Goal: Task Accomplishment & Management: Manage account settings

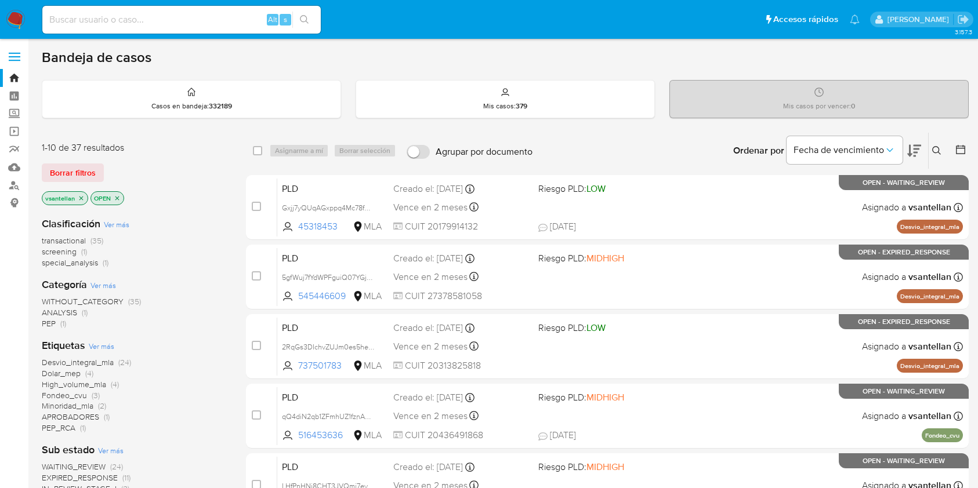
scroll to position [77, 0]
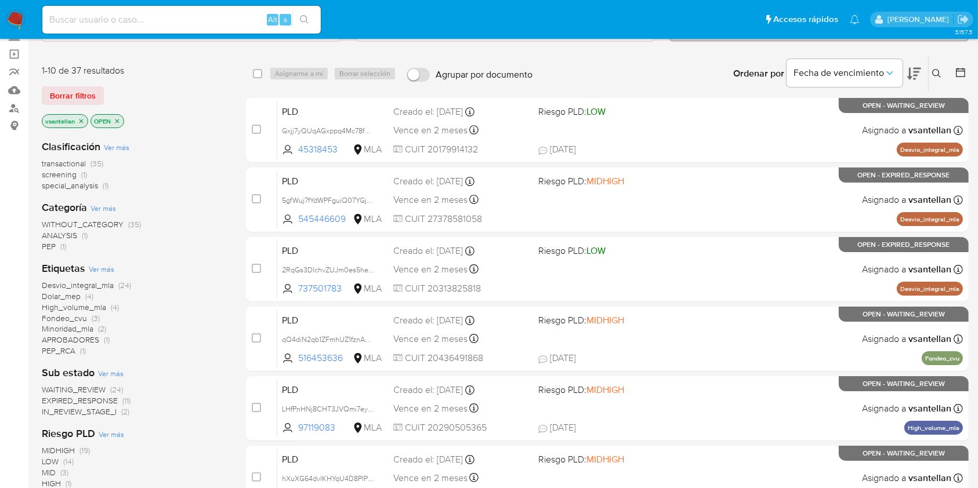
click at [939, 70] on icon at bounding box center [936, 73] width 9 height 9
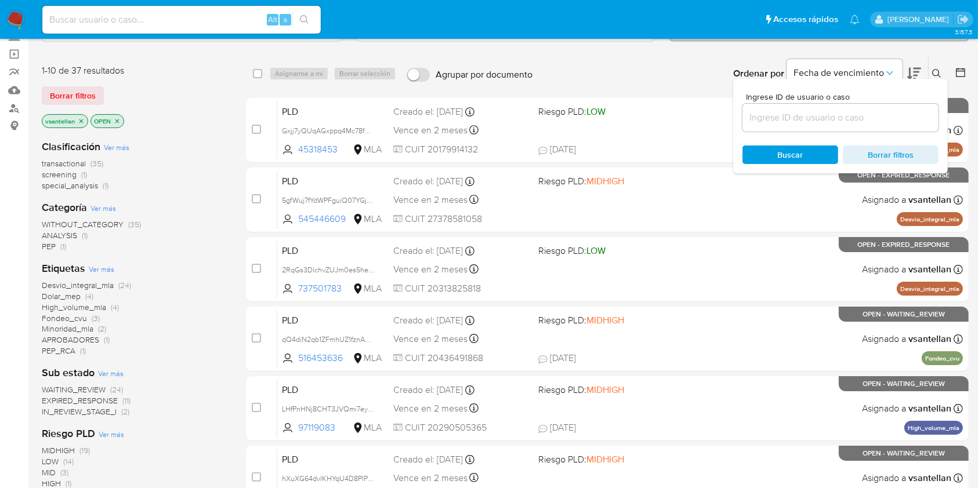
click at [868, 115] on input at bounding box center [841, 117] width 196 height 15
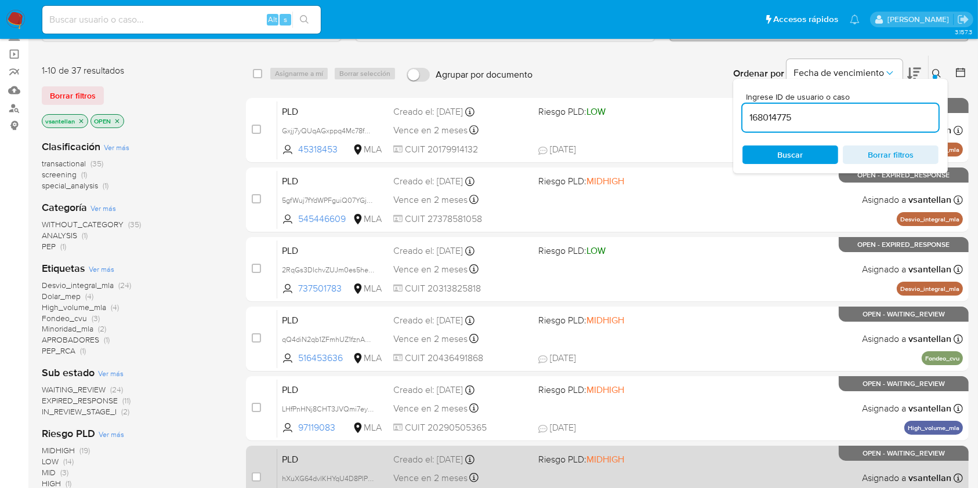
type input "168014775"
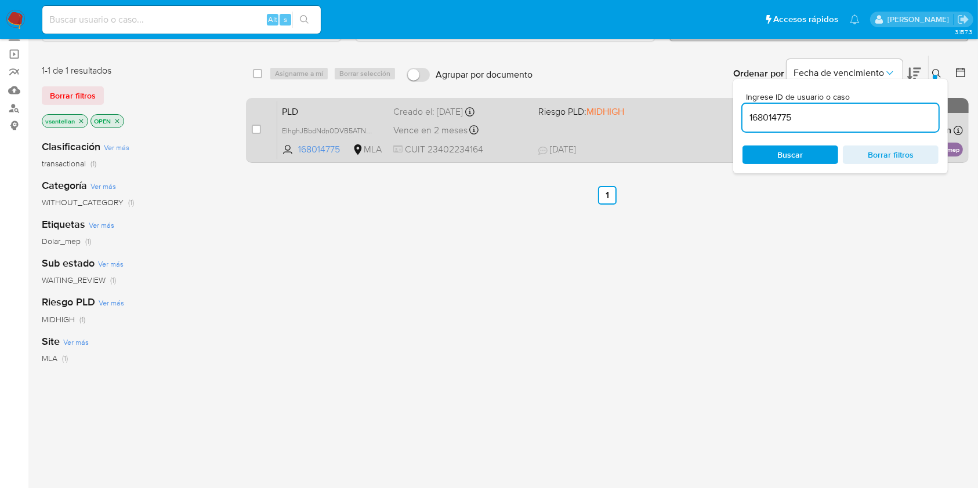
drag, startPoint x: 936, startPoint y: 68, endPoint x: 880, endPoint y: 131, distance: 83.8
click at [936, 69] on icon at bounding box center [936, 73] width 9 height 9
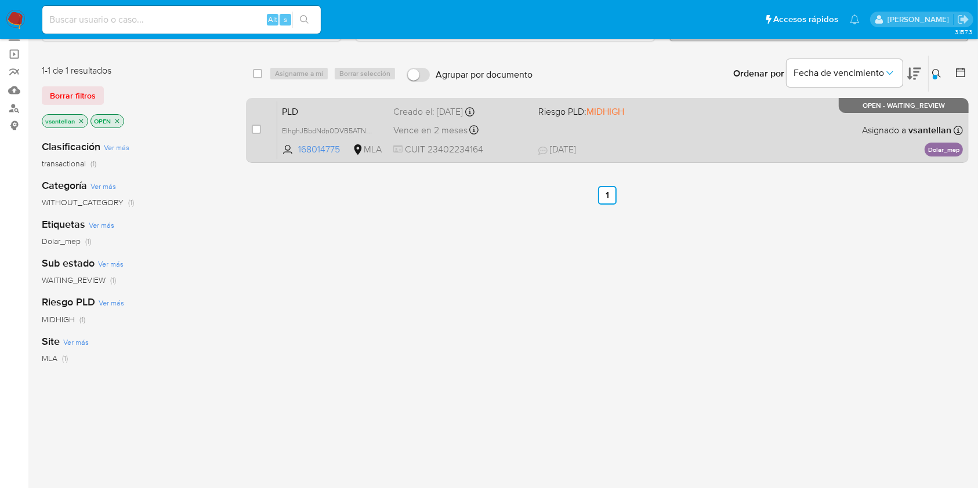
click at [830, 129] on div "PLD ElhghJBbdNdn0DVB5ATNy0AD 168014775 MLA Riesgo PLD: MIDHIGH Creado el: 12/08…" at bounding box center [620, 130] width 686 height 59
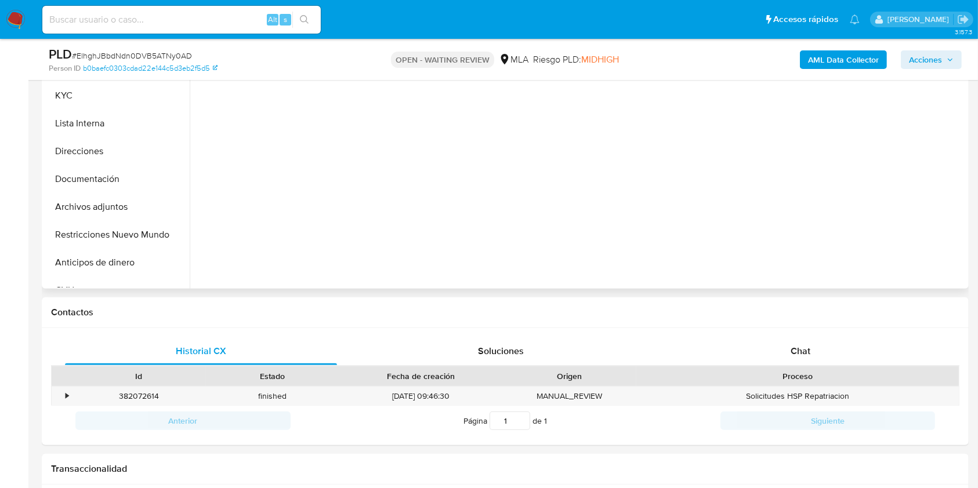
scroll to position [77, 0]
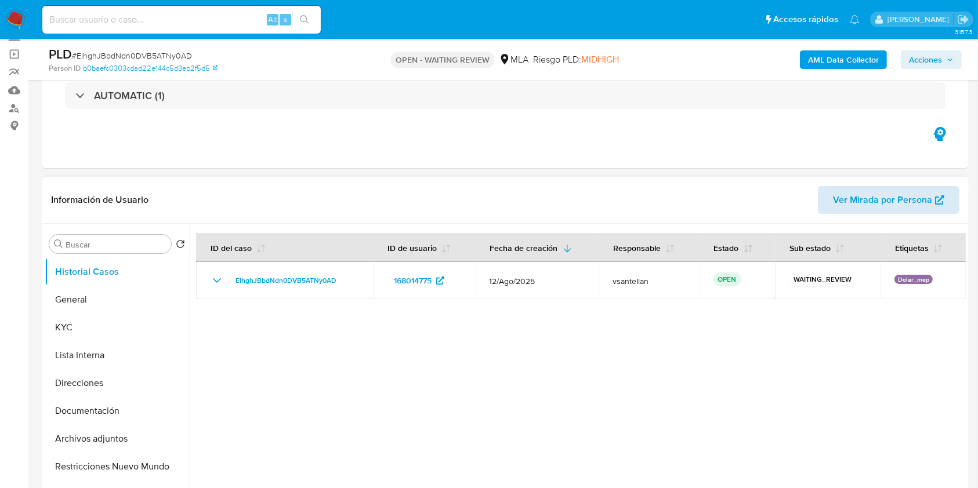
select select "10"
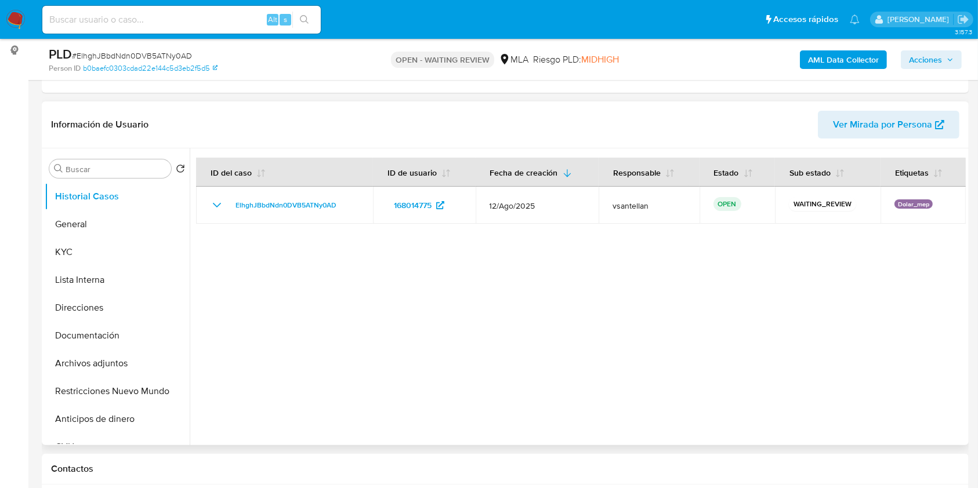
scroll to position [154, 0]
click at [92, 334] on button "Documentación" at bounding box center [113, 334] width 136 height 28
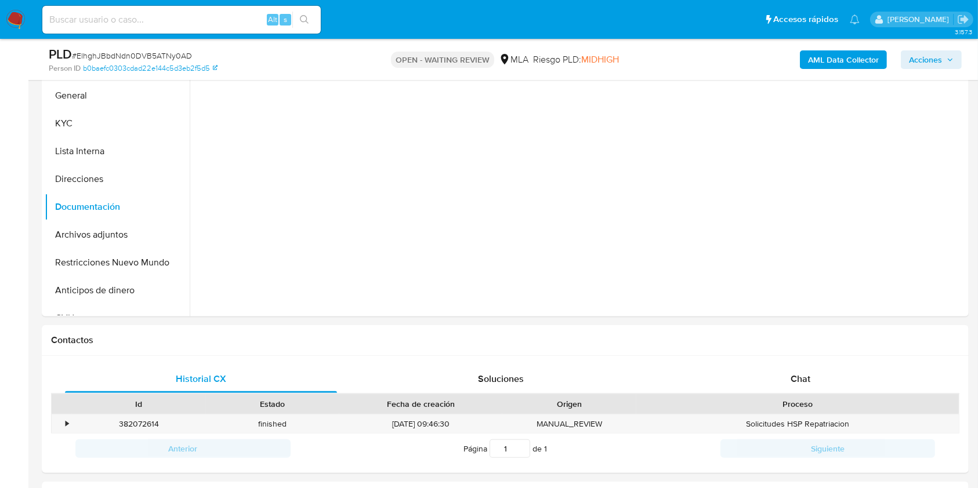
scroll to position [255, 0]
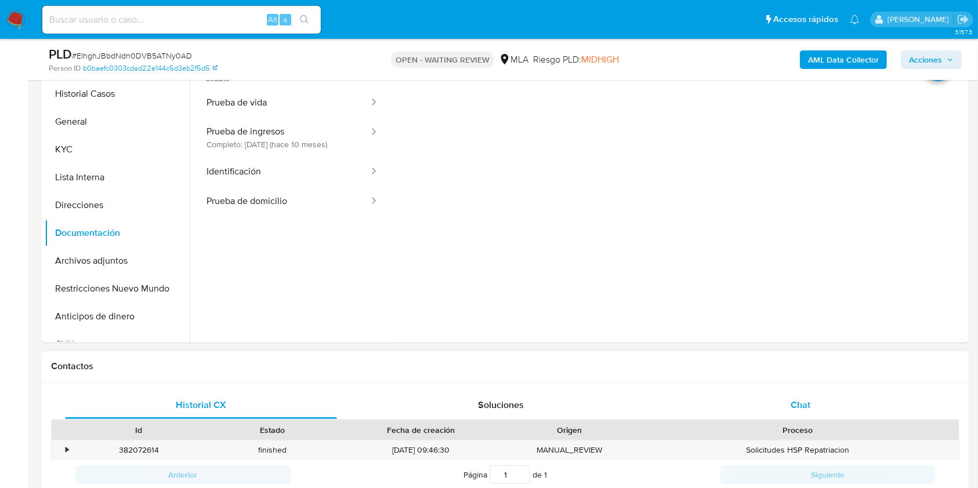
click at [787, 409] on div "Chat" at bounding box center [801, 406] width 272 height 28
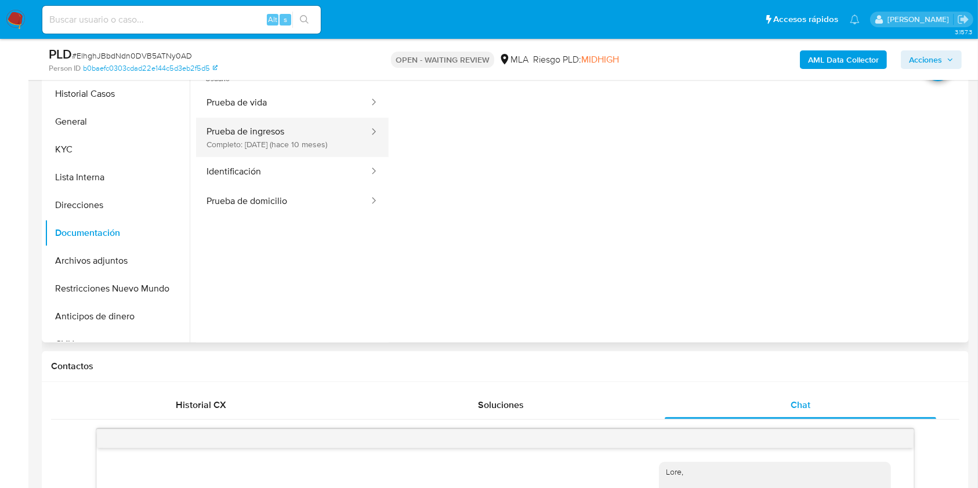
scroll to position [551, 0]
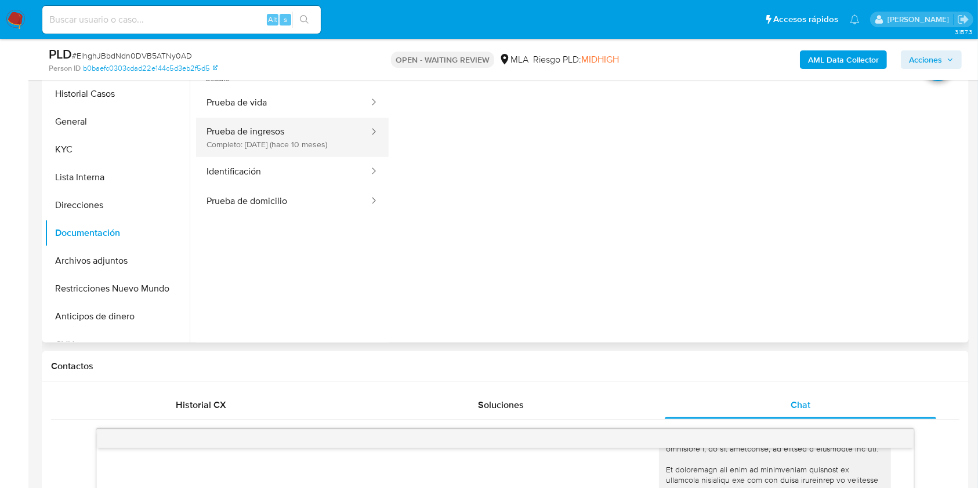
click at [265, 139] on button "Prueba de ingresos Completo: 25/10/2024 (hace 10 meses)" at bounding box center [283, 137] width 174 height 39
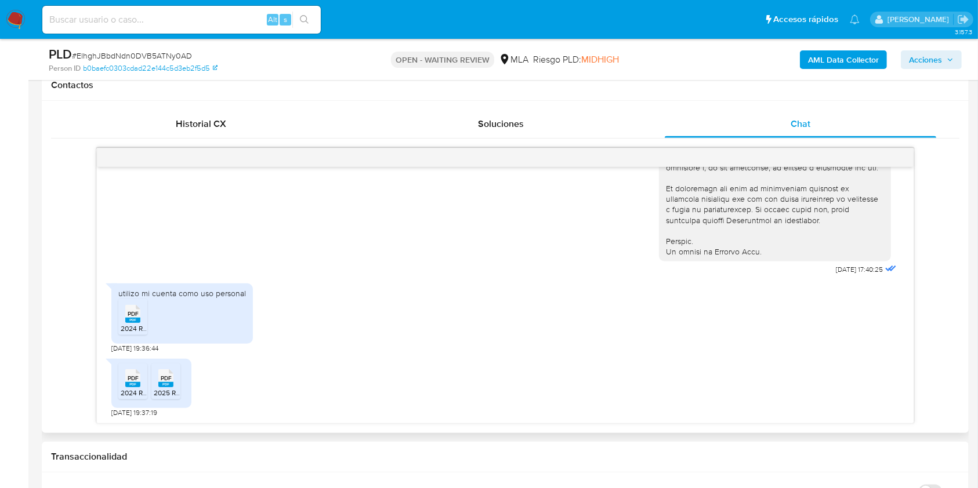
click at [137, 321] on rect at bounding box center [132, 320] width 15 height 5
drag, startPoint x: 127, startPoint y: 376, endPoint x: 187, endPoint y: 377, distance: 59.8
click at [126, 376] on icon at bounding box center [132, 379] width 15 height 18
click at [162, 382] on rect at bounding box center [165, 384] width 15 height 5
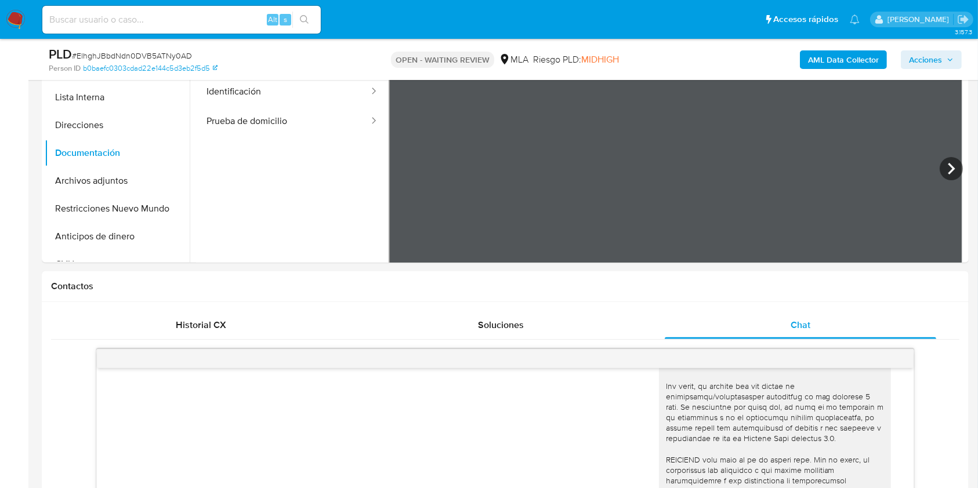
scroll to position [227, 0]
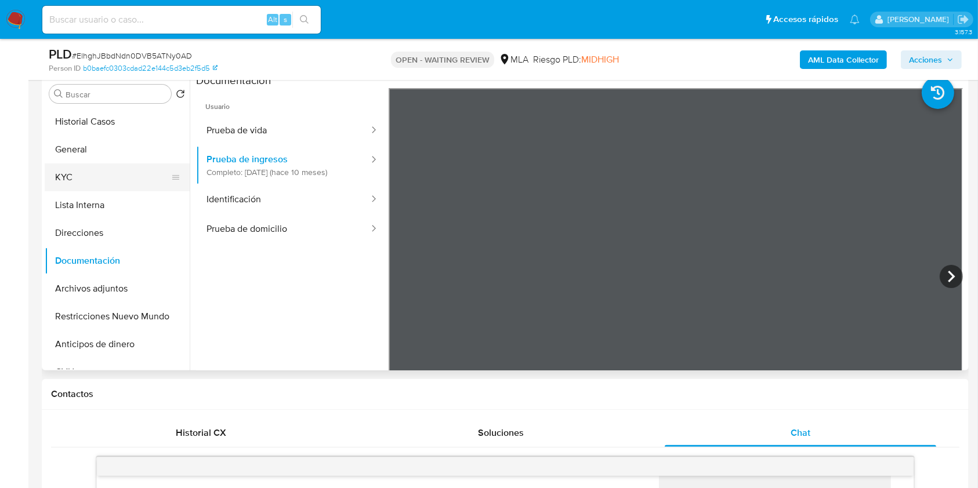
click at [118, 176] on button "KYC" at bounding box center [113, 178] width 136 height 28
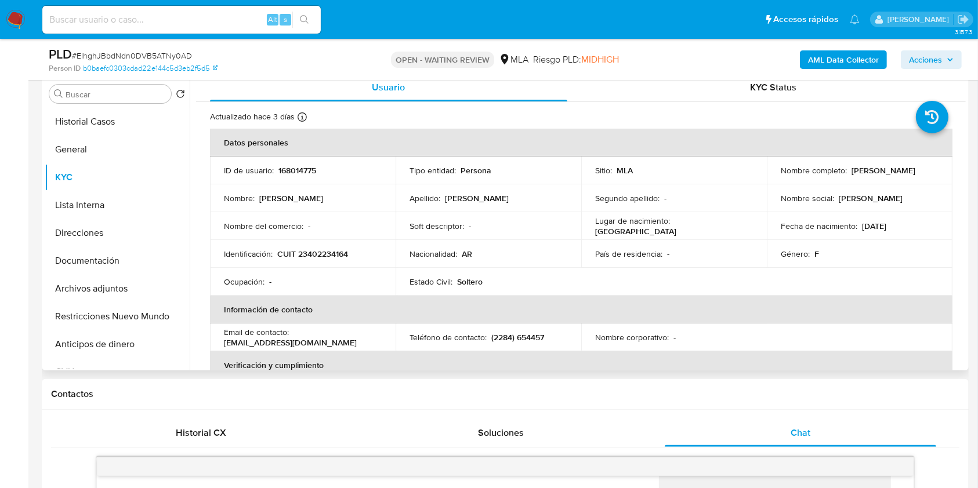
click at [332, 259] on p "CUIT 23402234164" at bounding box center [312, 254] width 71 height 10
copy p "23402234164"
click at [337, 251] on p "CUIT 23402234164" at bounding box center [312, 254] width 71 height 10
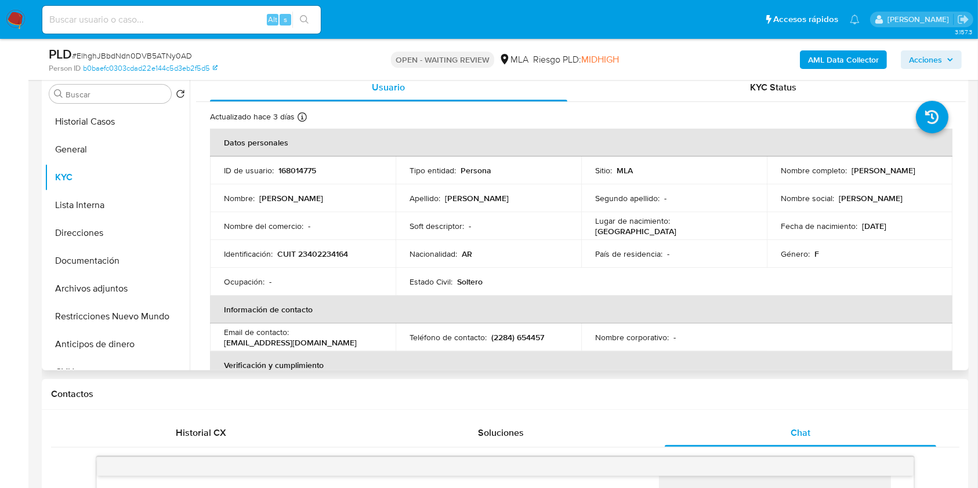
click at [343, 277] on div "Ocupación : -" at bounding box center [303, 282] width 158 height 10
click at [324, 256] on p "CUIT 23402234164" at bounding box center [312, 254] width 71 height 10
copy p "23402234164"
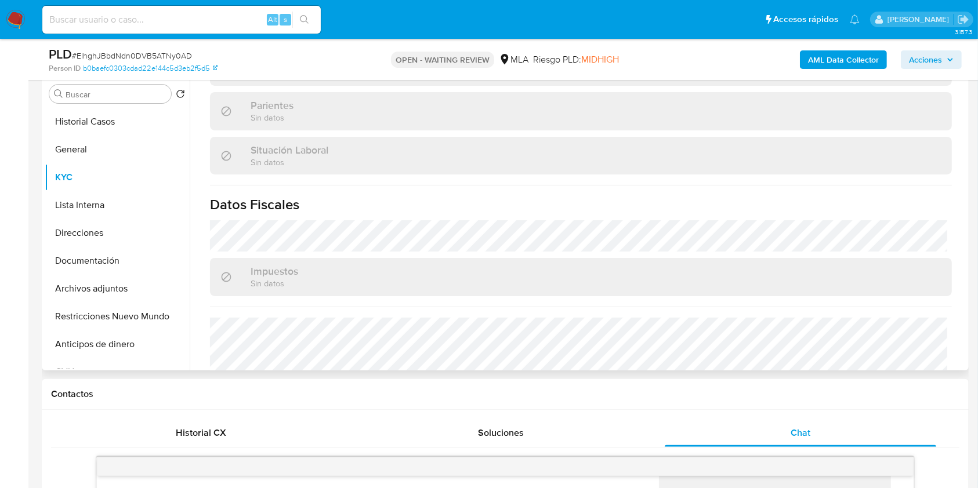
scroll to position [599, 0]
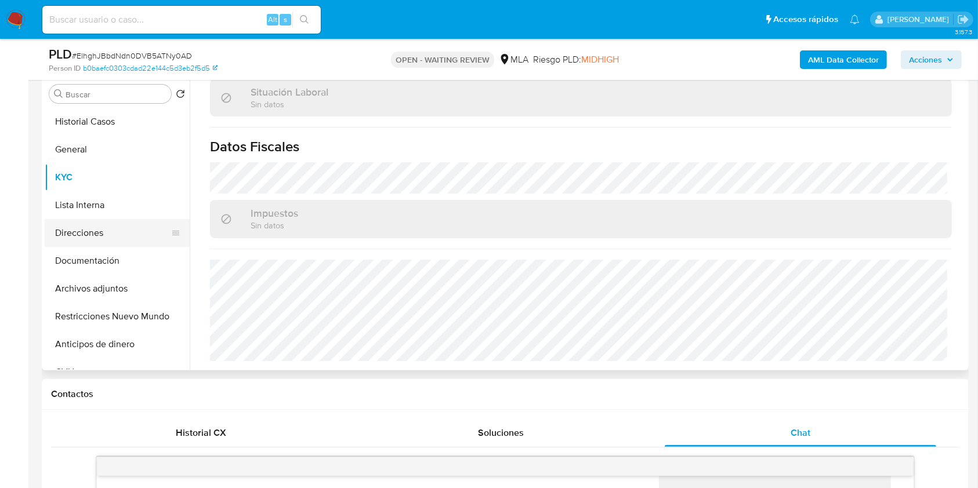
click at [107, 233] on button "Direcciones" at bounding box center [113, 233] width 136 height 28
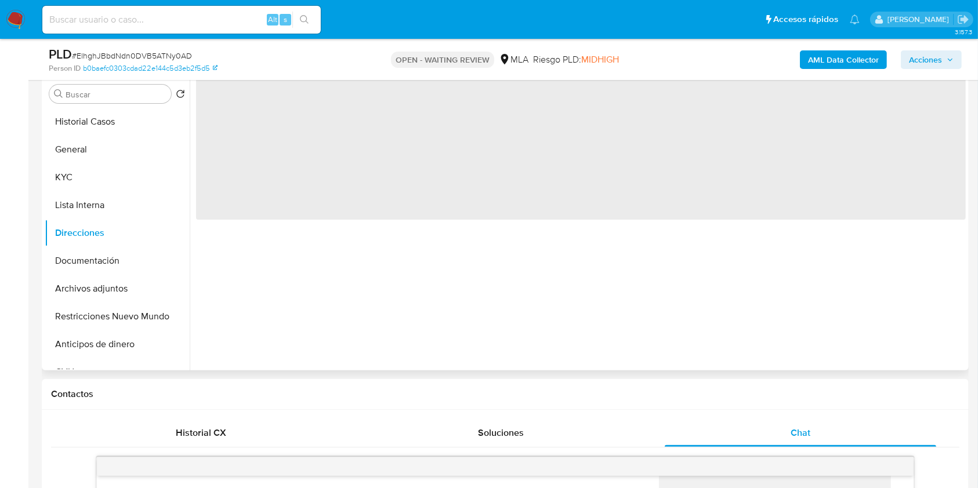
scroll to position [0, 0]
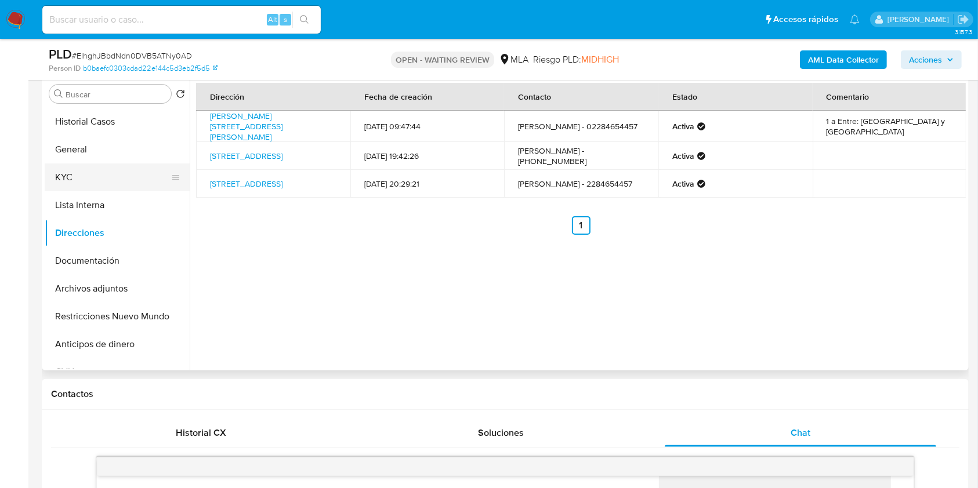
click at [161, 179] on button "KYC" at bounding box center [113, 178] width 136 height 28
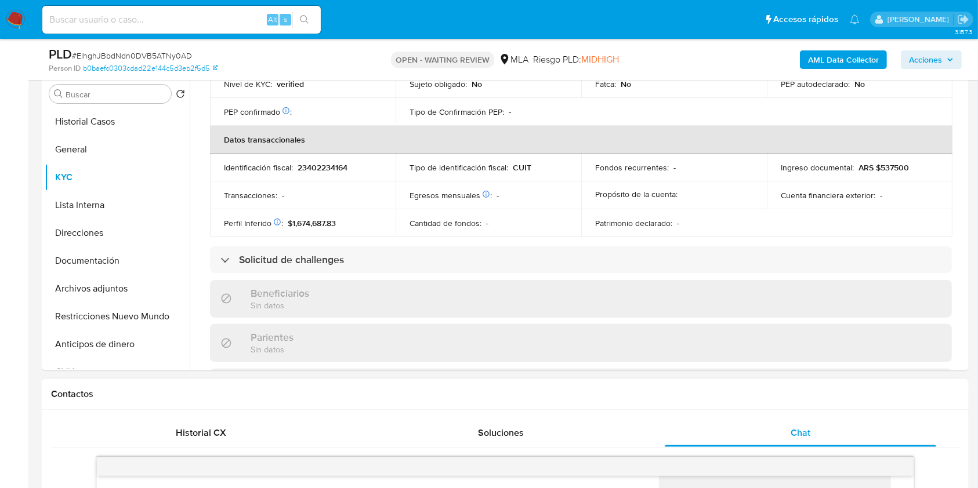
scroll to position [583, 0]
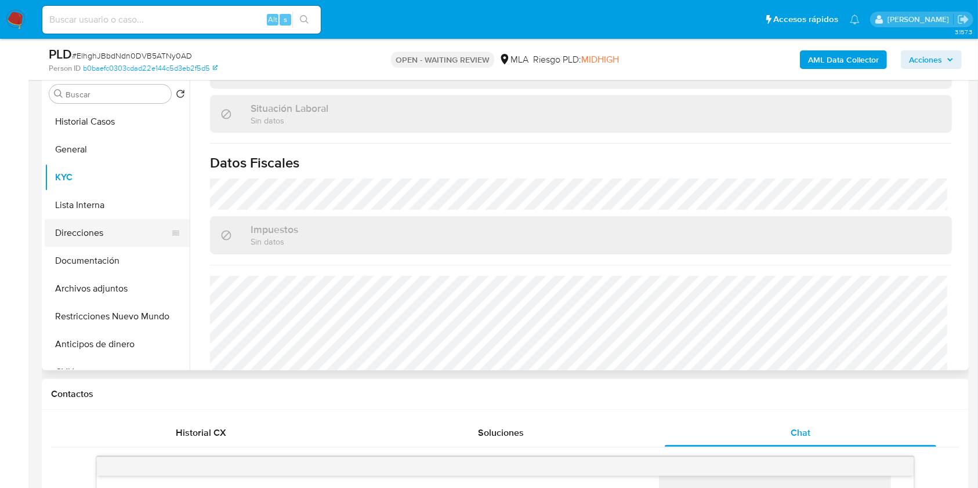
click at [82, 236] on button "Direcciones" at bounding box center [113, 233] width 136 height 28
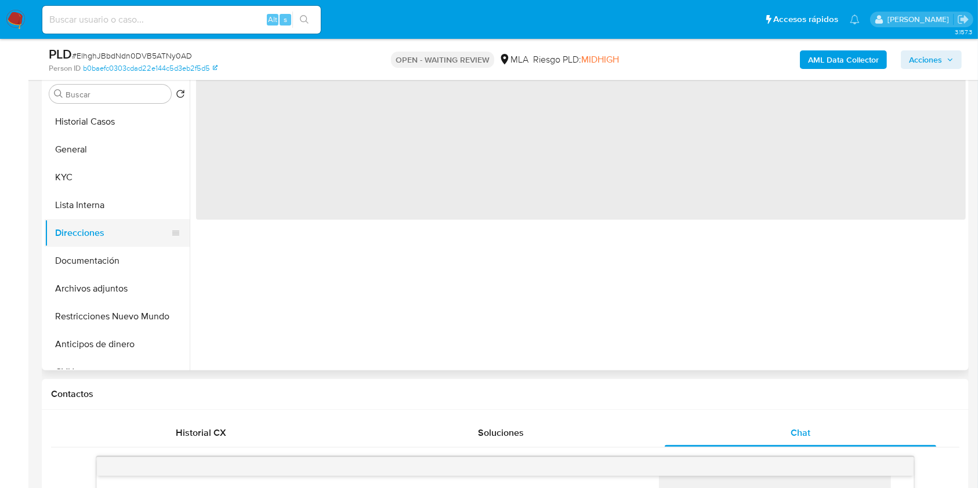
scroll to position [0, 0]
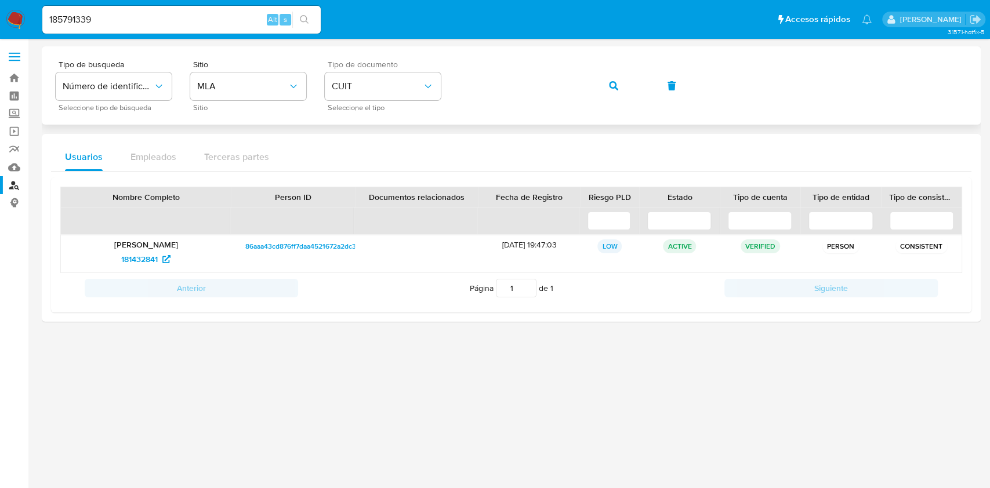
click at [420, 99] on div "Tipo de busqueda Número de identificación Seleccione tipo de búsqueda Sitio MLA…" at bounding box center [511, 85] width 911 height 50
click at [614, 87] on icon "button" at bounding box center [613, 85] width 9 height 9
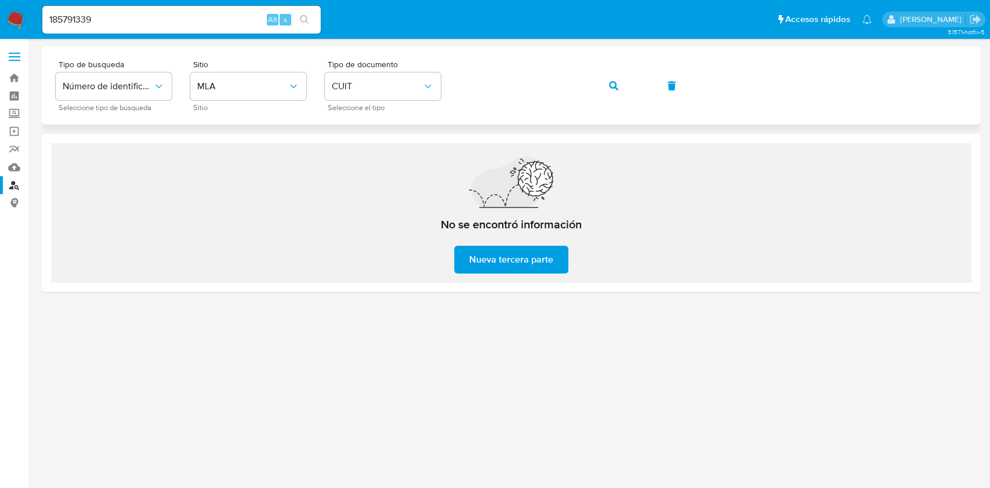
click at [627, 93] on button "button" at bounding box center [613, 86] width 39 height 28
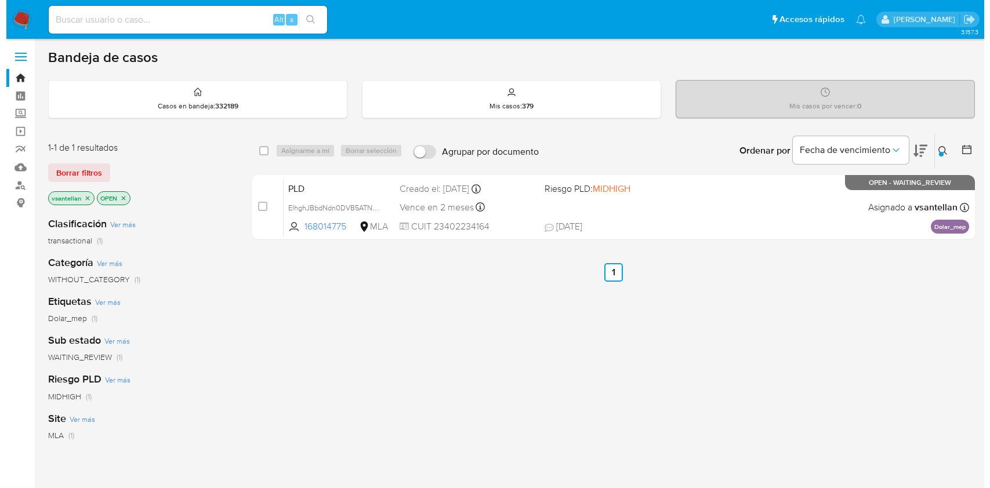
scroll to position [77, 0]
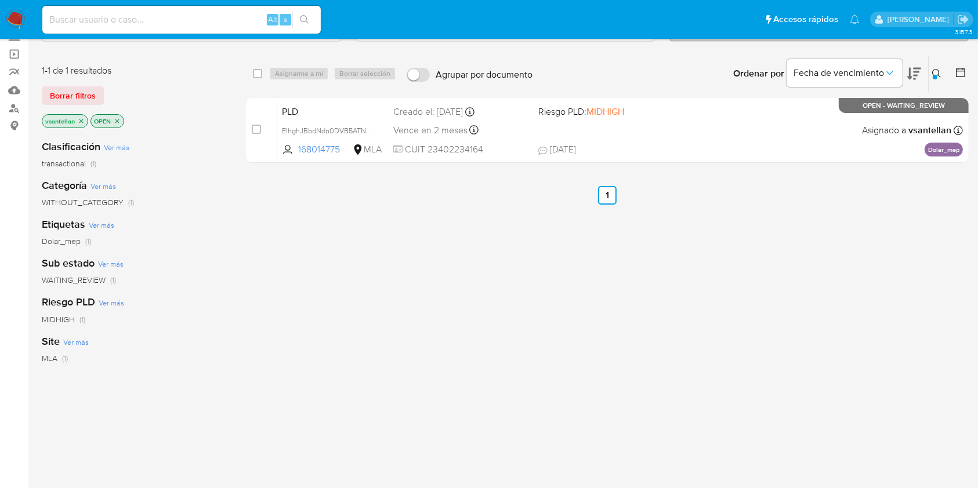
click at [935, 70] on icon at bounding box center [936, 73] width 9 height 9
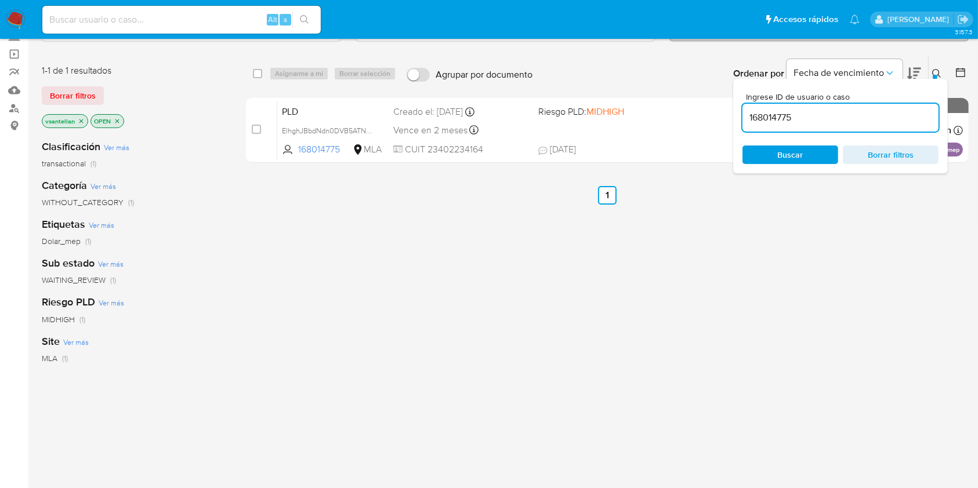
click at [877, 114] on input "168014775" at bounding box center [841, 117] width 196 height 15
type input "486336617"
click at [929, 67] on button at bounding box center [938, 74] width 19 height 14
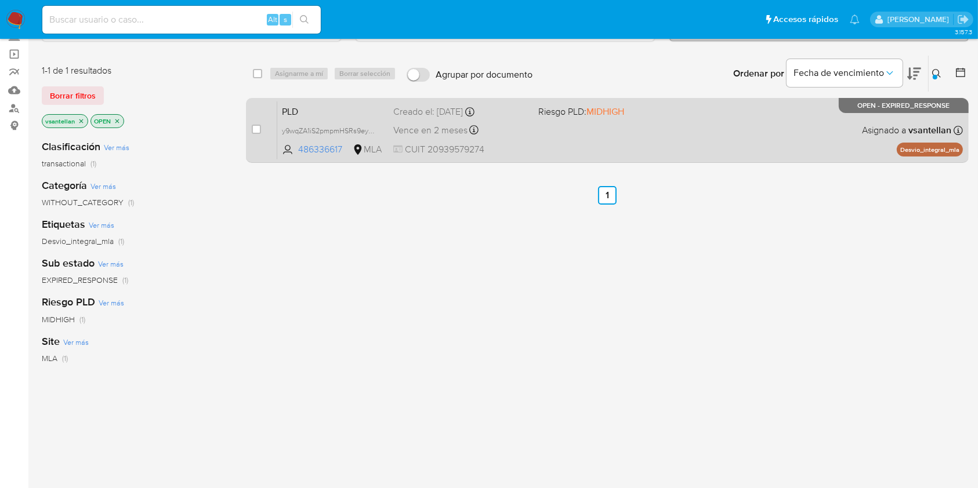
click at [673, 133] on div "PLD y9wqZA1iS2pmpmHSRs9ey3Rw 486336617 MLA Riesgo PLD: MIDHIGH Creado el: 12/08…" at bounding box center [620, 130] width 686 height 59
click at [260, 132] on input "checkbox" at bounding box center [256, 129] width 9 height 9
checkbox input "true"
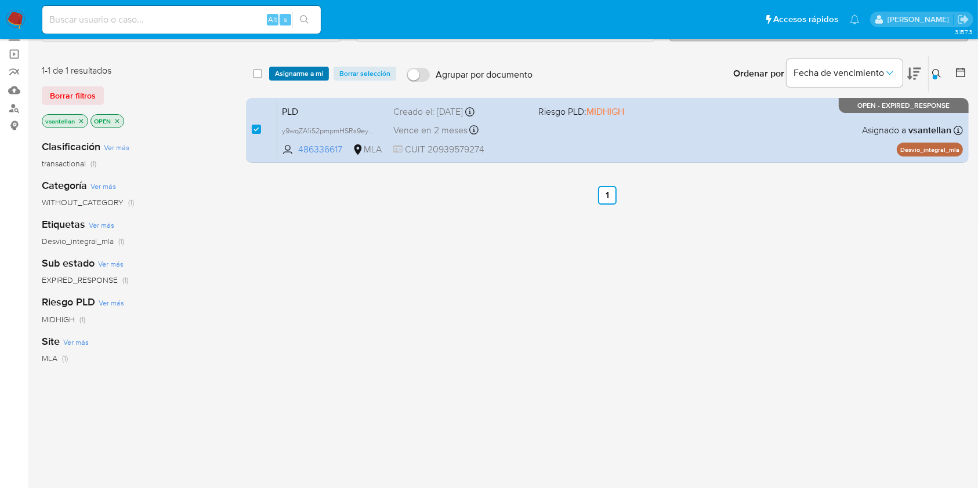
click at [288, 72] on span "Asignarme a mí" at bounding box center [299, 74] width 48 height 12
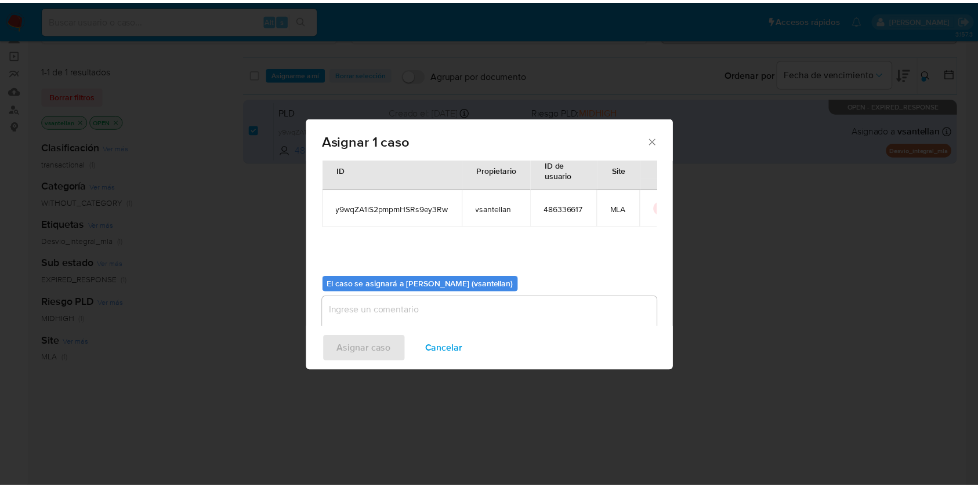
scroll to position [59, 0]
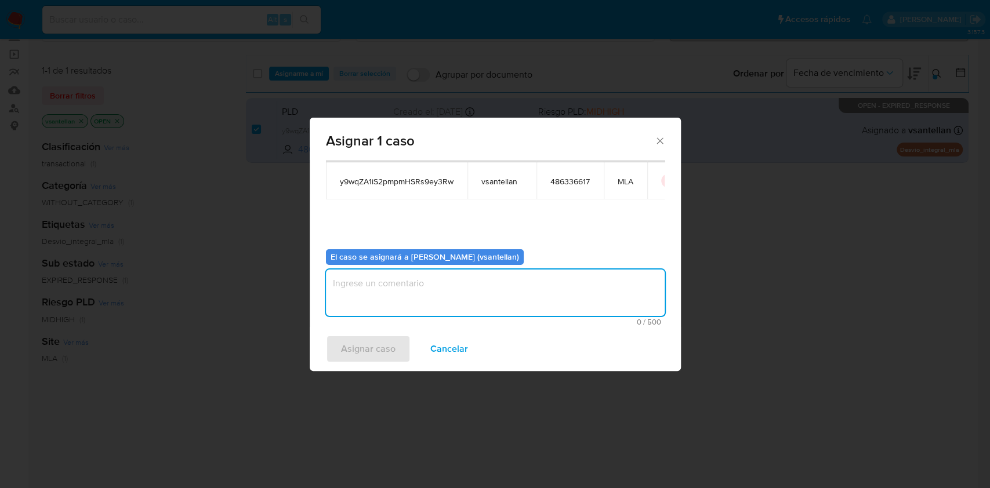
click at [381, 292] on textarea "assign-modal" at bounding box center [495, 293] width 339 height 46
type textarea "1"
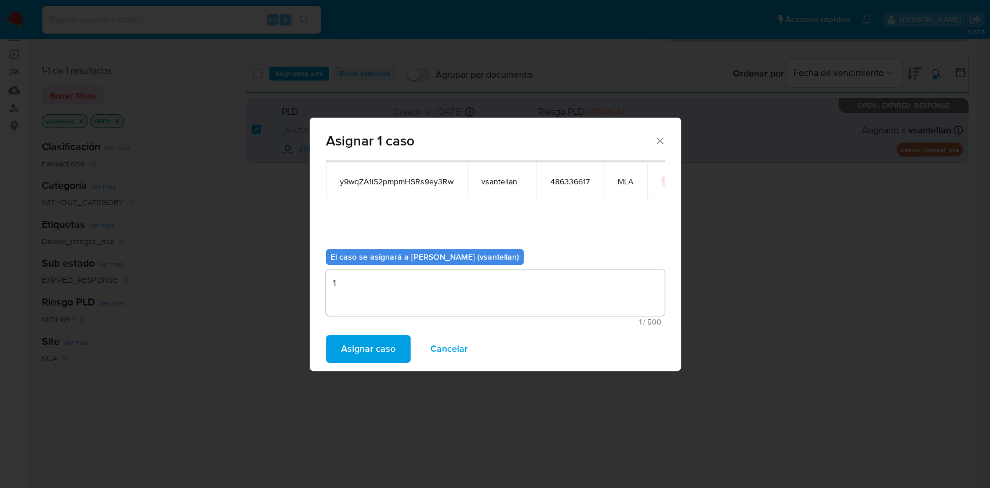
click at [365, 346] on span "Asignar caso" at bounding box center [368, 349] width 55 height 26
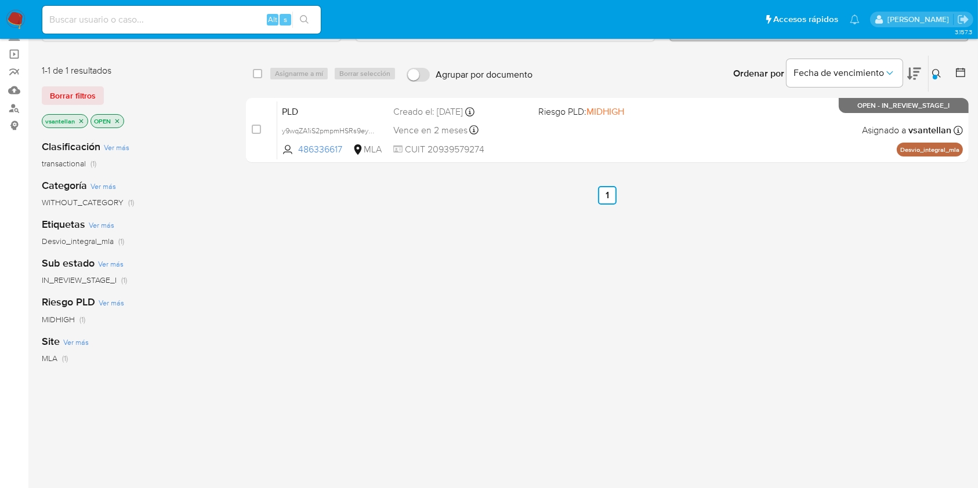
click at [17, 17] on img at bounding box center [16, 20] width 20 height 20
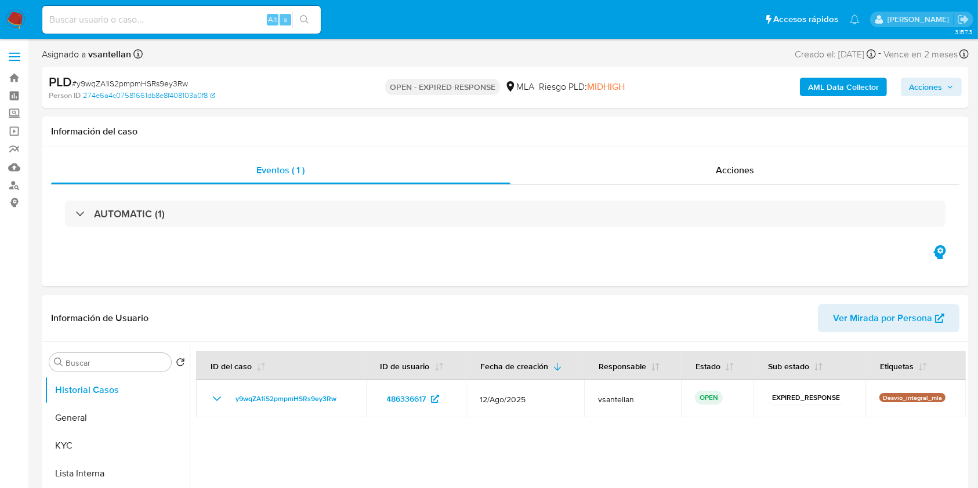
select select "10"
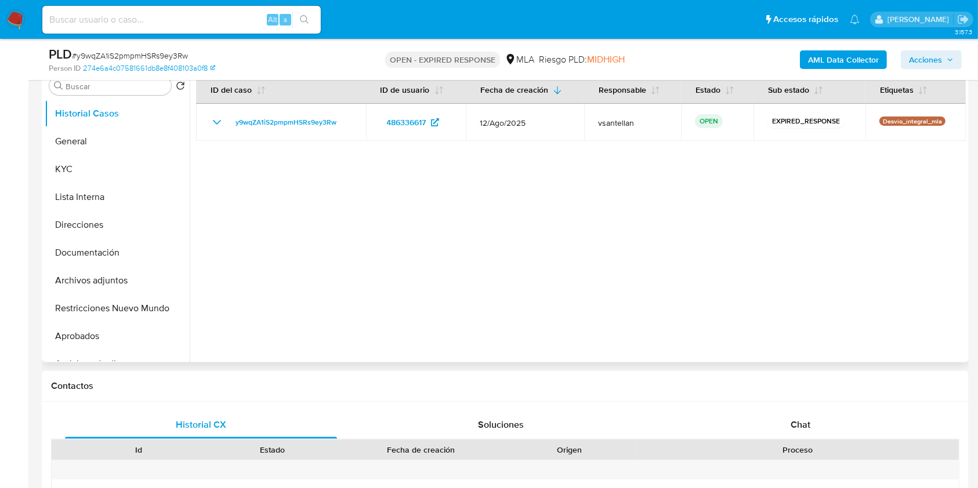
scroll to position [226, 0]
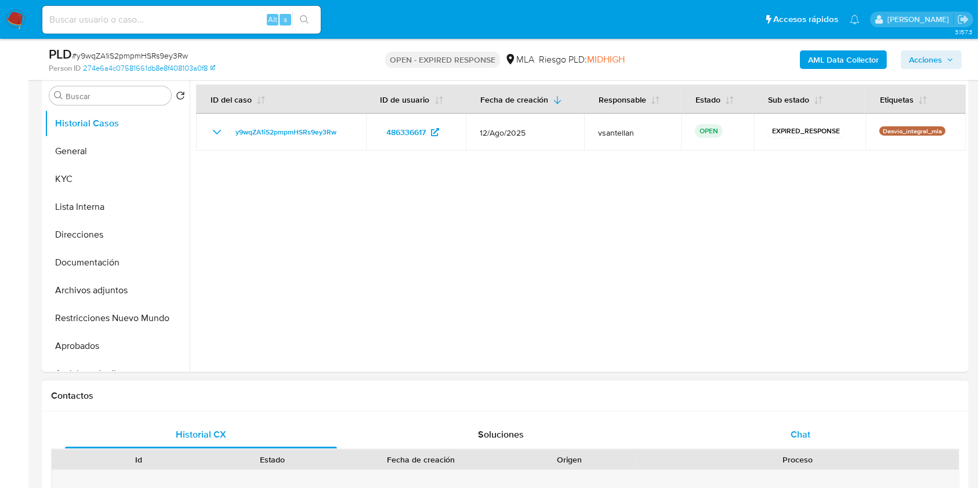
click at [821, 422] on div "Chat" at bounding box center [801, 435] width 272 height 28
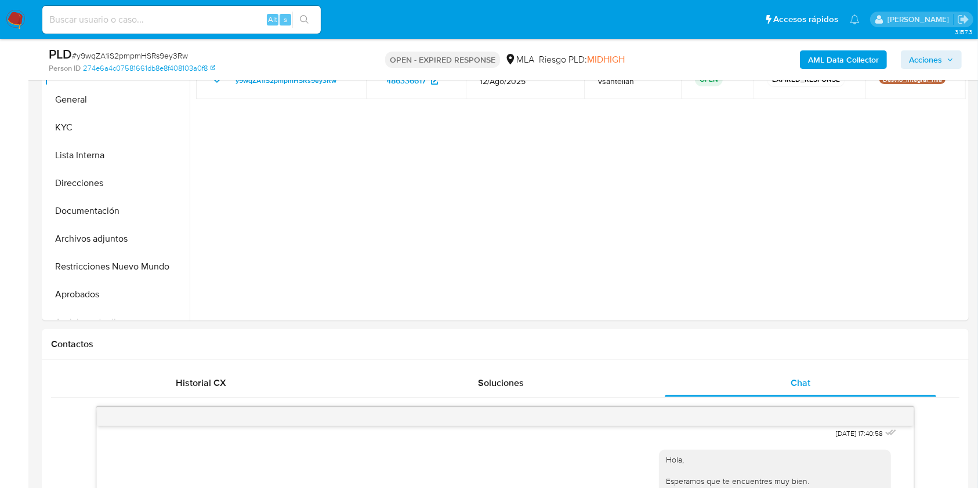
scroll to position [229, 0]
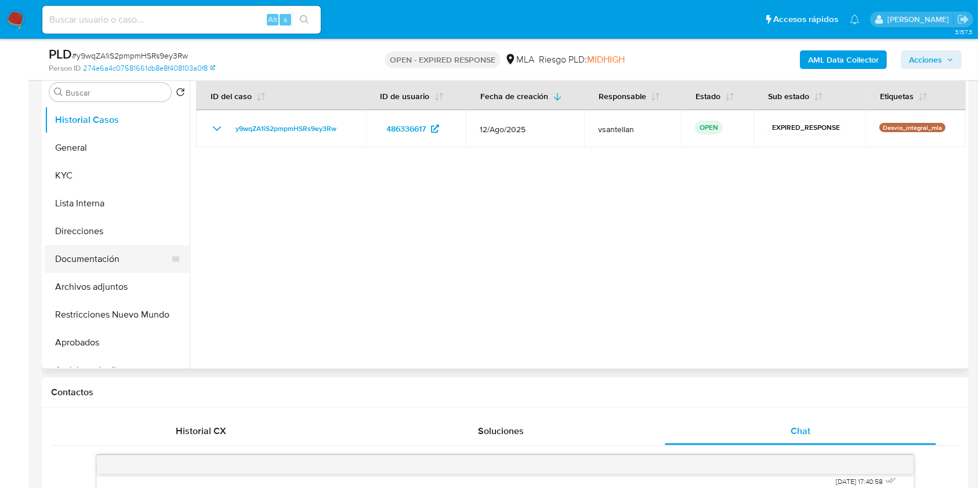
click at [119, 258] on button "Documentación" at bounding box center [113, 259] width 136 height 28
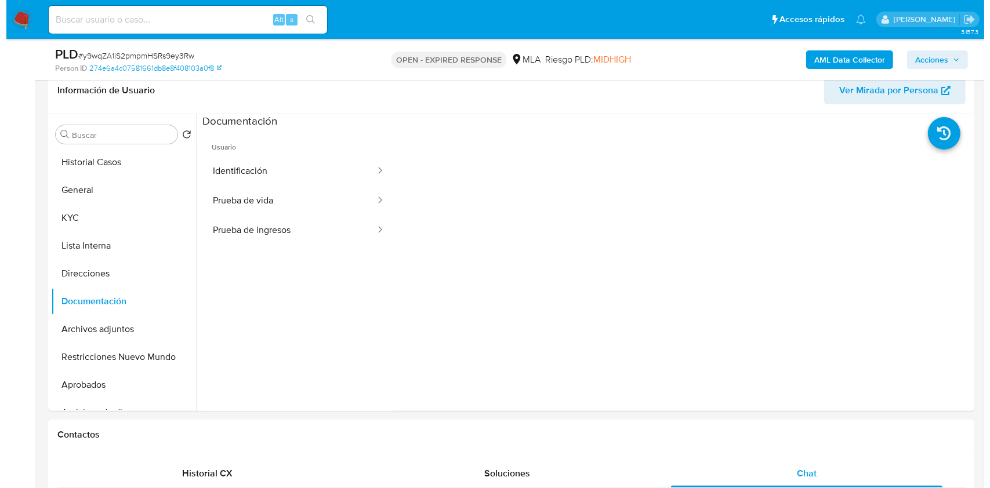
scroll to position [185, 0]
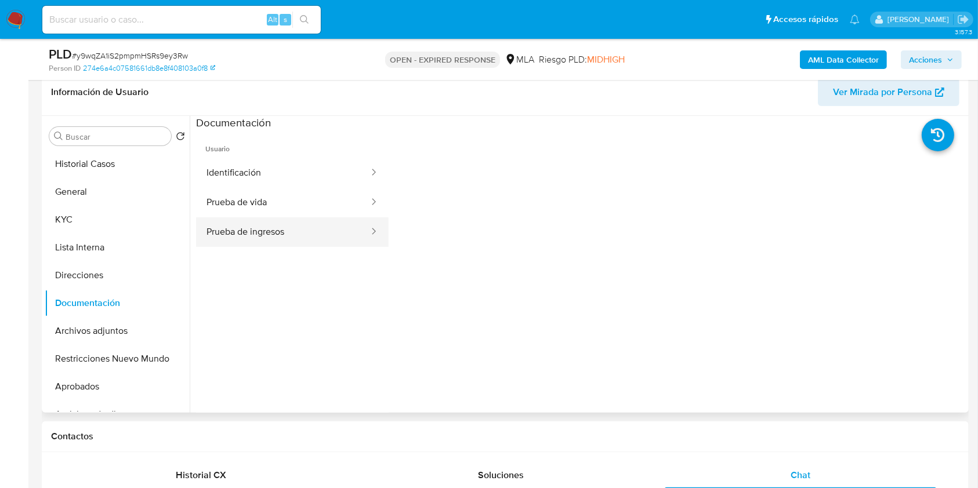
click at [263, 234] on button "Prueba de ingresos" at bounding box center [283, 233] width 174 height 30
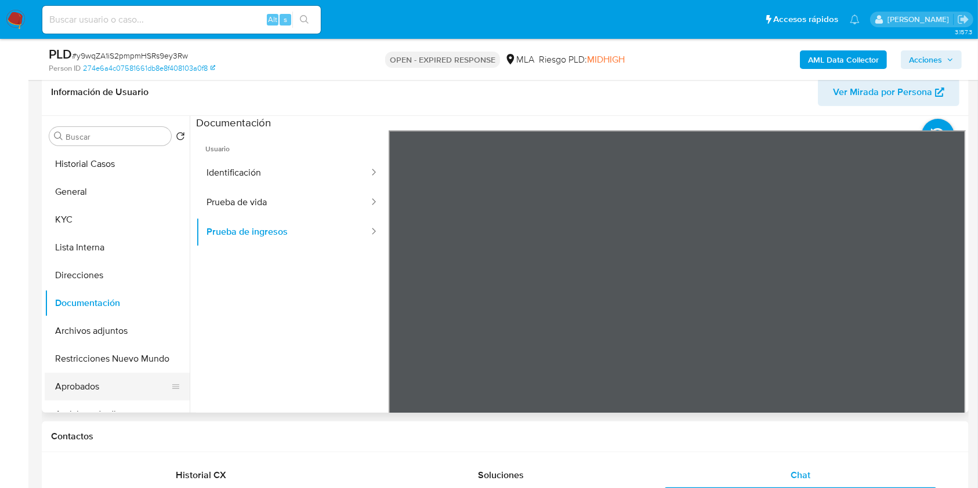
click at [94, 391] on button "Aprobados" at bounding box center [113, 387] width 136 height 28
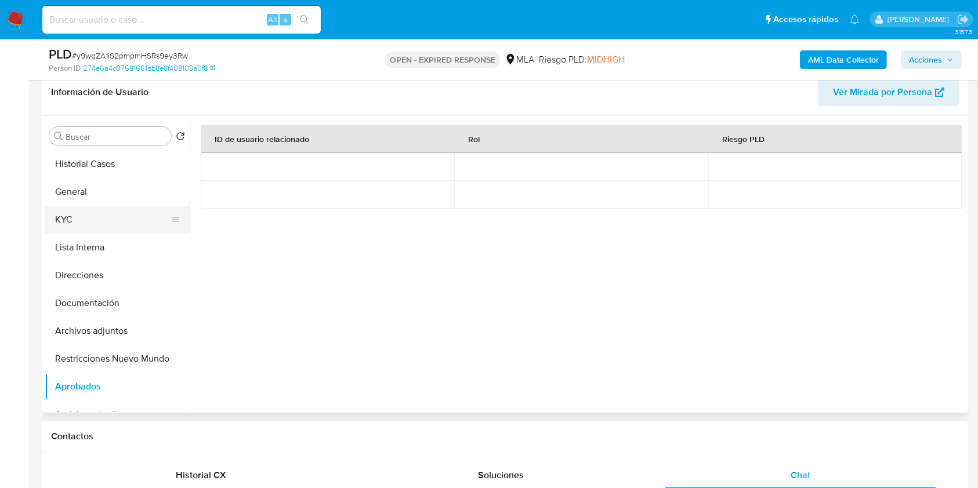
click at [115, 208] on button "KYC" at bounding box center [113, 220] width 136 height 28
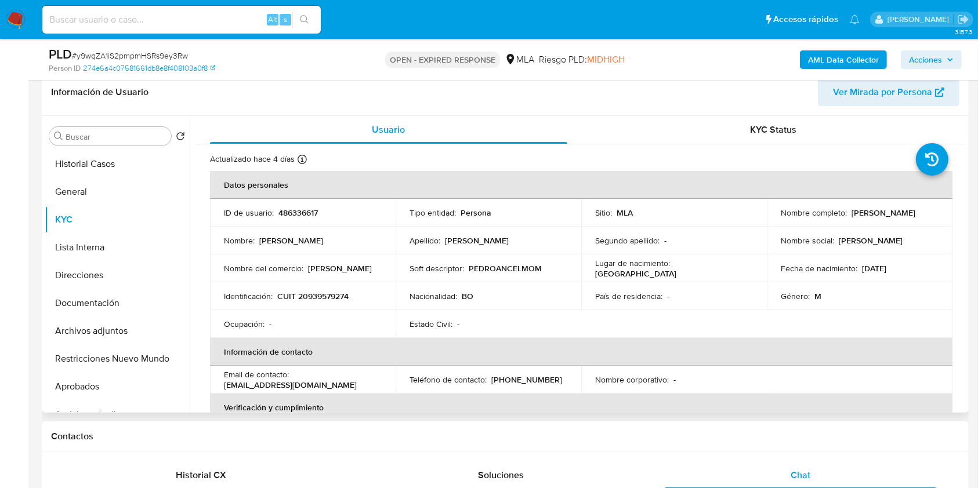
click at [339, 294] on p "CUIT 20939579274" at bounding box center [312, 296] width 71 height 10
copy p "20939579274"
click at [367, 310] on td "Ocupación : -" at bounding box center [303, 324] width 186 height 28
click at [336, 288] on td "Identificación : CUIT 20939579274" at bounding box center [303, 297] width 186 height 28
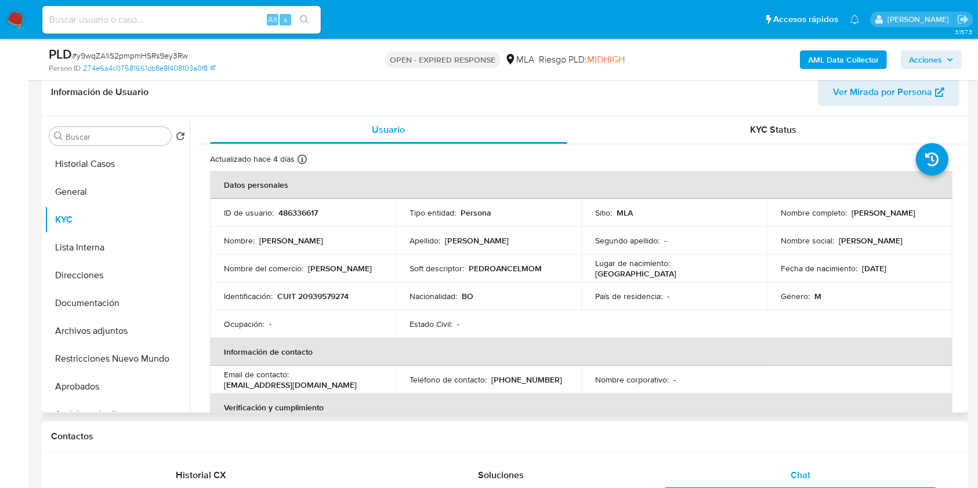
click at [335, 295] on p "CUIT 20939579274" at bounding box center [312, 296] width 71 height 10
copy p "20939579274"
click at [99, 285] on button "Direcciones" at bounding box center [113, 276] width 136 height 28
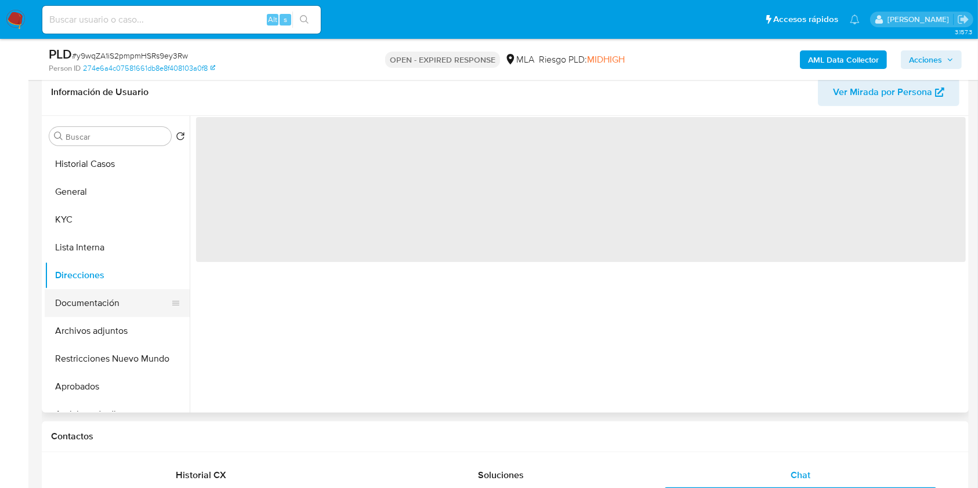
click at [102, 301] on button "Documentación" at bounding box center [113, 303] width 136 height 28
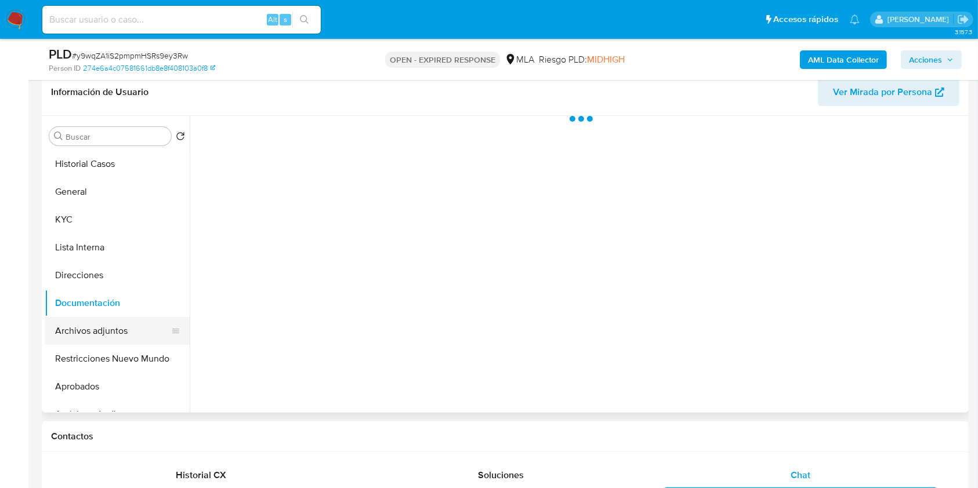
click at [118, 325] on button "Archivos adjuntos" at bounding box center [113, 331] width 136 height 28
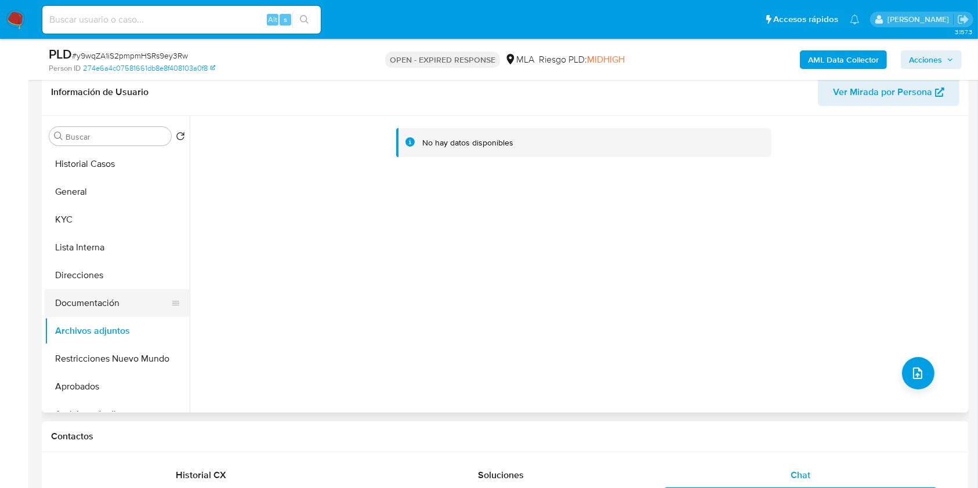
click at [121, 289] on button "Documentación" at bounding box center [113, 303] width 136 height 28
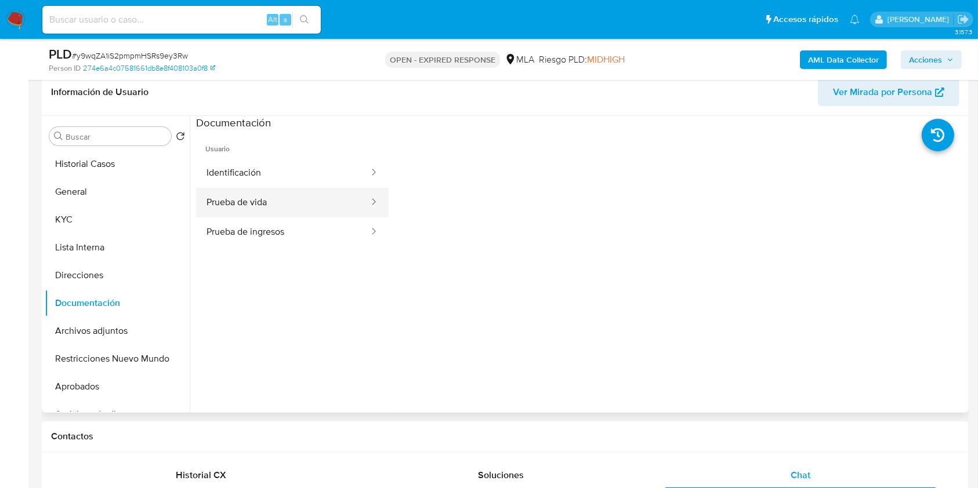
click at [270, 209] on button "Prueba de vida" at bounding box center [283, 203] width 174 height 30
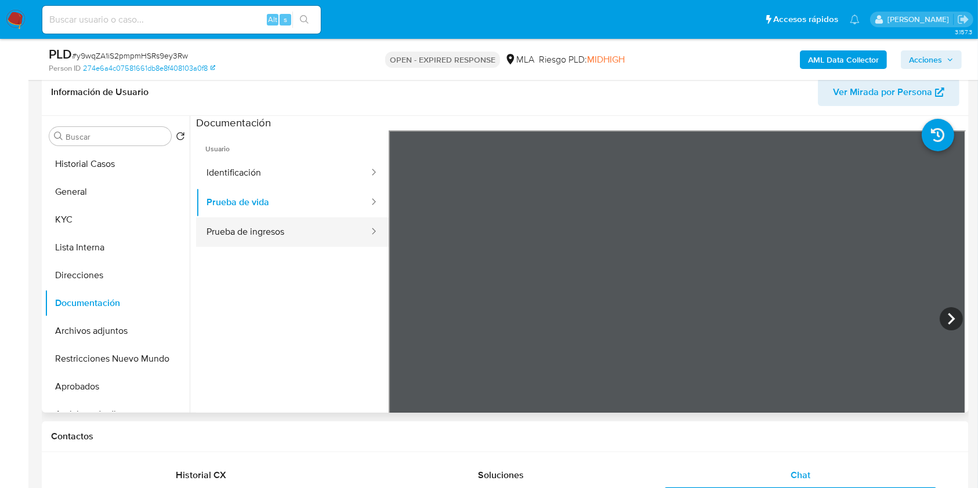
click at [270, 221] on button "Prueba de ingresos" at bounding box center [283, 233] width 174 height 30
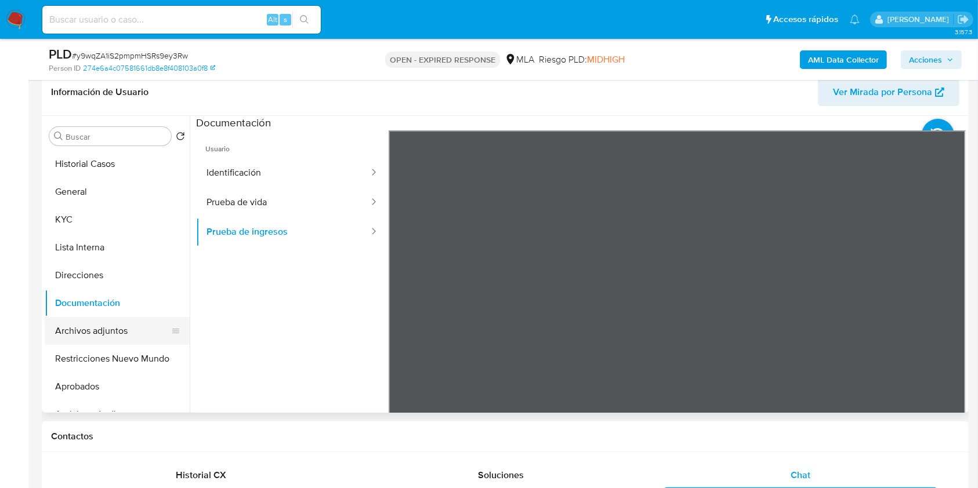
click at [100, 341] on button "Archivos adjuntos" at bounding box center [113, 331] width 136 height 28
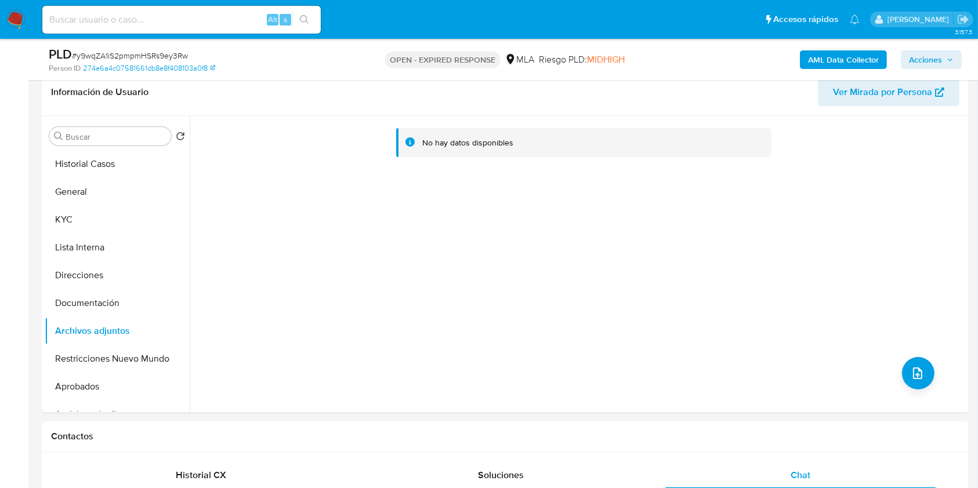
click at [821, 59] on b "AML Data Collector" at bounding box center [843, 59] width 71 height 19
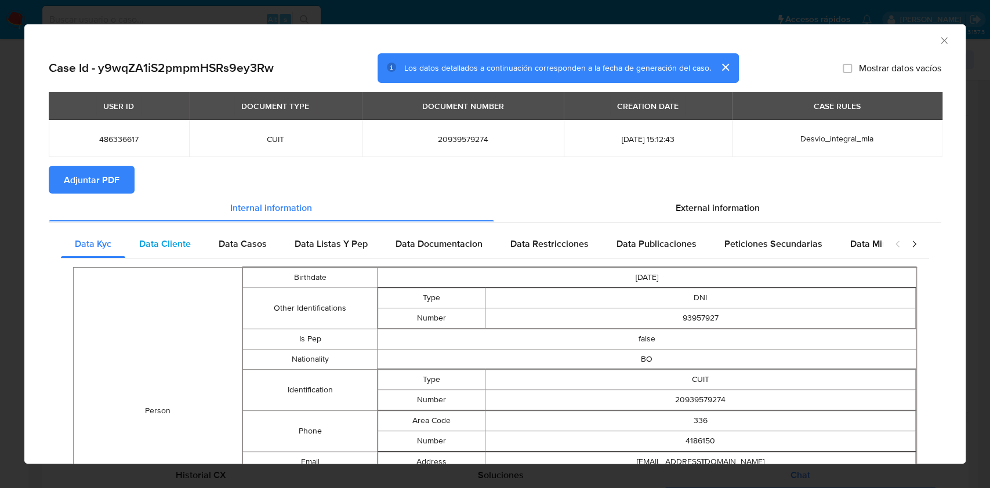
click at [171, 251] on span "Data Cliente" at bounding box center [165, 243] width 52 height 13
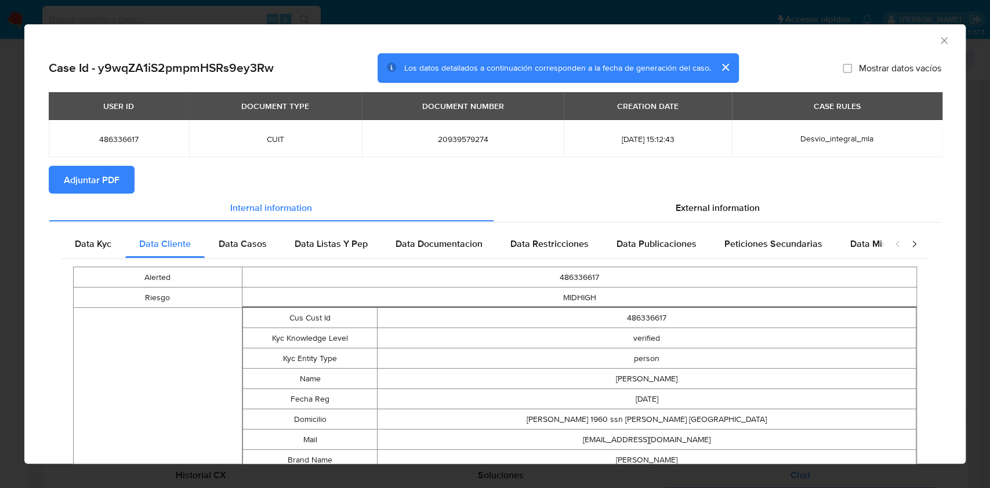
click at [258, 239] on span "Data Casos" at bounding box center [243, 243] width 48 height 13
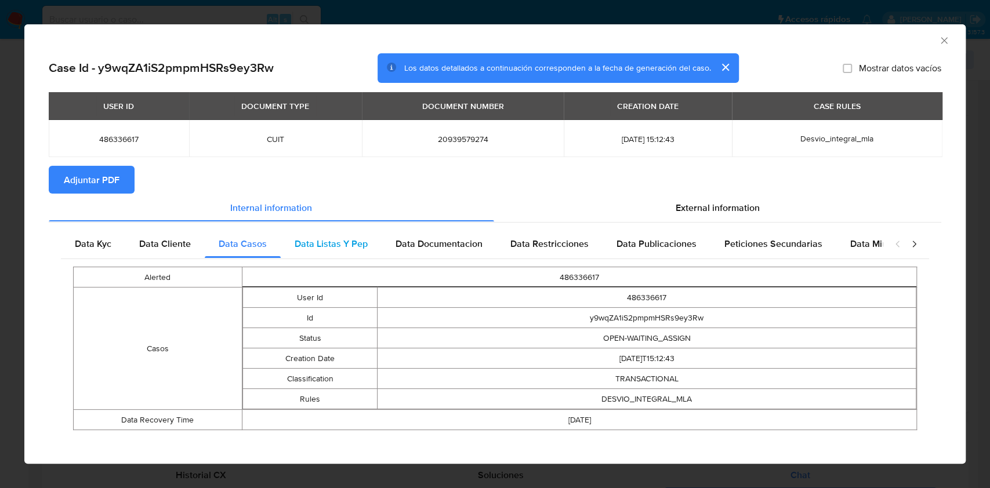
click at [292, 235] on div "Data Listas Y Pep" at bounding box center [331, 244] width 101 height 28
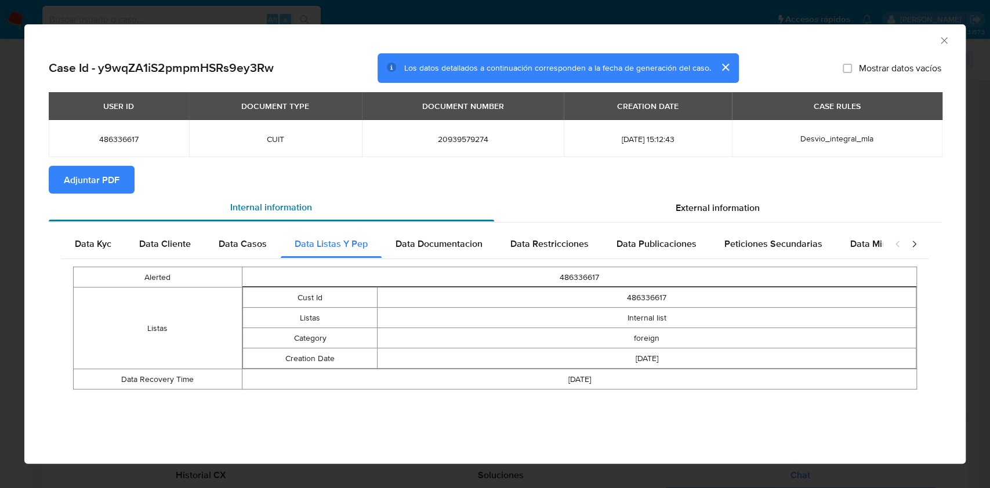
click at [437, 211] on div "Internal information" at bounding box center [272, 208] width 446 height 28
click at [440, 226] on div "Data Kyc Data Cliente Data Casos Data Listas Y Pep Data Documentacion Data Rest…" at bounding box center [495, 314] width 893 height 184
click at [456, 237] on div "Data Documentacion" at bounding box center [439, 244] width 115 height 28
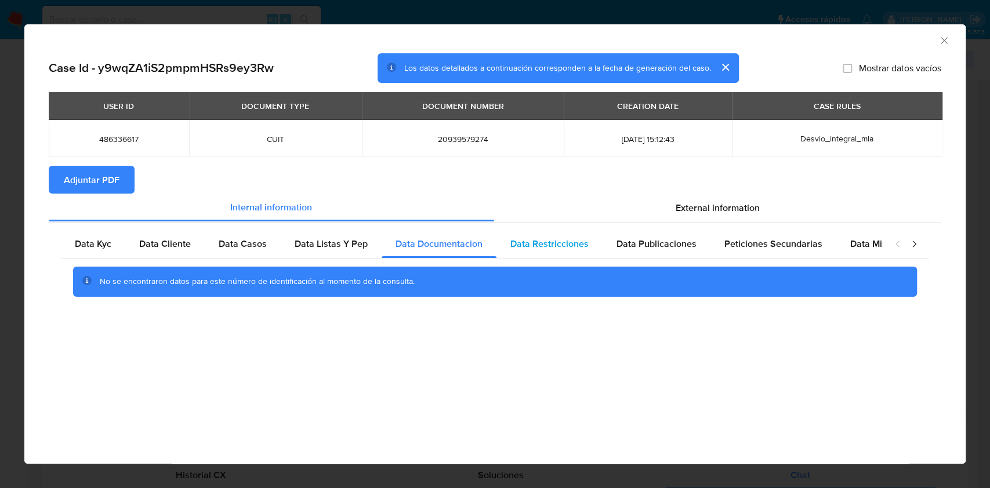
click at [524, 245] on span "Data Restricciones" at bounding box center [550, 243] width 78 height 13
click at [590, 242] on div "Data Restricciones" at bounding box center [550, 244] width 106 height 28
click at [676, 252] on div "Data Publicaciones" at bounding box center [657, 244] width 108 height 28
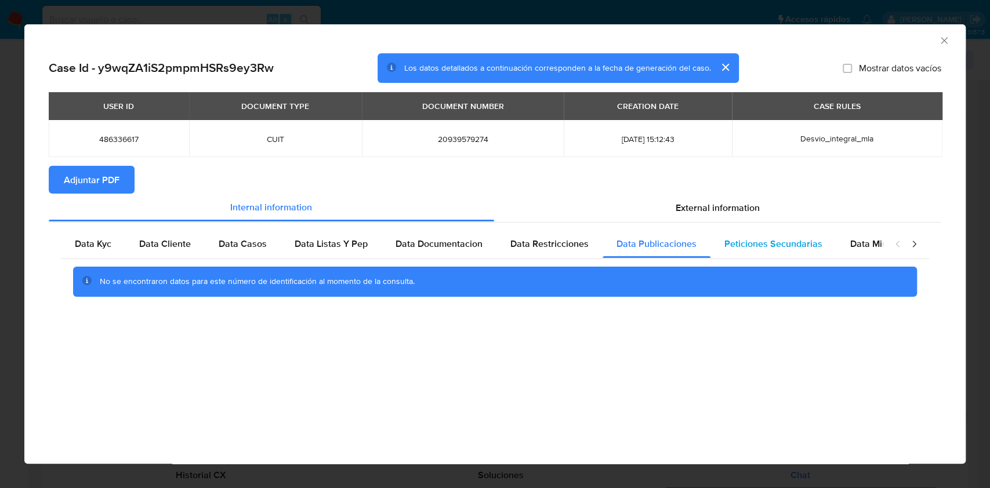
click at [741, 248] on span "Peticiones Secundarias" at bounding box center [774, 243] width 98 height 13
click at [837, 245] on div "Data Minoridad" at bounding box center [883, 244] width 92 height 28
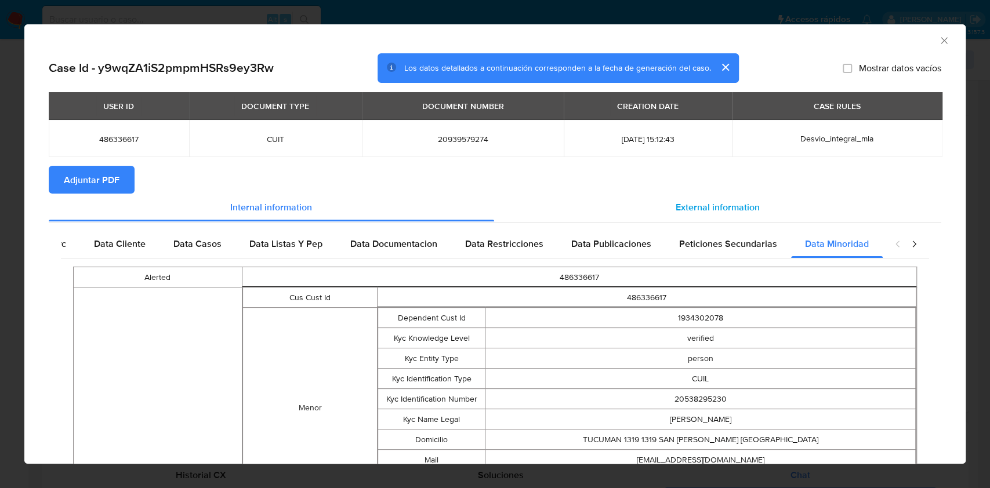
scroll to position [0, 51]
click at [707, 211] on span "External information" at bounding box center [718, 207] width 84 height 13
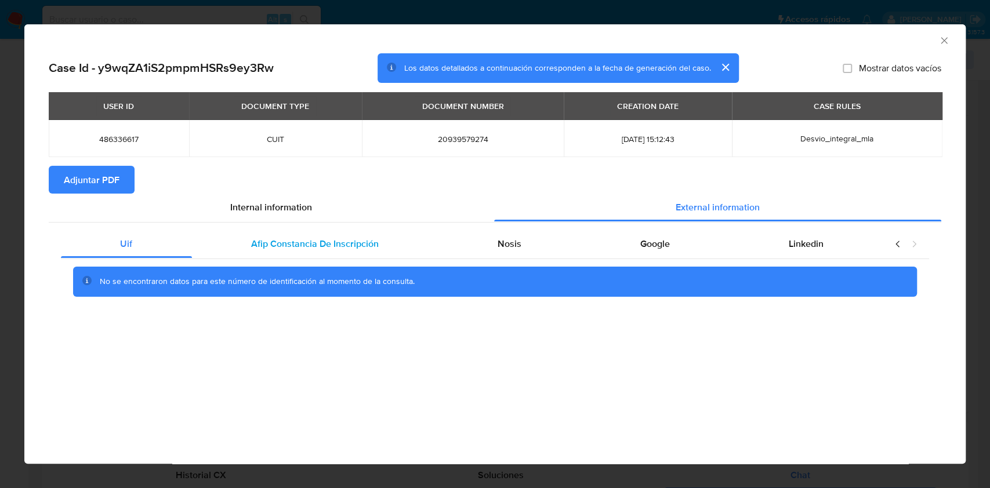
scroll to position [0, 0]
click at [293, 245] on span "Afip Constancia De Inscripción" at bounding box center [315, 243] width 128 height 13
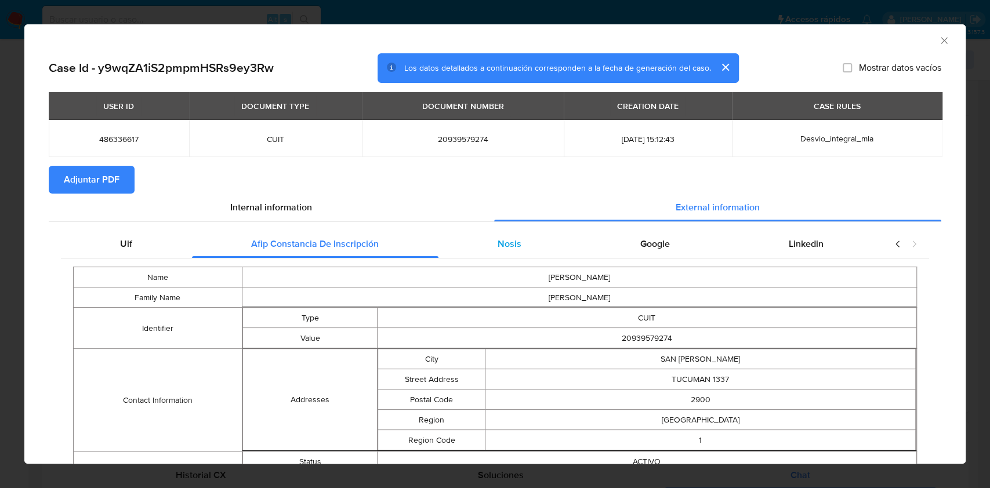
click at [531, 256] on div "Nosis" at bounding box center [510, 244] width 143 height 28
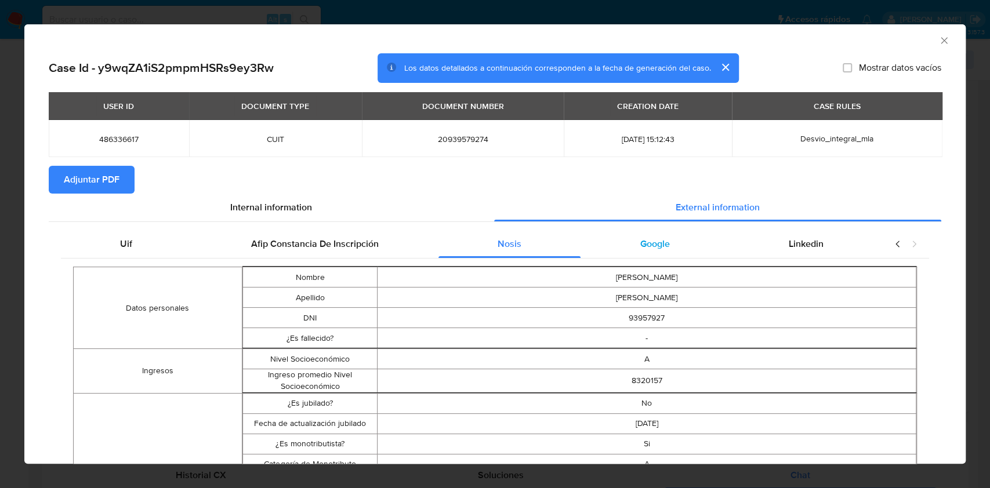
click at [601, 251] on div "Google" at bounding box center [655, 244] width 149 height 28
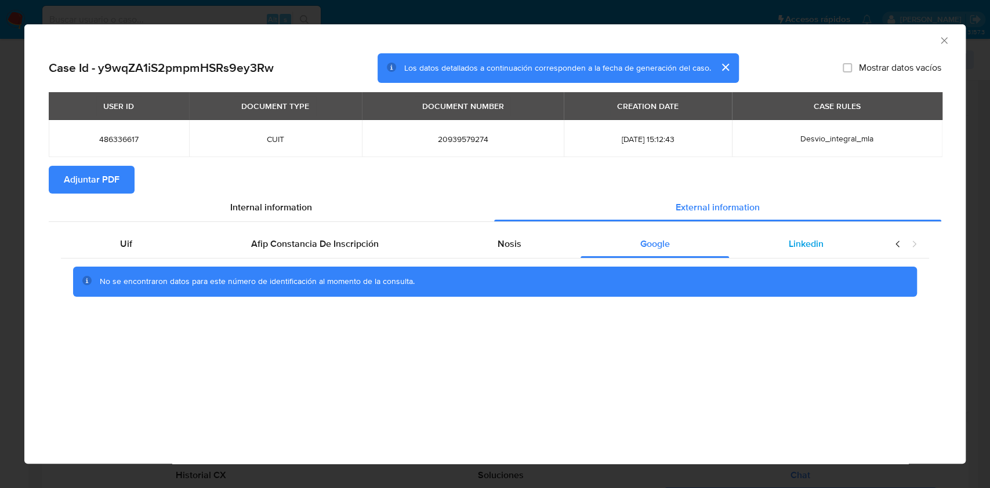
click at [766, 248] on div "Linkedin" at bounding box center [806, 244] width 154 height 28
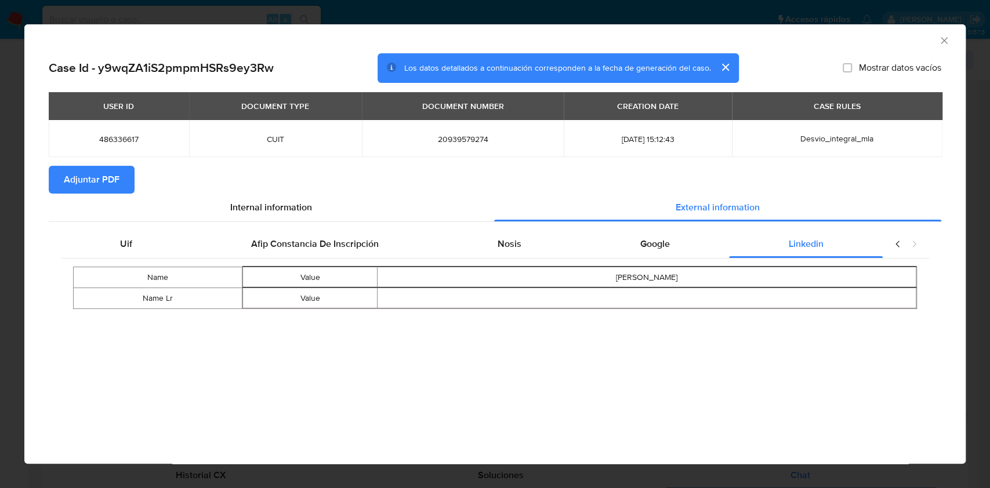
click at [74, 183] on span "Adjuntar PDF" at bounding box center [92, 180] width 56 height 26
click at [943, 40] on icon "Cerrar ventana" at bounding box center [945, 41] width 12 height 12
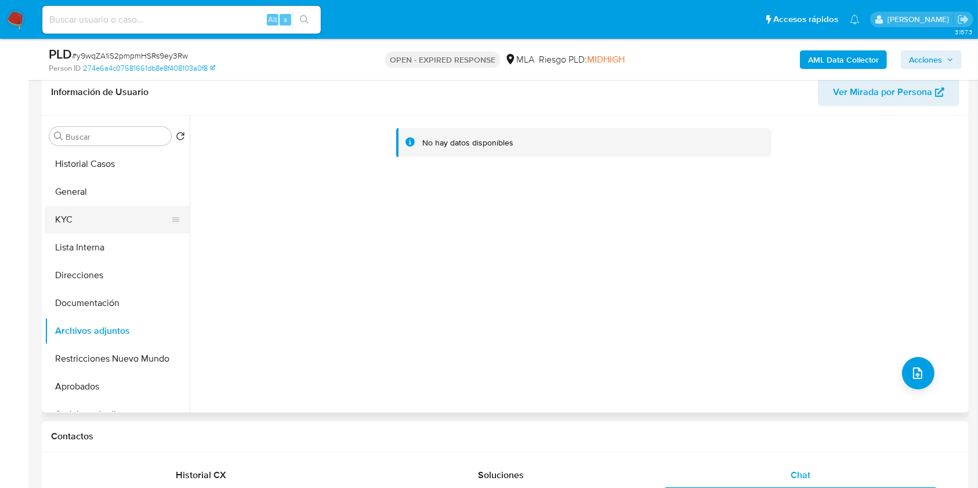
click at [118, 228] on button "KYC" at bounding box center [113, 220] width 136 height 28
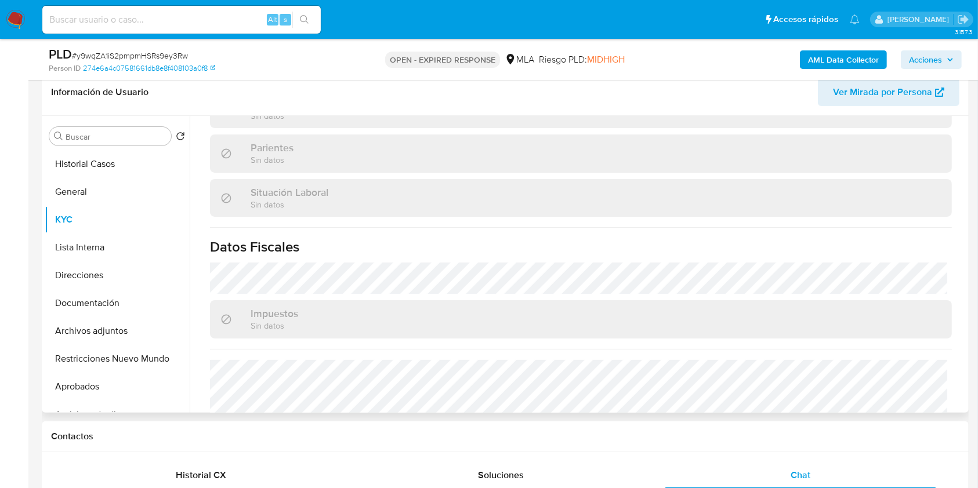
scroll to position [599, 0]
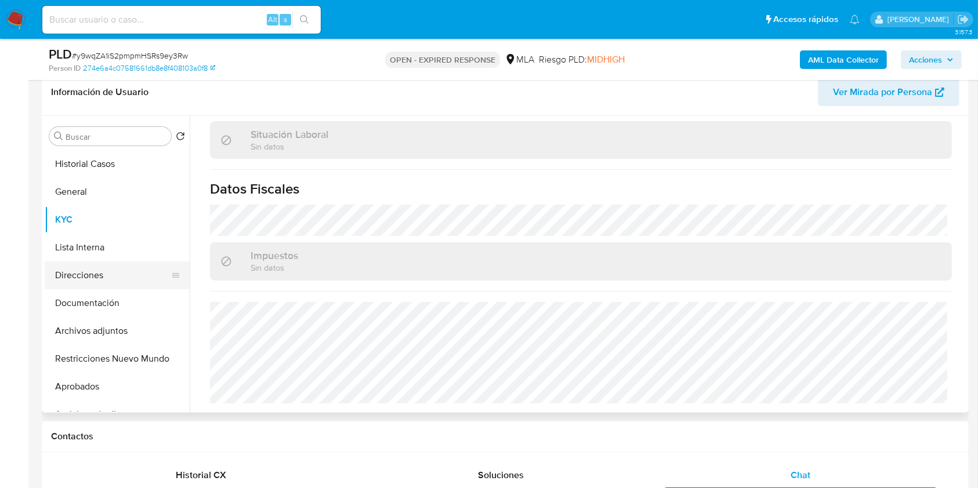
drag, startPoint x: 108, startPoint y: 280, endPoint x: 104, endPoint y: 285, distance: 6.6
click at [108, 280] on button "Direcciones" at bounding box center [113, 276] width 136 height 28
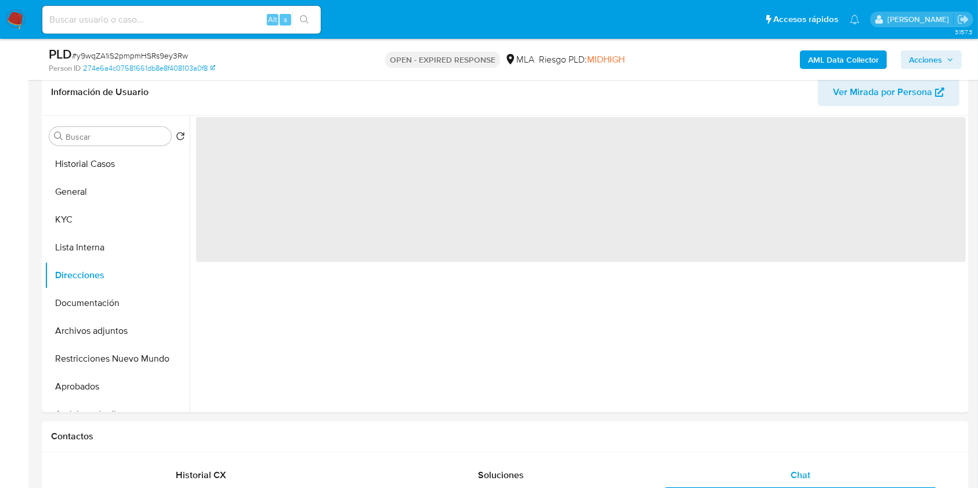
scroll to position [0, 0]
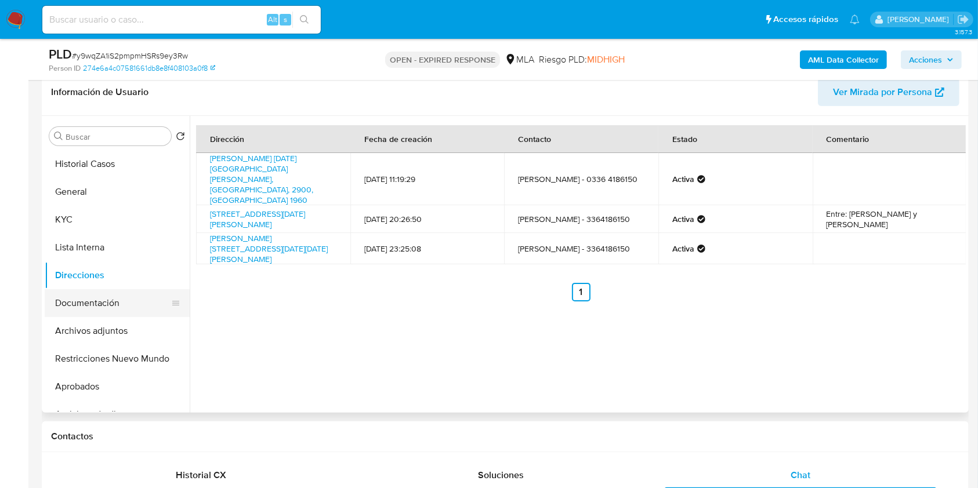
click at [128, 309] on button "Documentación" at bounding box center [113, 303] width 136 height 28
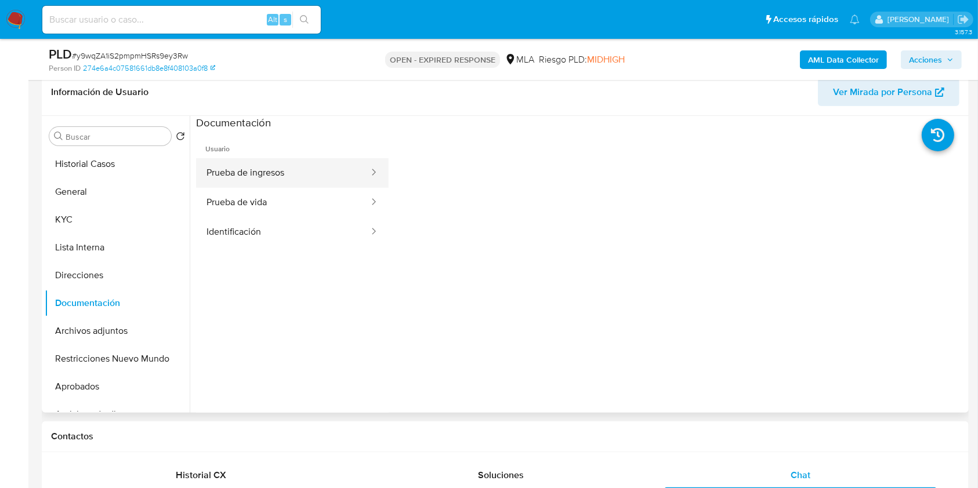
click at [295, 167] on button "Prueba de ingresos" at bounding box center [283, 173] width 174 height 30
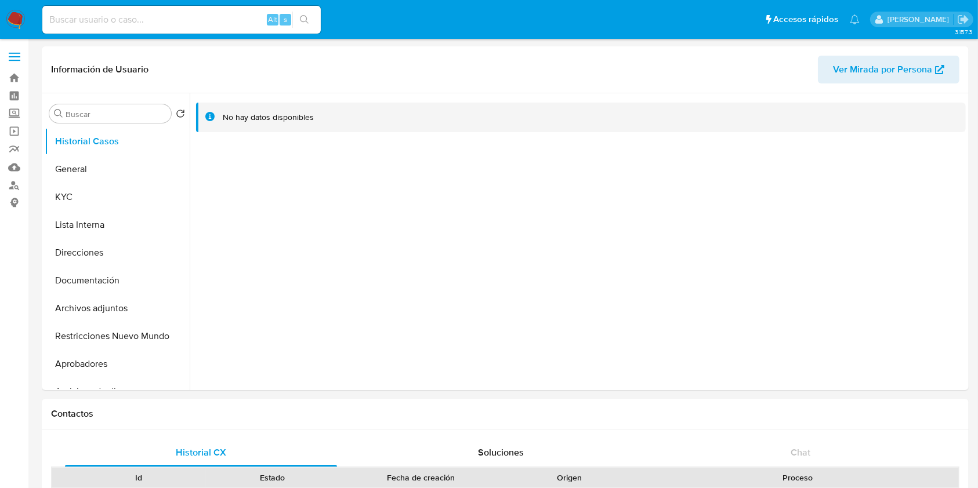
select select "10"
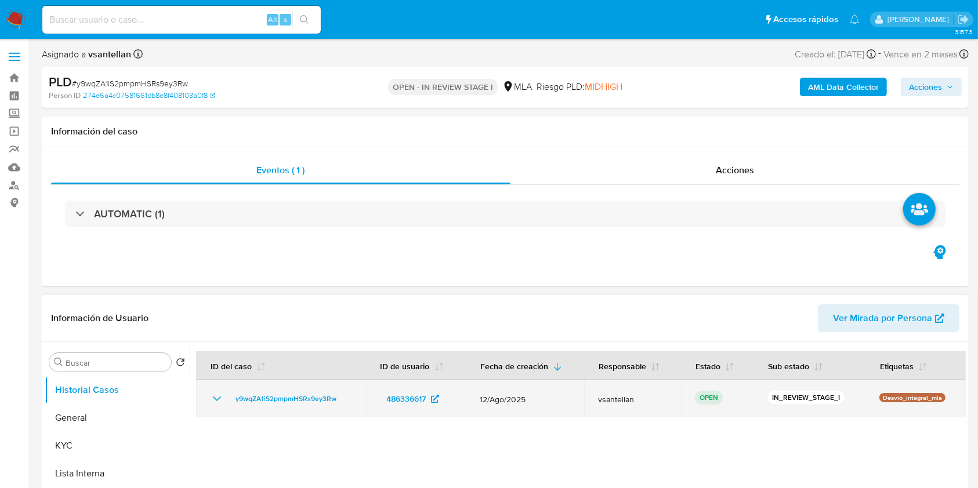
select select "10"
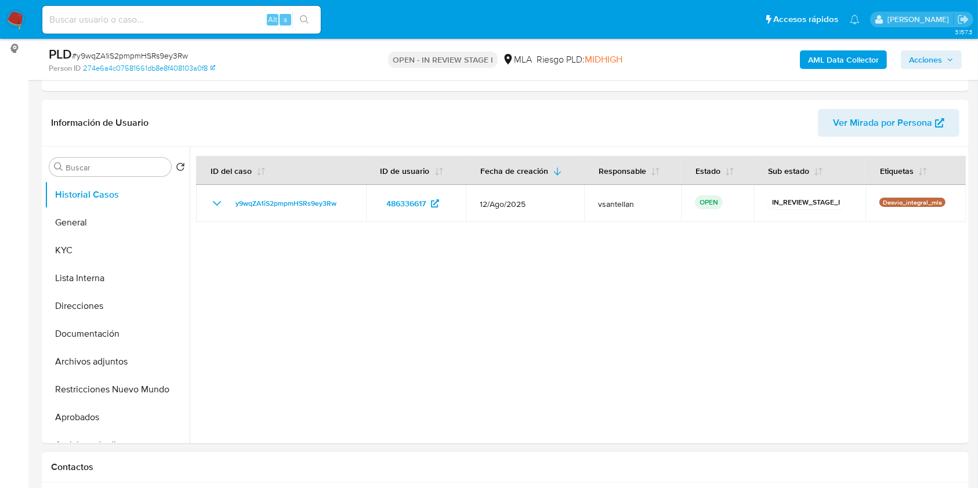
scroll to position [309, 0]
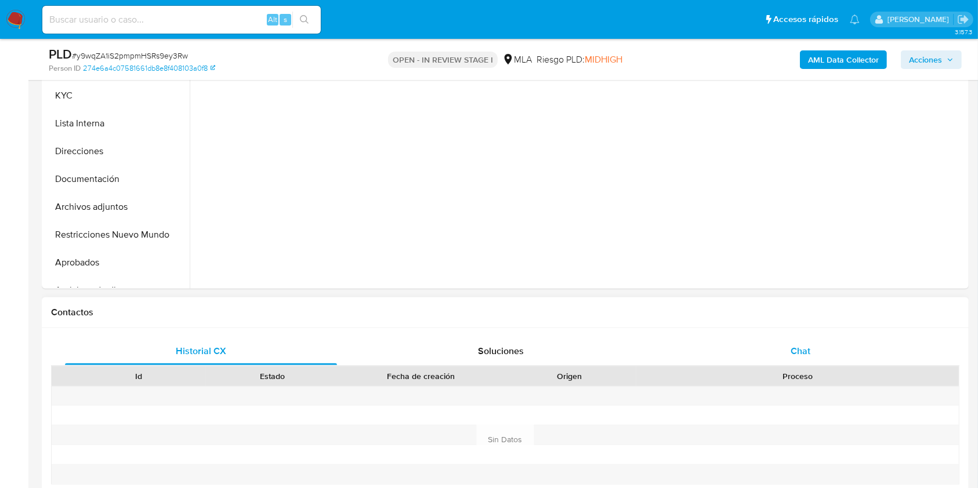
click at [804, 345] on span "Chat" at bounding box center [801, 351] width 20 height 13
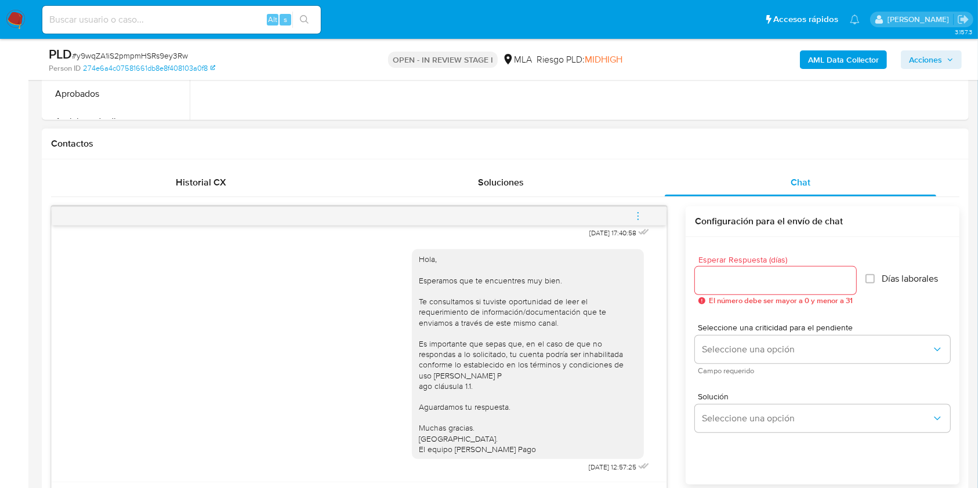
scroll to position [484, 0]
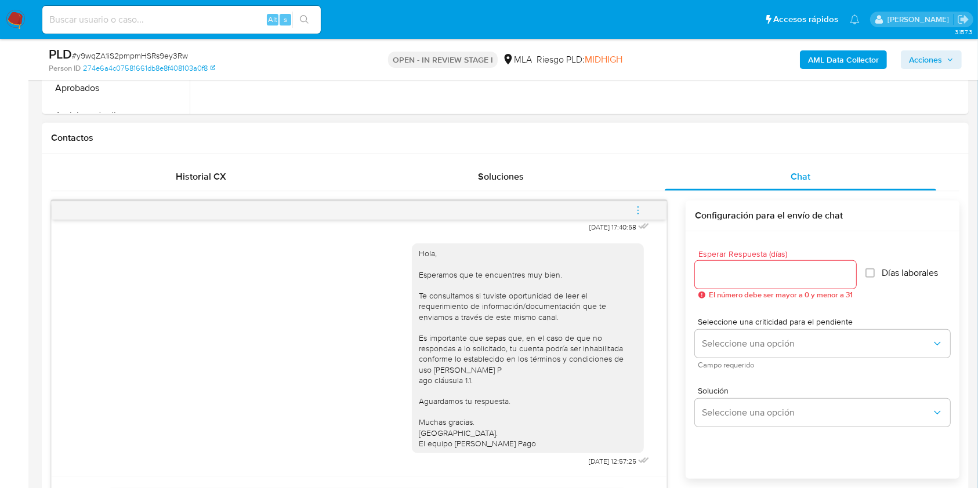
drag, startPoint x: 667, startPoint y: 205, endPoint x: 660, endPoint y: 207, distance: 7.1
click at [663, 205] on div at bounding box center [359, 210] width 615 height 19
click at [644, 209] on button "menu-action" at bounding box center [638, 211] width 38 height 28
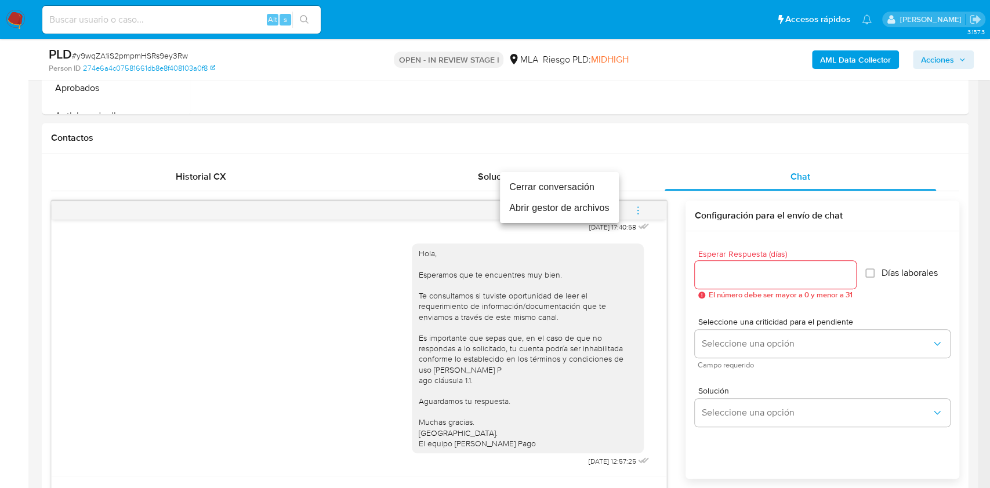
click at [557, 179] on li "Cerrar conversación" at bounding box center [559, 187] width 119 height 21
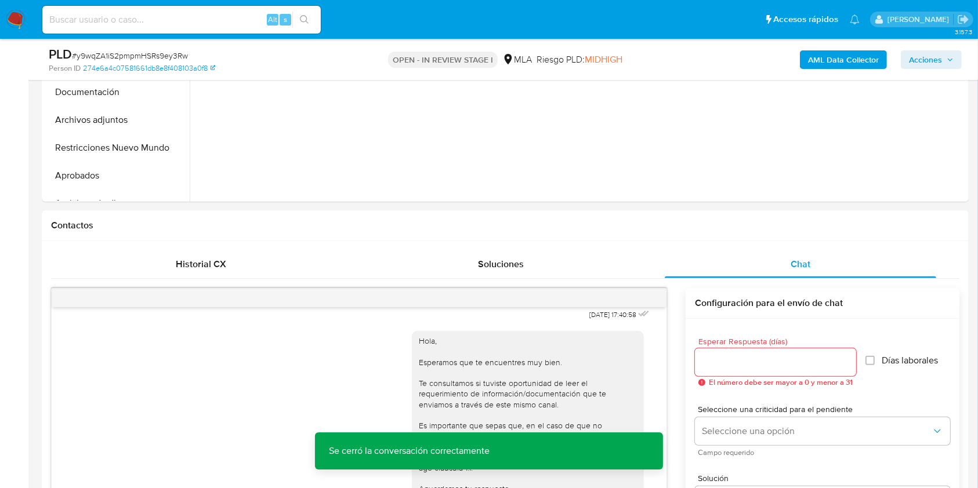
scroll to position [313, 0]
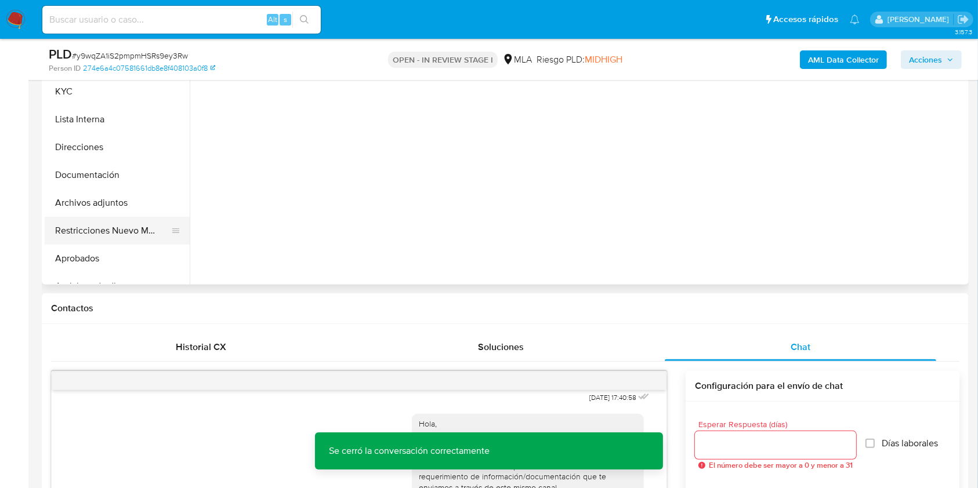
click at [117, 229] on button "Restricciones Nuevo Mundo" at bounding box center [113, 231] width 136 height 28
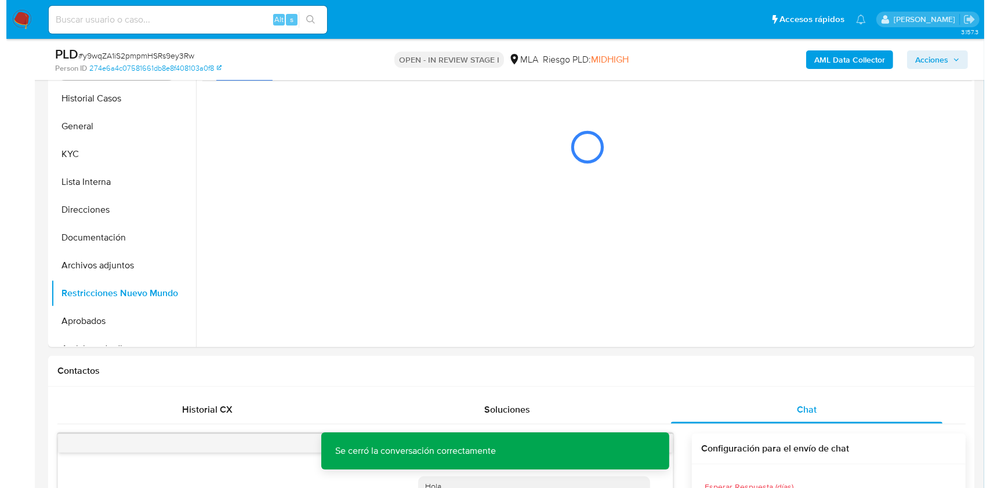
scroll to position [176, 0]
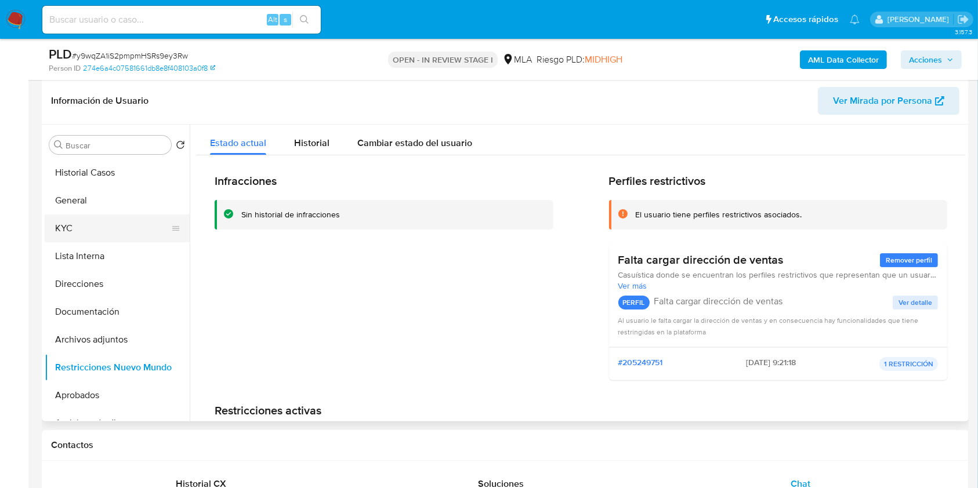
click at [90, 230] on button "KYC" at bounding box center [113, 229] width 136 height 28
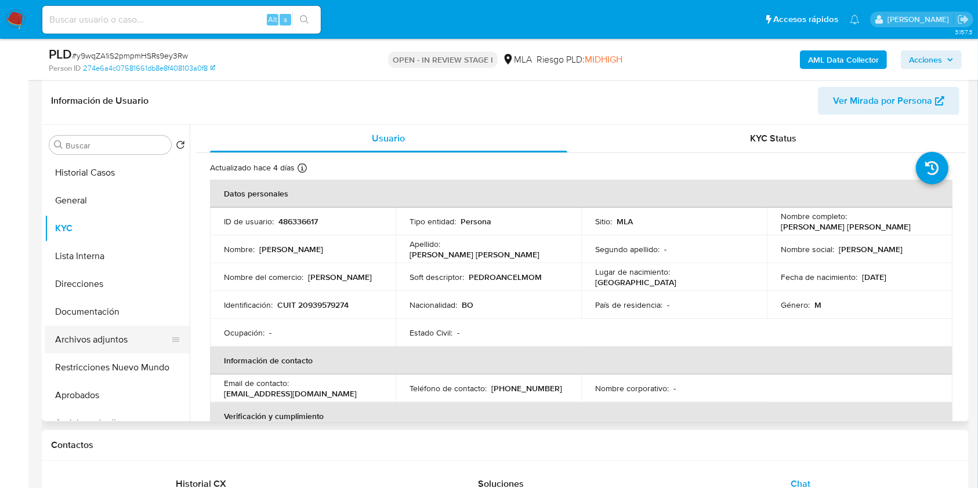
click at [125, 349] on button "Archivos adjuntos" at bounding box center [113, 340] width 136 height 28
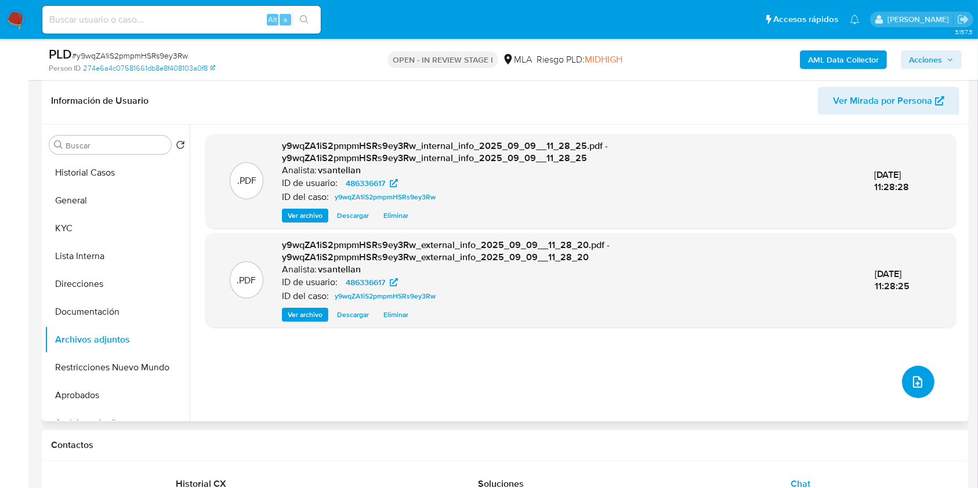
click at [917, 383] on icon "upload-file" at bounding box center [918, 382] width 14 height 14
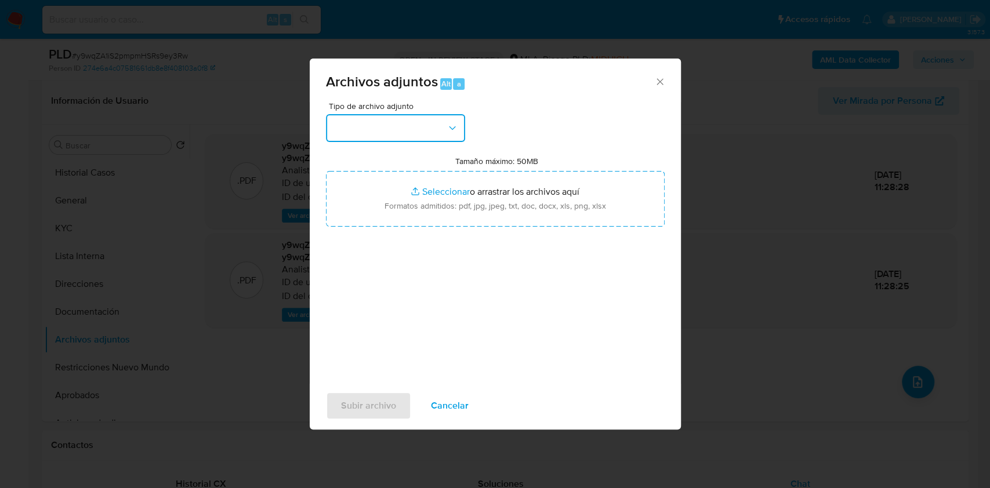
click at [432, 134] on button "button" at bounding box center [395, 128] width 139 height 28
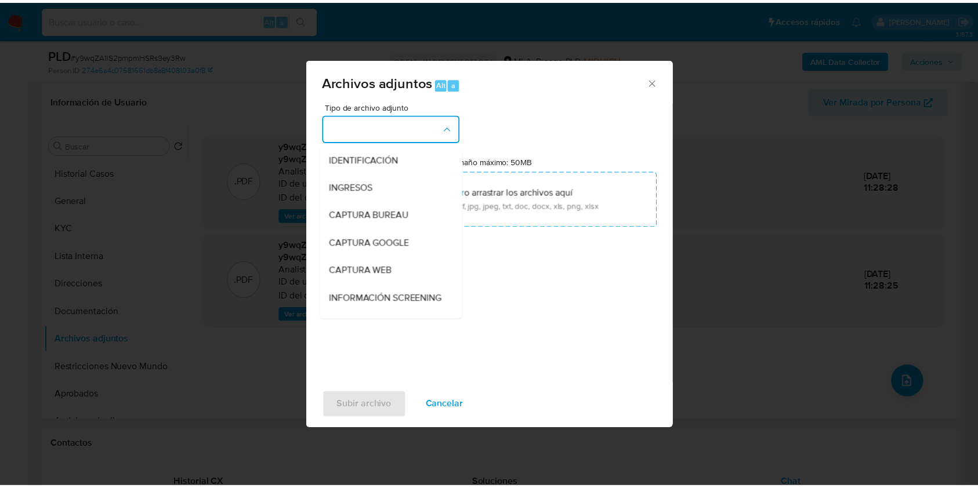
scroll to position [154, 0]
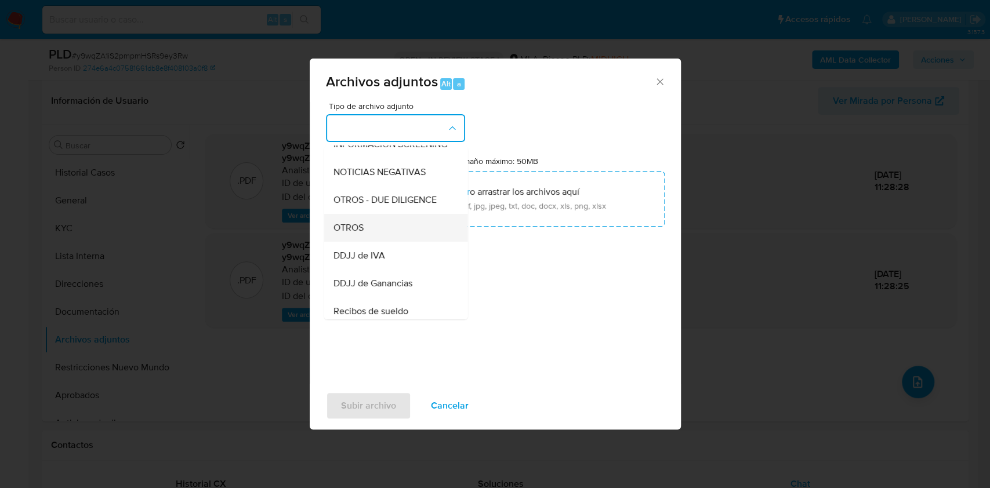
click at [370, 241] on div "OTROS" at bounding box center [392, 228] width 118 height 28
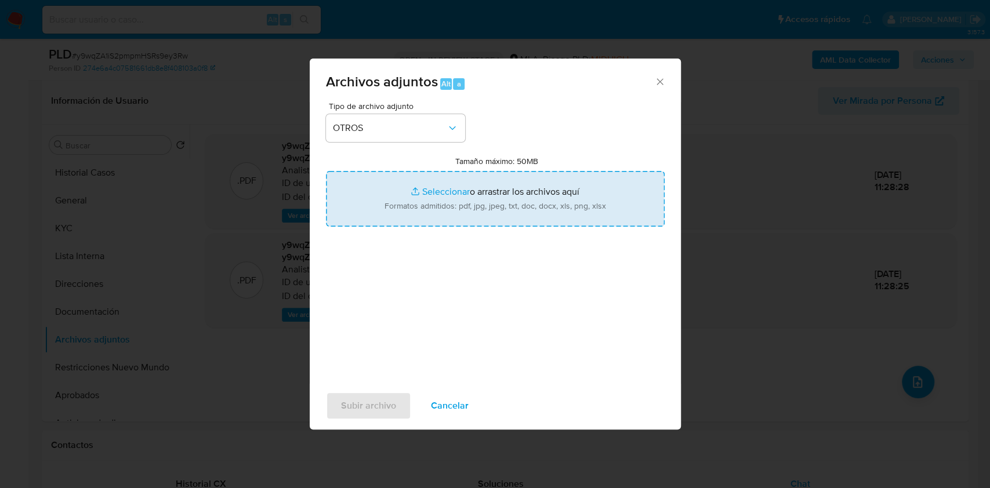
click at [444, 180] on input "Tamaño máximo: 50MB Seleccionar archivos" at bounding box center [495, 199] width 339 height 56
type input "C:\fakepath\Caselog-486336617- NO ROI.docx"
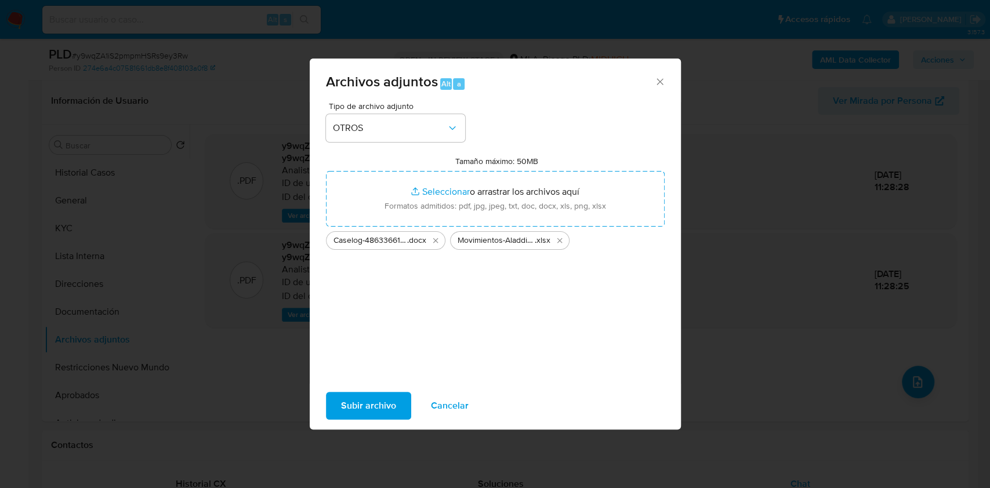
click at [380, 394] on span "Subir archivo" at bounding box center [368, 406] width 55 height 26
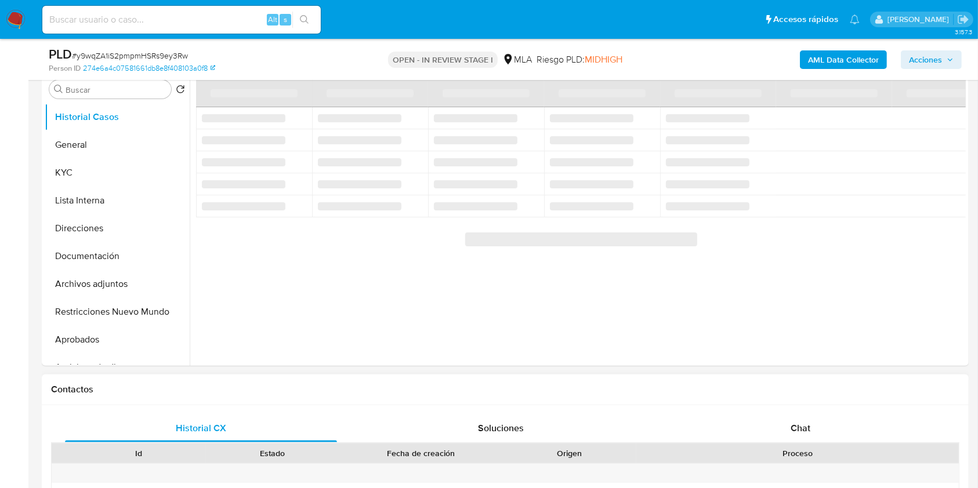
scroll to position [464, 0]
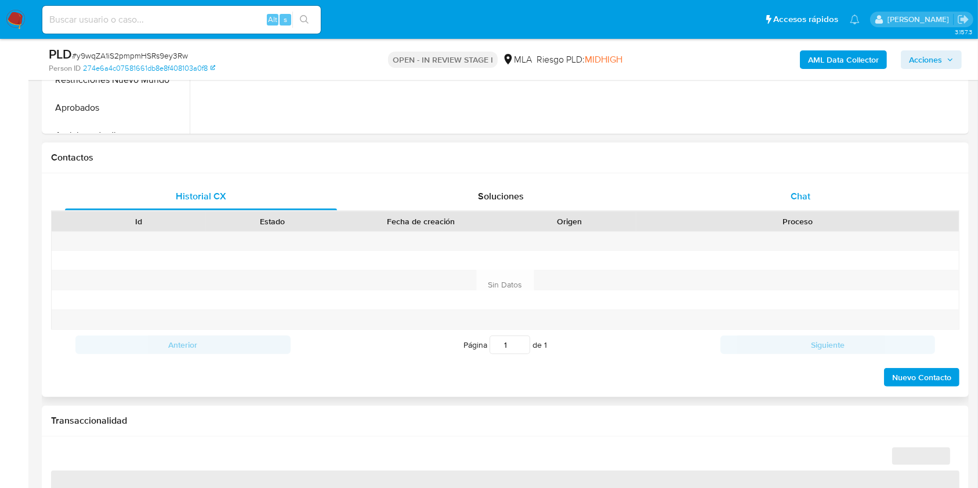
click at [819, 203] on div "Chat" at bounding box center [801, 197] width 272 height 28
select select "10"
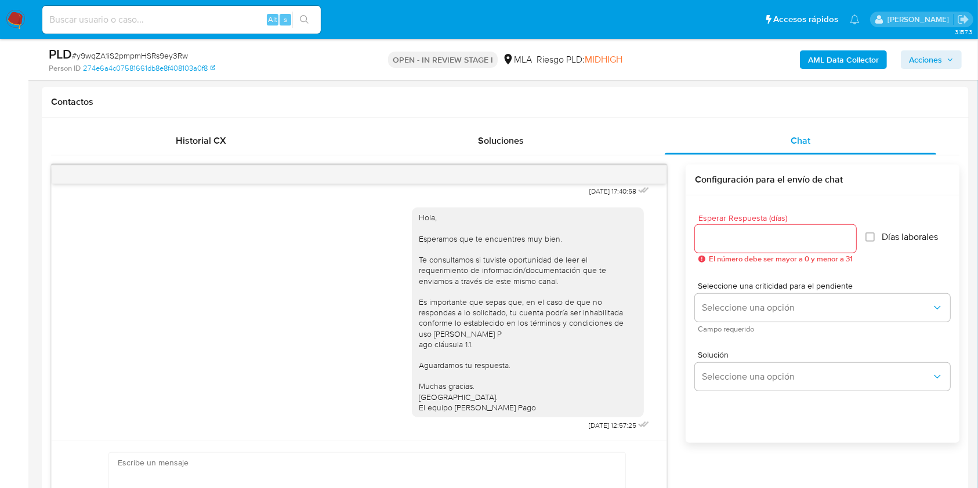
scroll to position [254, 0]
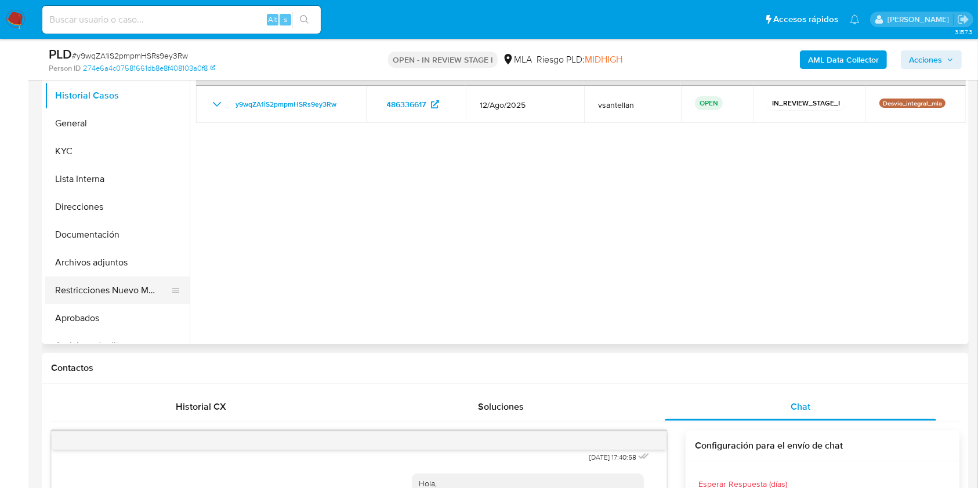
click at [97, 293] on button "Restricciones Nuevo Mundo" at bounding box center [113, 291] width 136 height 28
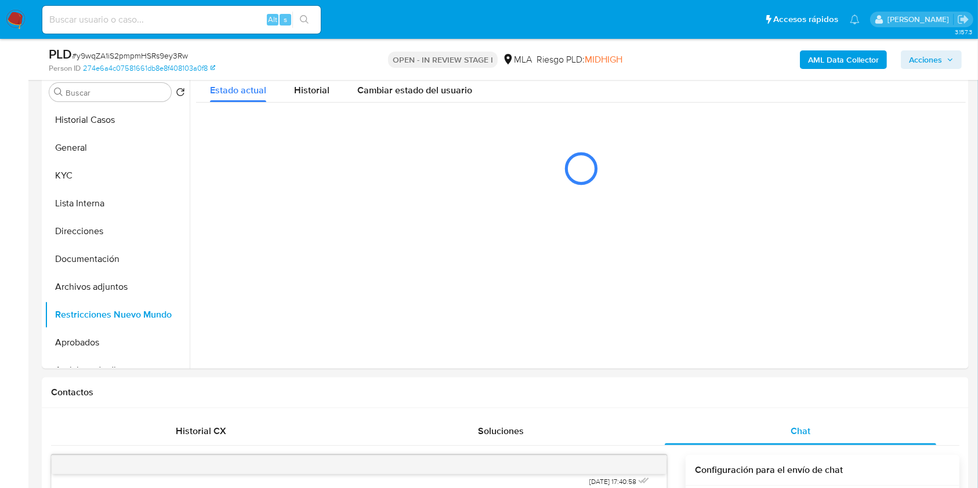
scroll to position [226, 0]
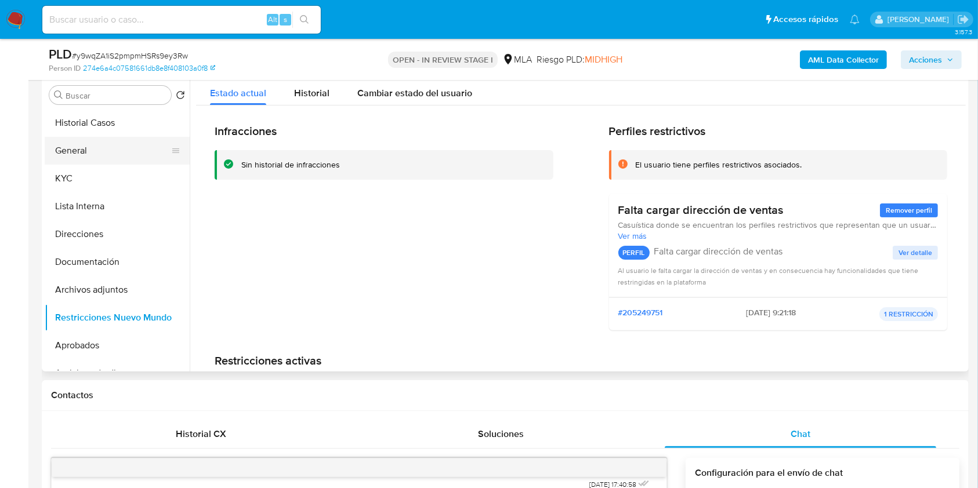
click at [137, 155] on button "General" at bounding box center [113, 151] width 136 height 28
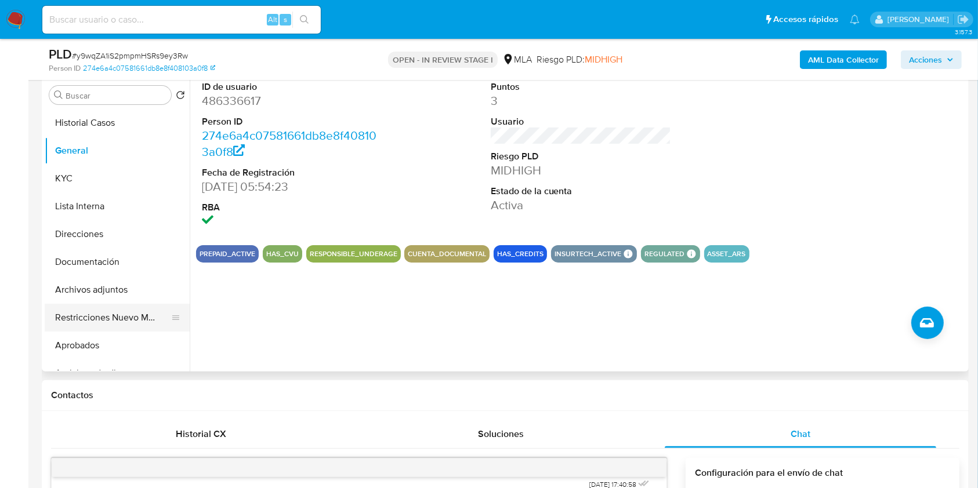
click at [135, 314] on button "Restricciones Nuevo Mundo" at bounding box center [113, 318] width 136 height 28
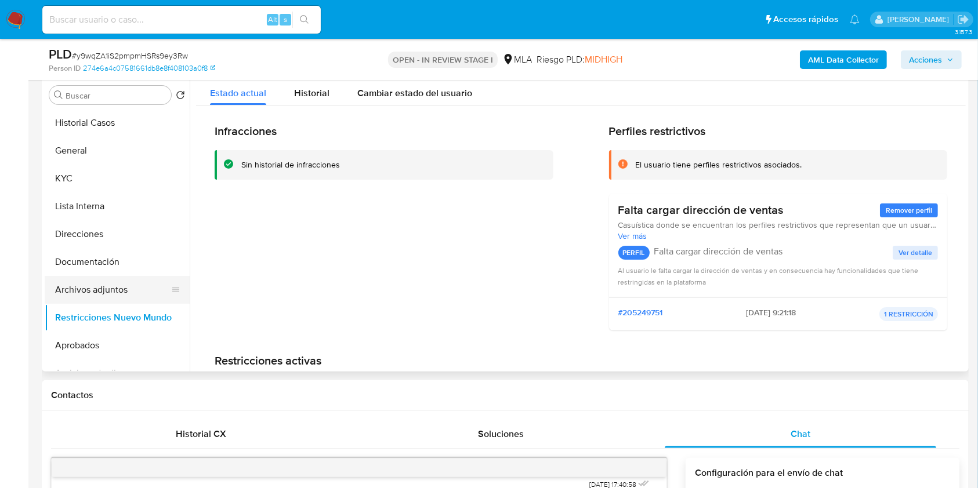
click at [121, 281] on button "Archivos adjuntos" at bounding box center [113, 290] width 136 height 28
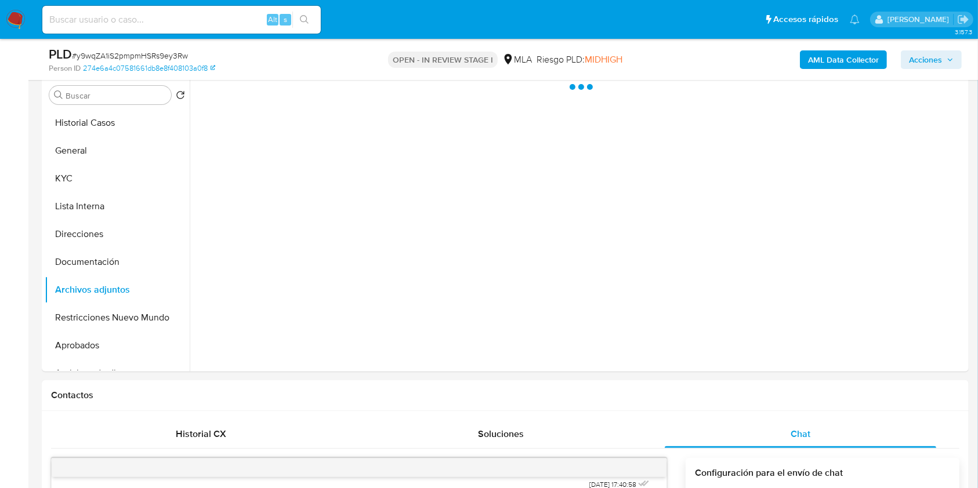
click at [920, 50] on span "Acciones" at bounding box center [925, 59] width 33 height 19
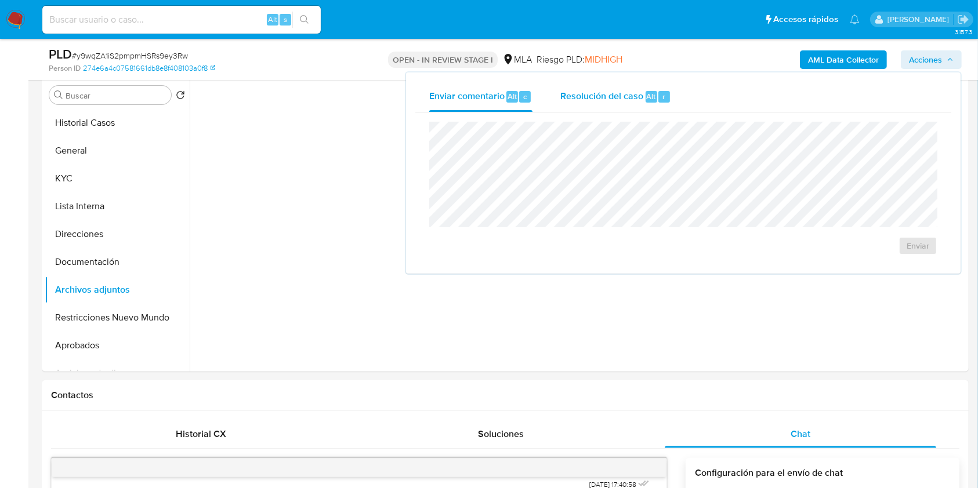
click at [642, 106] on div "Resolución del caso Alt r" at bounding box center [615, 97] width 111 height 30
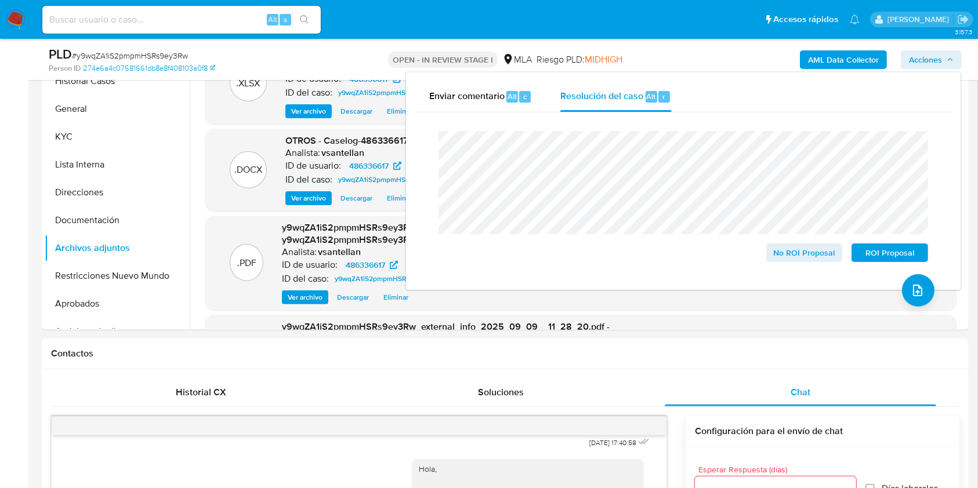
scroll to position [265, 0]
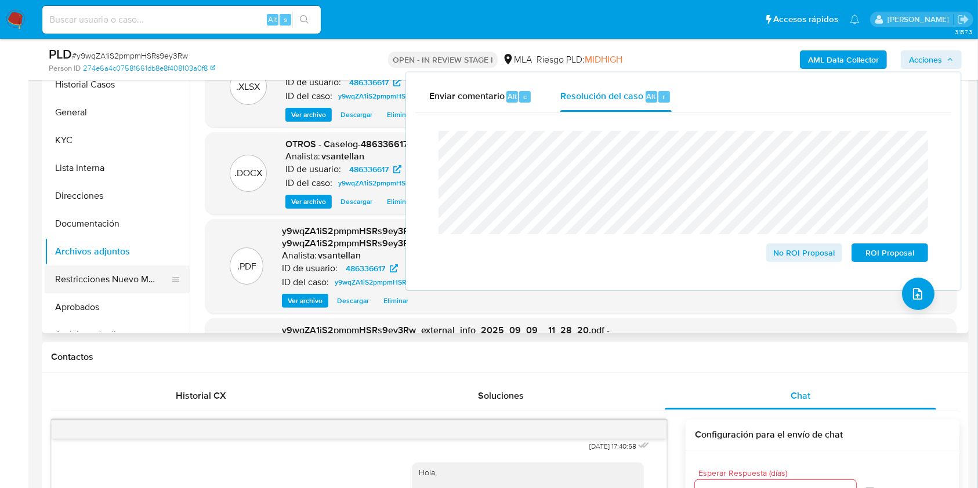
click at [133, 280] on button "Restricciones Nuevo Mundo" at bounding box center [113, 280] width 136 height 28
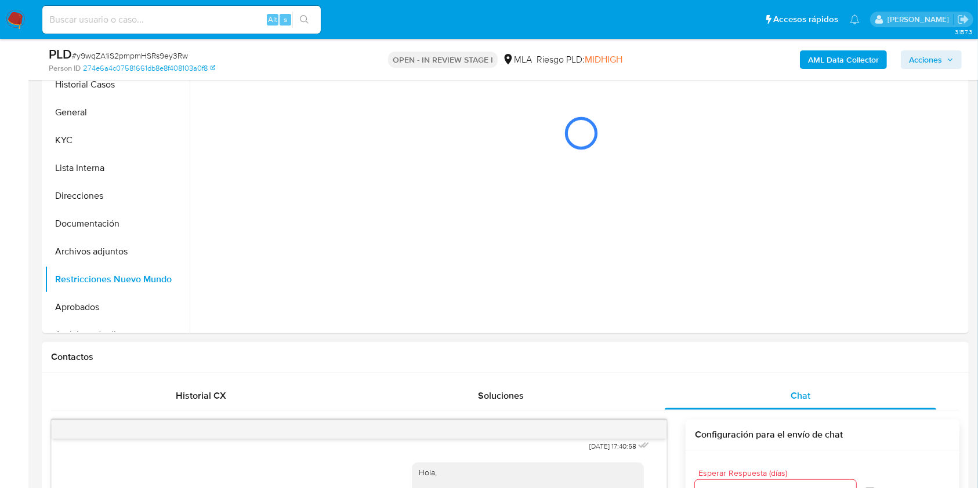
scroll to position [187, 0]
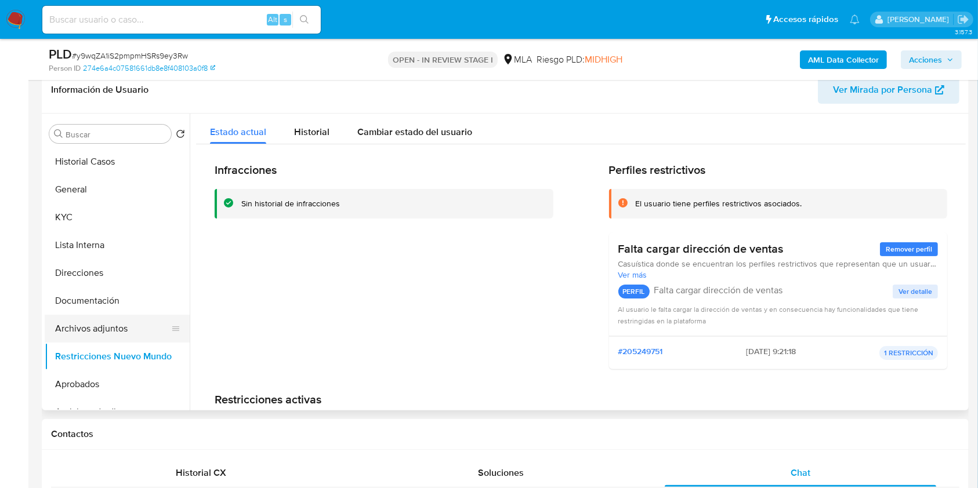
click at [88, 326] on button "Archivos adjuntos" at bounding box center [113, 329] width 136 height 28
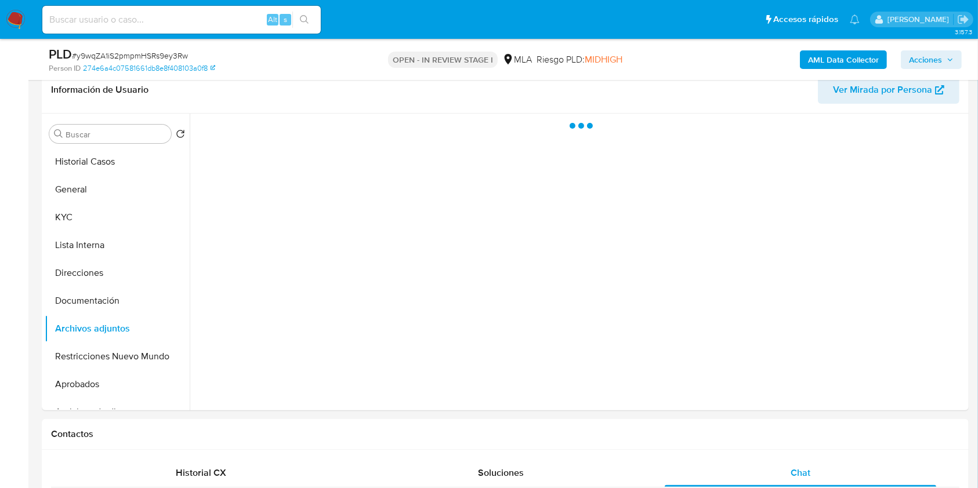
click at [917, 61] on span "Acciones" at bounding box center [925, 59] width 33 height 19
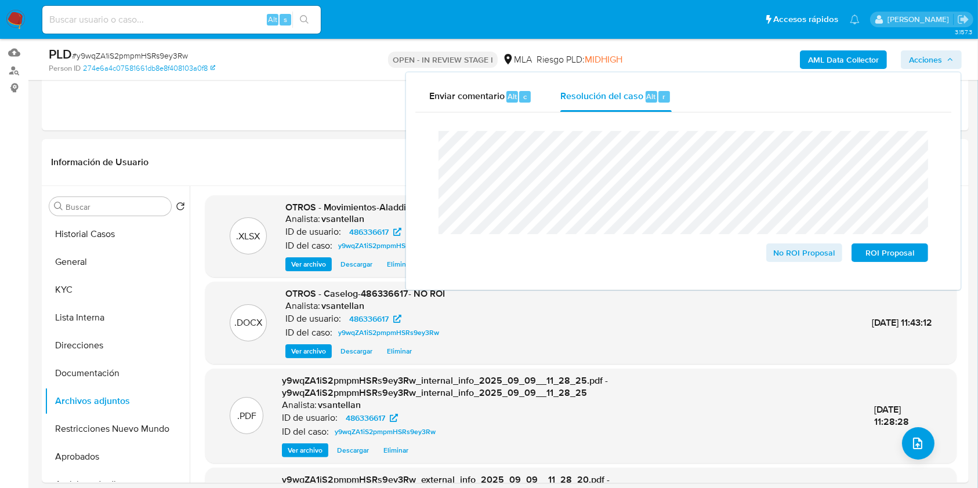
scroll to position [111, 0]
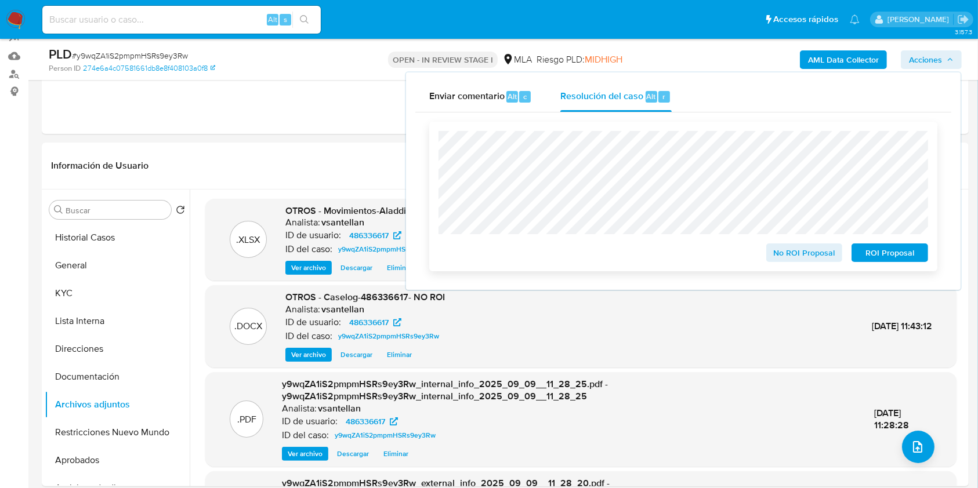
click at [798, 254] on span "No ROI Proposal" at bounding box center [804, 253] width 60 height 16
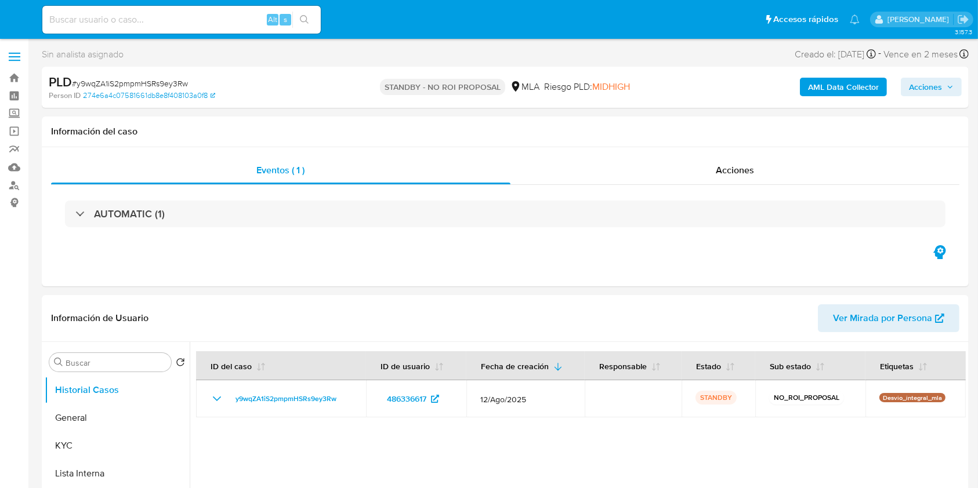
select select "10"
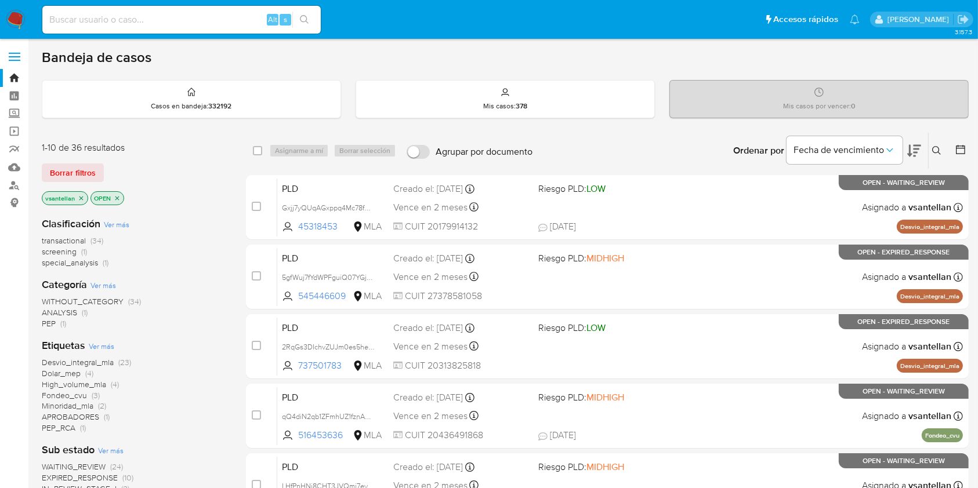
click at [938, 149] on icon at bounding box center [936, 150] width 9 height 9
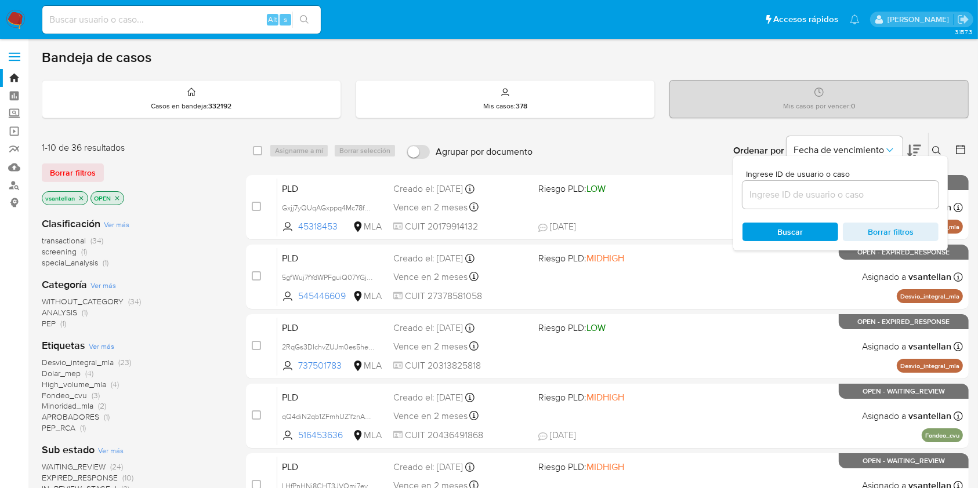
click at [868, 188] on input at bounding box center [841, 194] width 196 height 15
type input "1979307906"
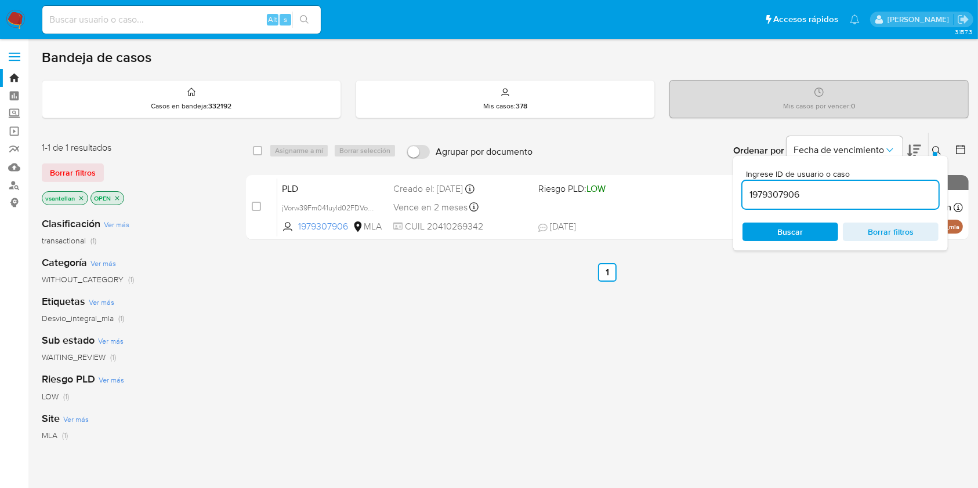
click at [932, 151] on button at bounding box center [938, 151] width 19 height 14
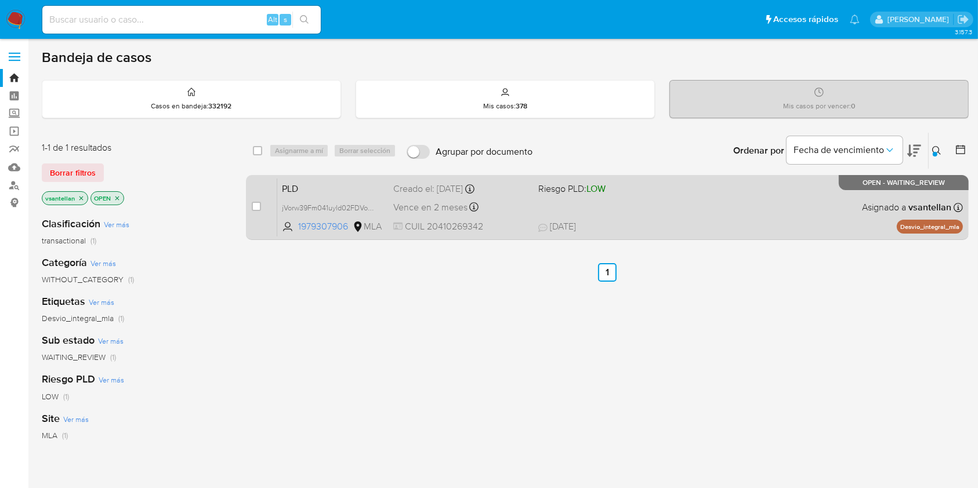
click at [734, 204] on div "PLD jVorw39Fm041uyld02FDVoQQ 1979307906 MLA Riesgo PLD: LOW Creado el: 12/08/20…" at bounding box center [620, 207] width 686 height 59
click at [255, 205] on input "checkbox" at bounding box center [256, 206] width 9 height 9
checkbox input "true"
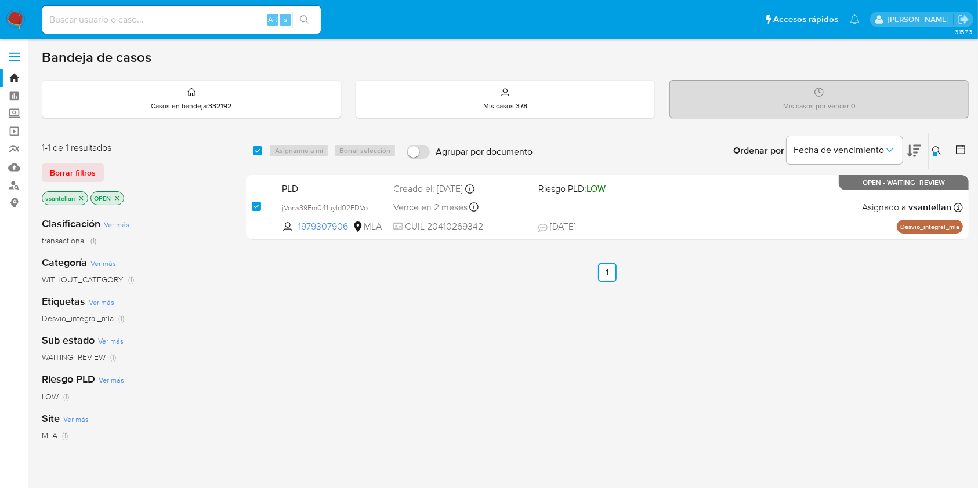
checkbox input "true"
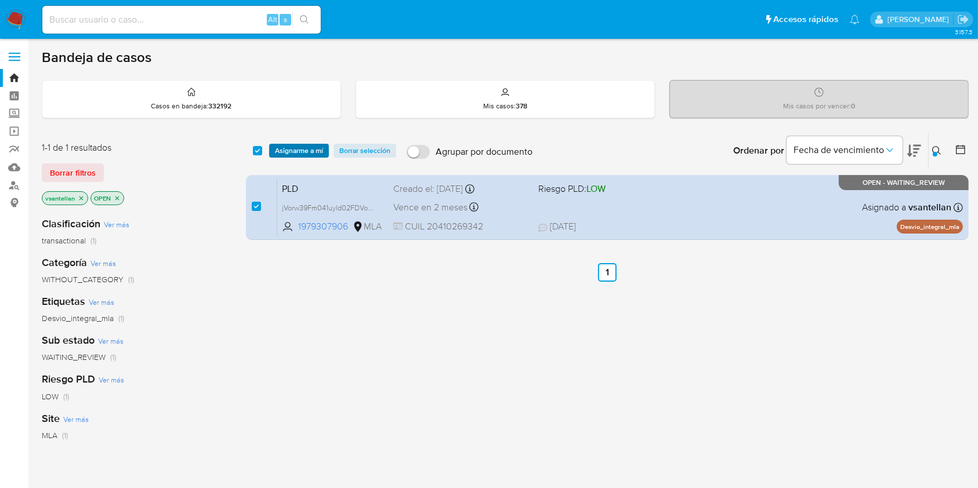
click at [281, 149] on span "Asignarme a mí" at bounding box center [299, 151] width 48 height 12
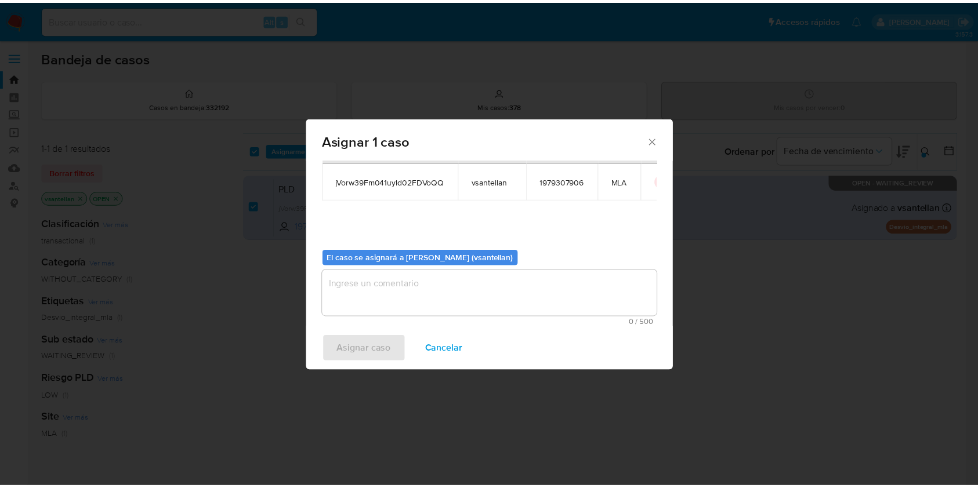
scroll to position [59, 0]
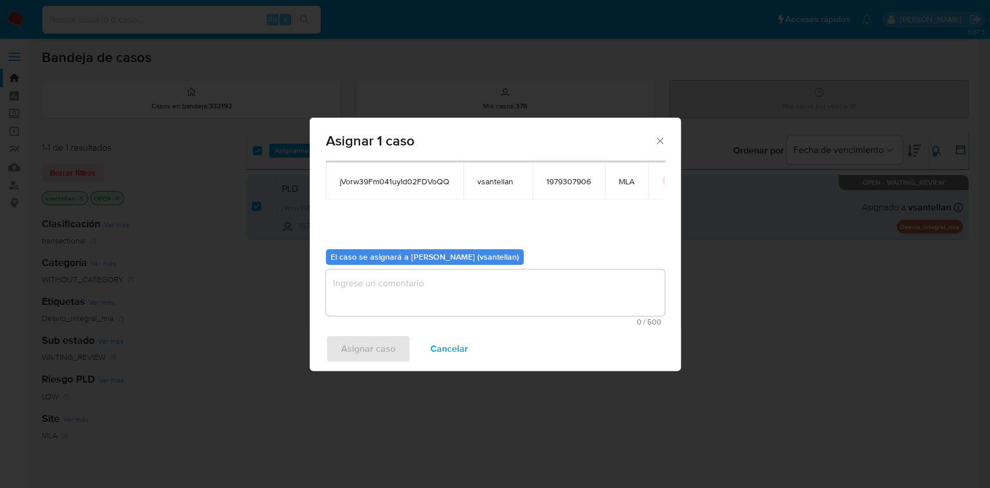
click at [357, 298] on textarea "assign-modal" at bounding box center [495, 293] width 339 height 46
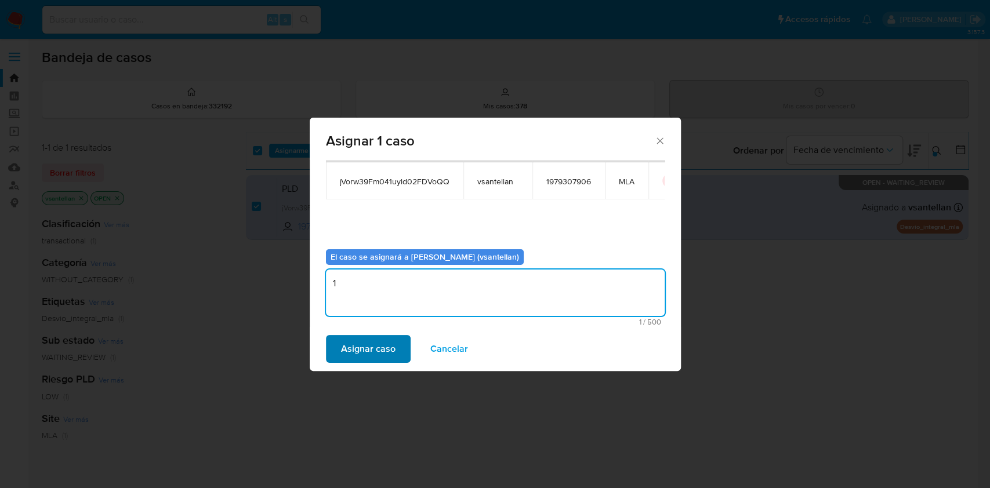
type textarea "1"
click at [372, 350] on span "Asignar caso" at bounding box center [368, 349] width 55 height 26
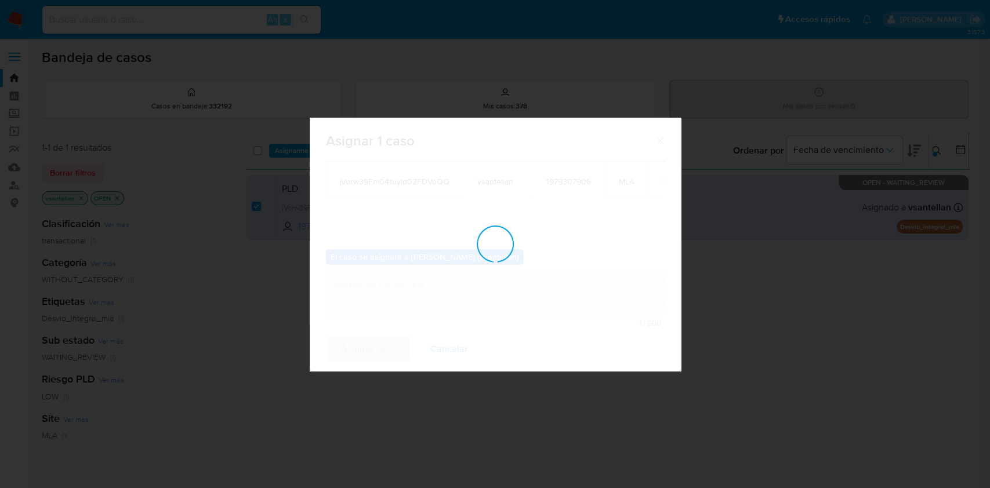
checkbox input "false"
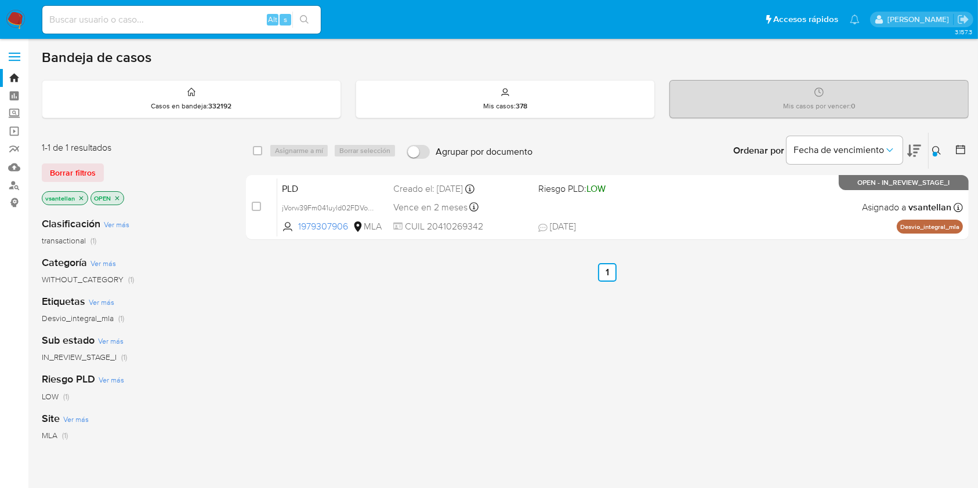
click at [9, 27] on img at bounding box center [16, 20] width 20 height 20
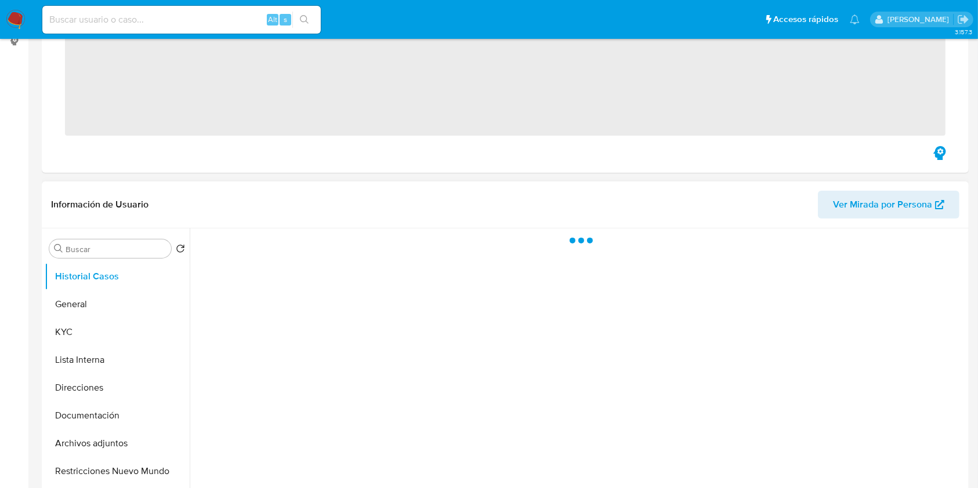
scroll to position [232, 0]
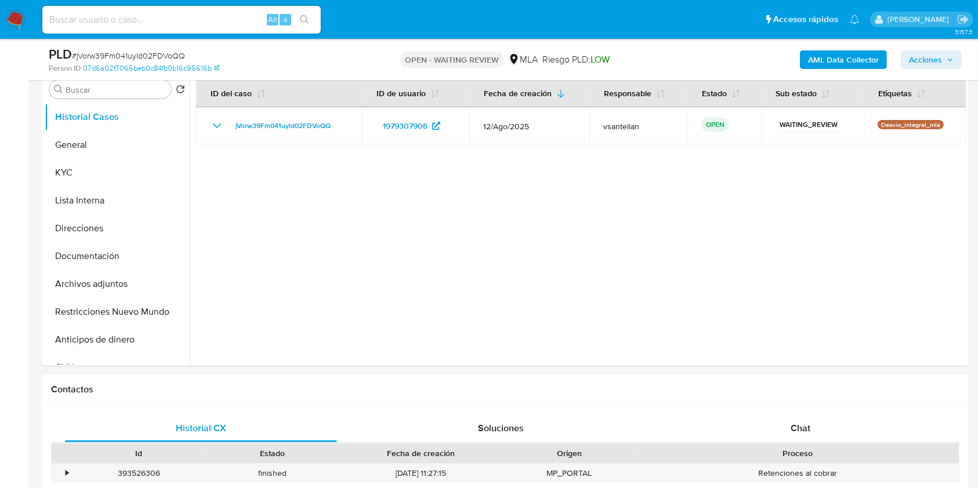
select select "10"
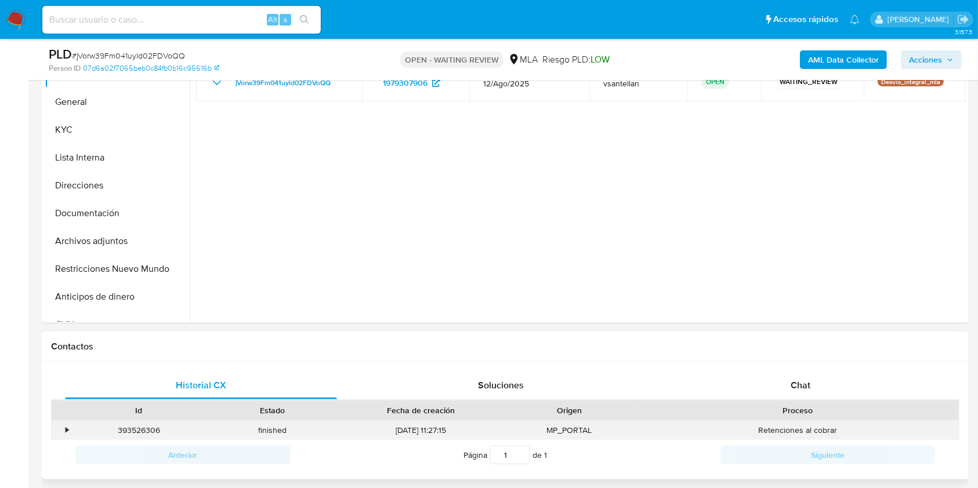
scroll to position [386, 0]
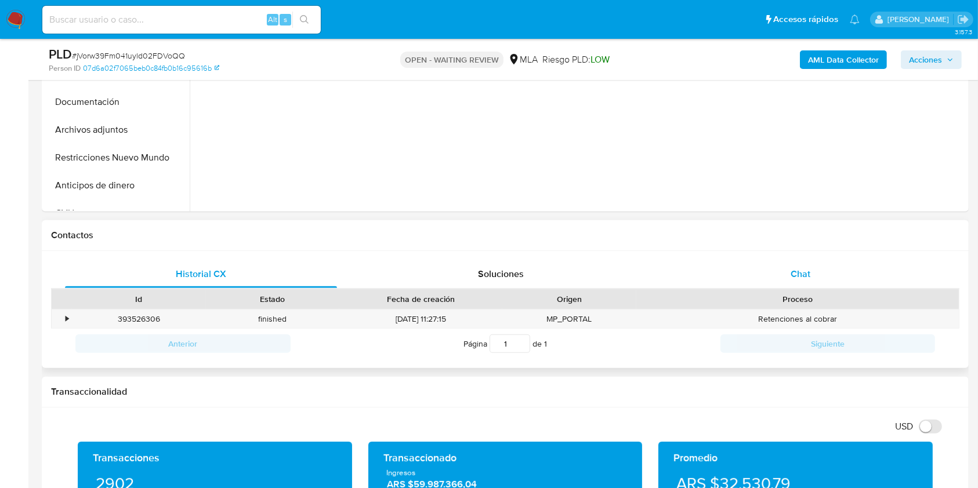
click at [838, 276] on div "Chat" at bounding box center [801, 274] width 272 height 28
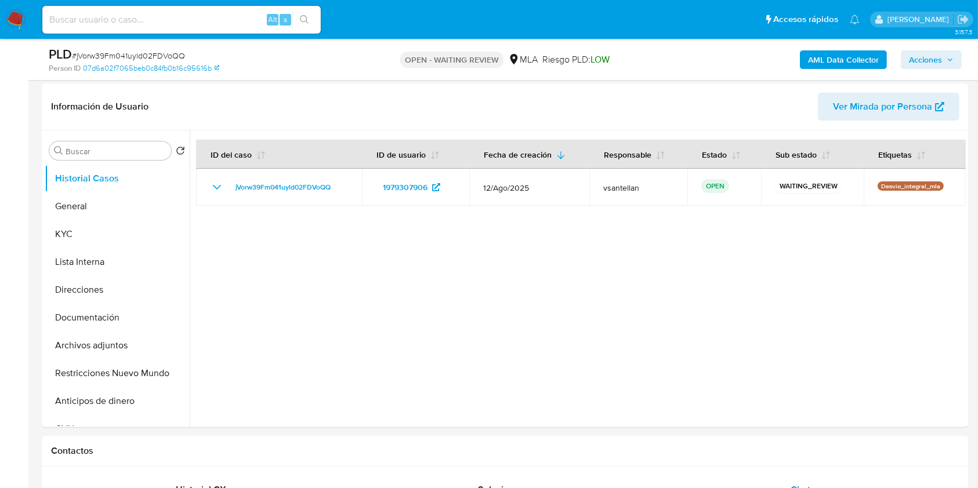
scroll to position [157, 0]
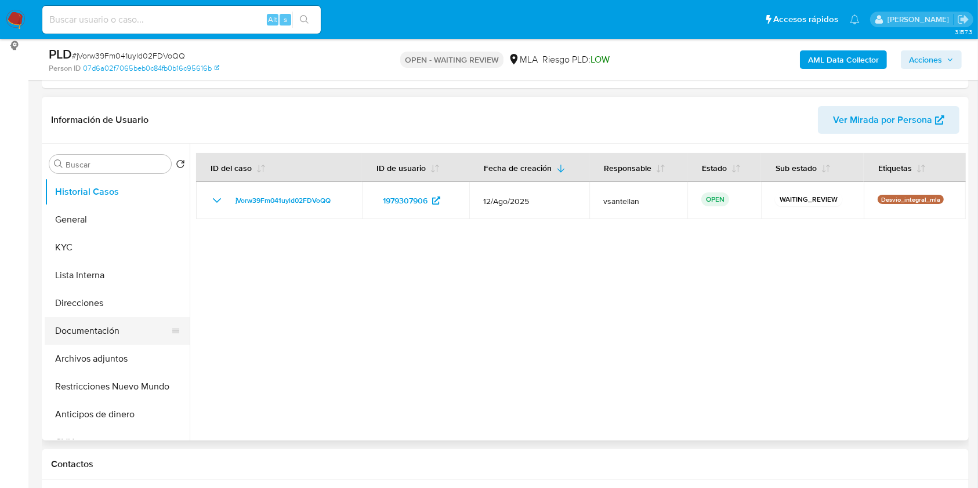
click at [103, 323] on button "Documentación" at bounding box center [113, 331] width 136 height 28
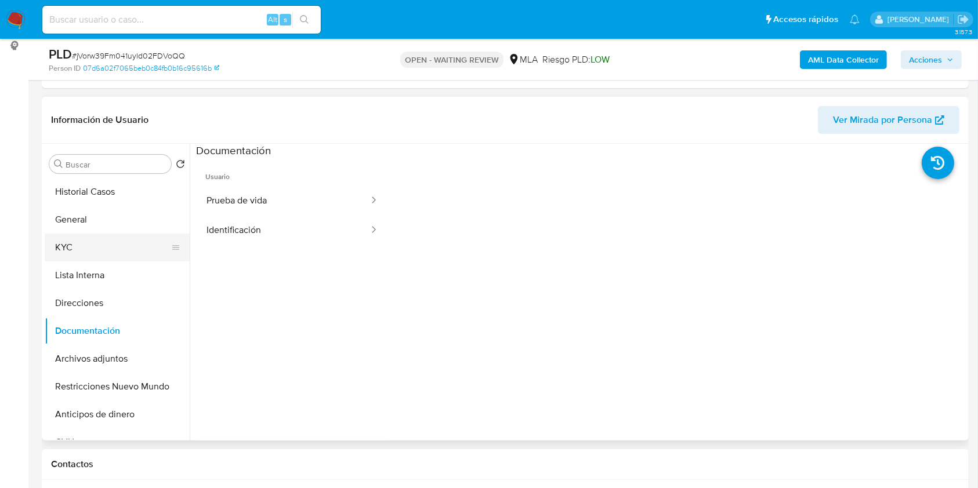
click at [77, 249] on button "KYC" at bounding box center [113, 248] width 136 height 28
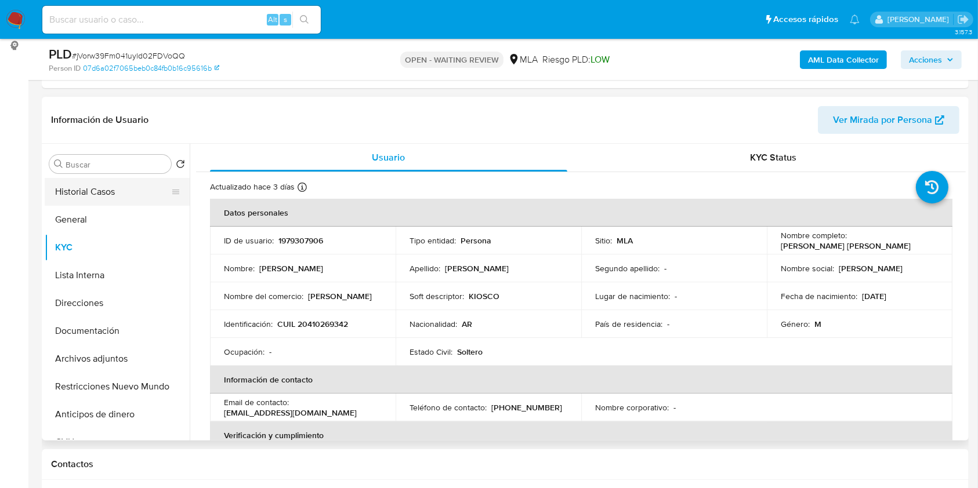
click at [119, 194] on button "Historial Casos" at bounding box center [113, 192] width 136 height 28
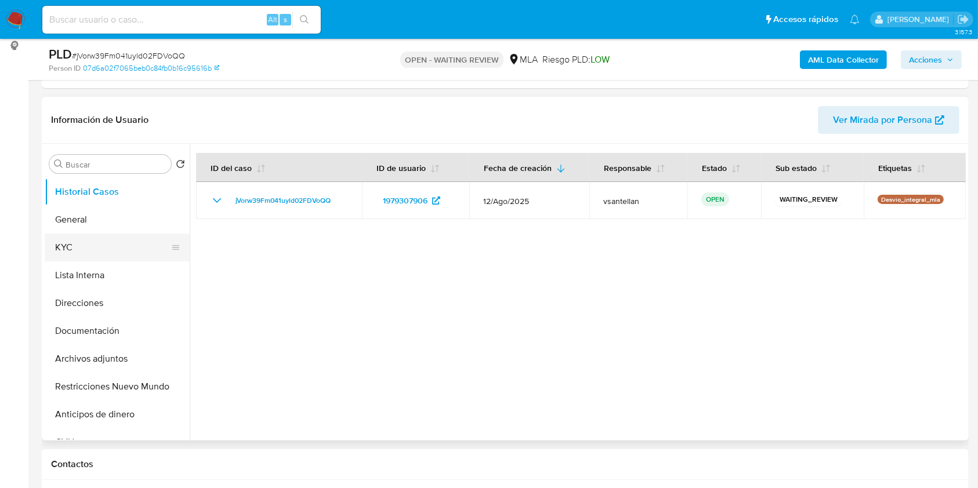
click at [100, 241] on button "KYC" at bounding box center [113, 248] width 136 height 28
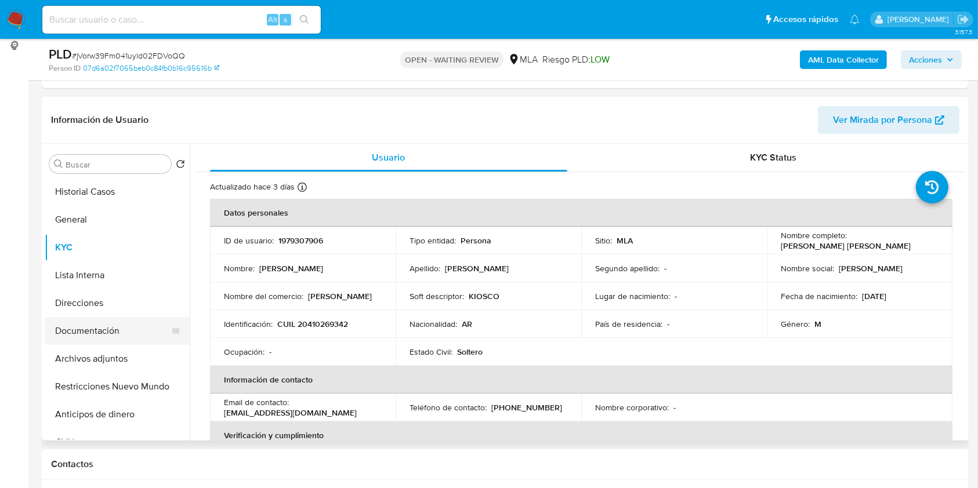
click at [122, 323] on button "Documentación" at bounding box center [113, 331] width 136 height 28
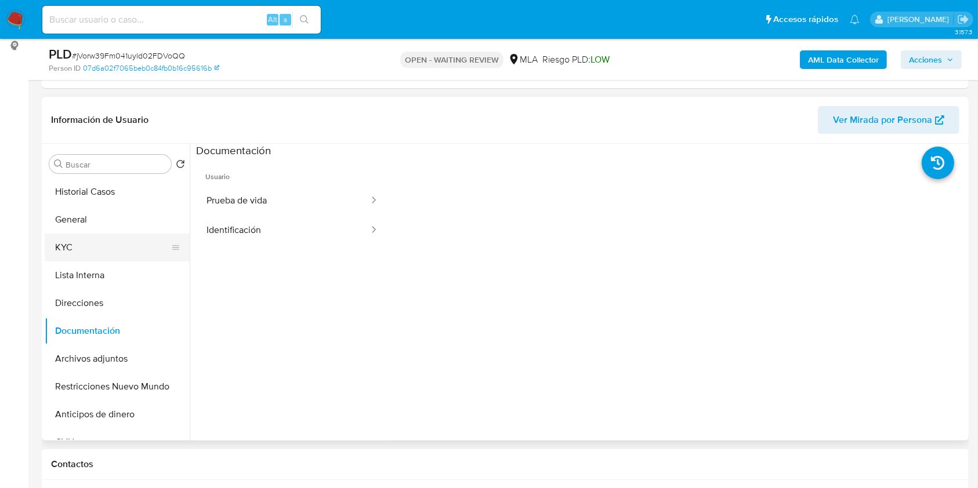
click at [110, 244] on button "KYC" at bounding box center [113, 248] width 136 height 28
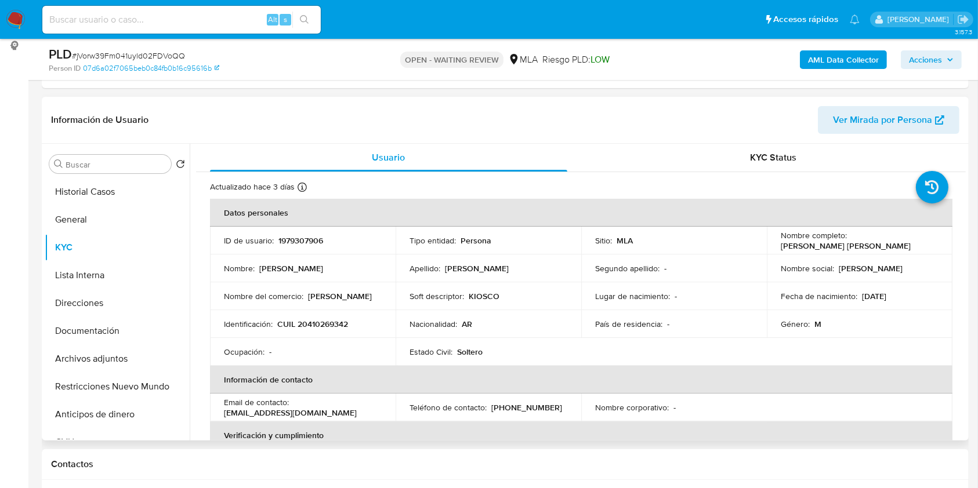
click at [324, 319] on p "CUIL 20410269342" at bounding box center [312, 324] width 71 height 10
click at [338, 323] on p "CUIL 20410269342" at bounding box center [312, 324] width 71 height 10
copy p "20410269342"
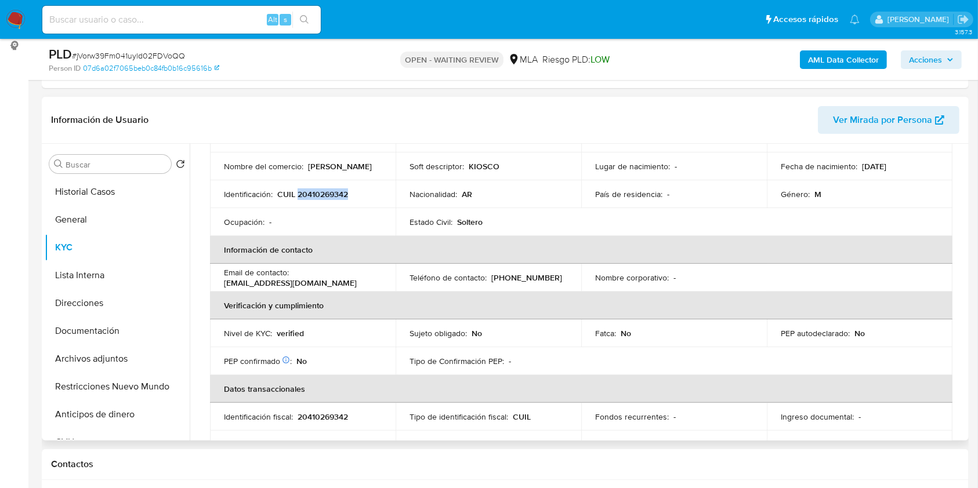
scroll to position [58, 0]
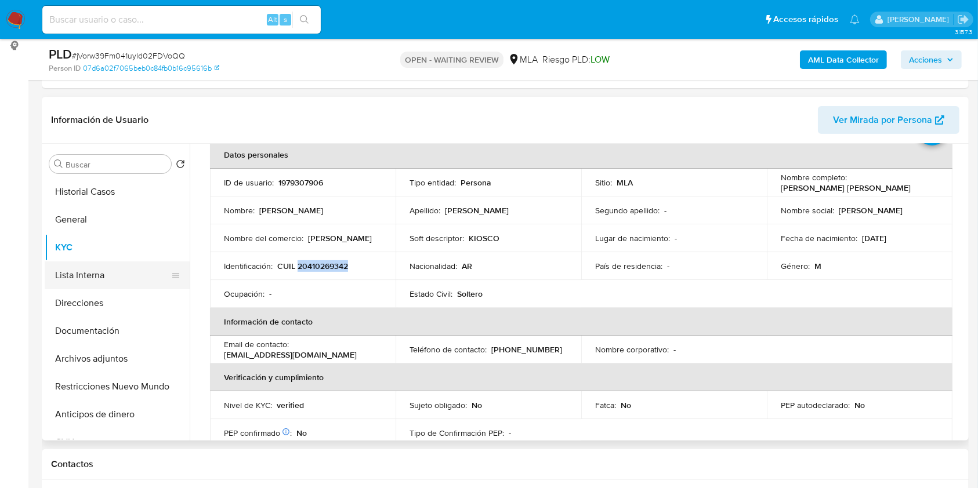
drag, startPoint x: 107, startPoint y: 330, endPoint x: 92, endPoint y: 271, distance: 59.9
click at [107, 330] on button "Documentación" at bounding box center [117, 331] width 145 height 28
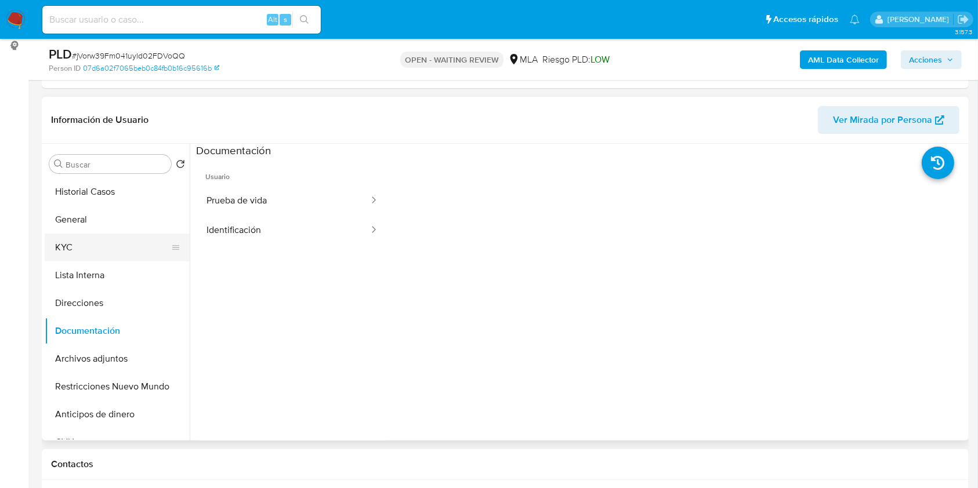
click at [88, 247] on button "KYC" at bounding box center [113, 248] width 136 height 28
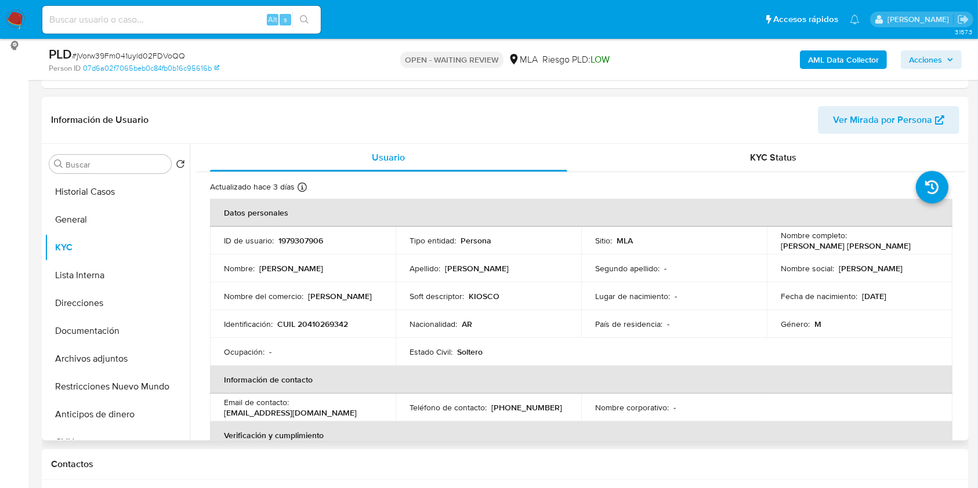
click at [342, 325] on p "CUIL 20410269342" at bounding box center [312, 324] width 71 height 10
copy p "20410269342"
drag, startPoint x: 344, startPoint y: 339, endPoint x: 332, endPoint y: 320, distance: 22.4
click at [344, 339] on td "Ocupación : -" at bounding box center [303, 352] width 186 height 28
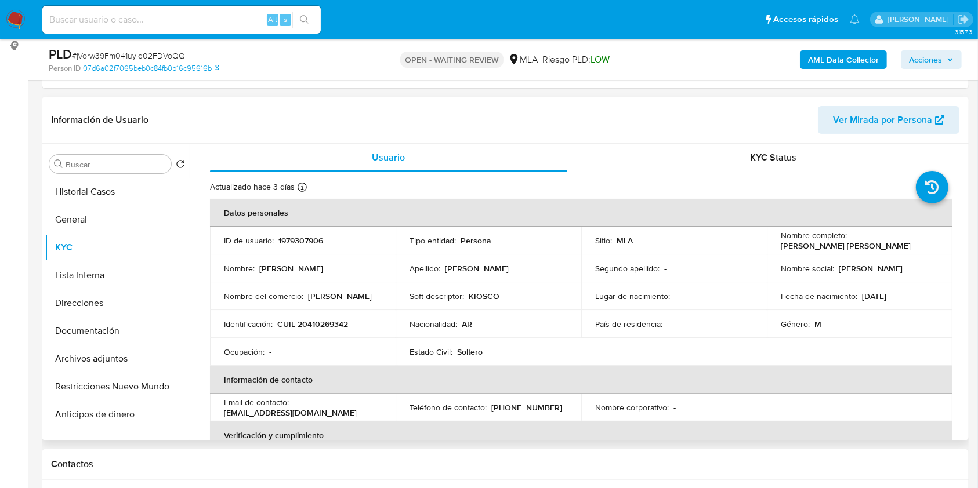
click at [332, 317] on td "Identificación : CUIL 20410269342" at bounding box center [303, 324] width 186 height 28
click at [335, 325] on p "CUIL 20410269342" at bounding box center [312, 324] width 71 height 10
copy p "20410269342"
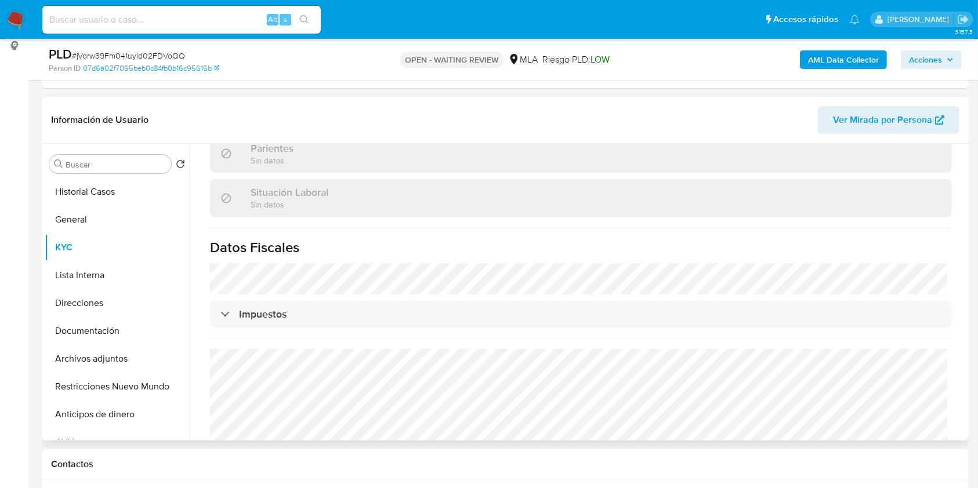
scroll to position [599, 0]
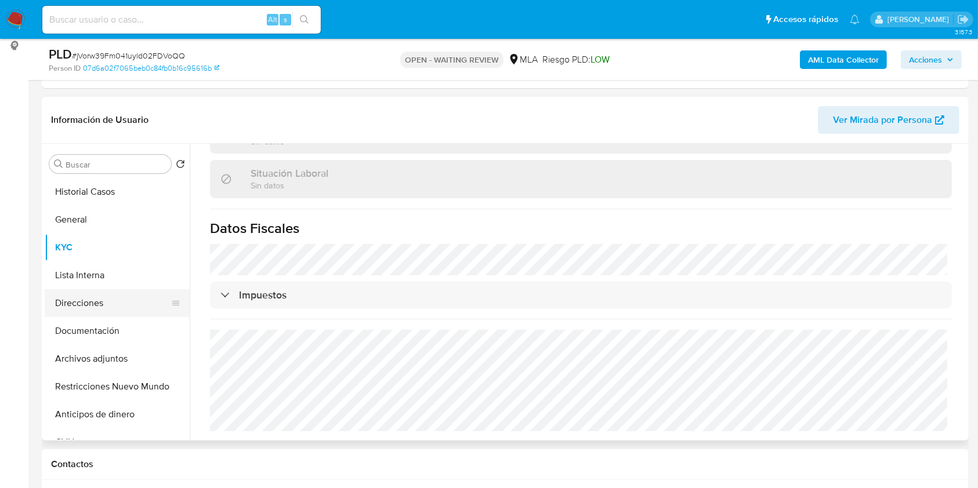
click at [107, 313] on button "Direcciones" at bounding box center [113, 303] width 136 height 28
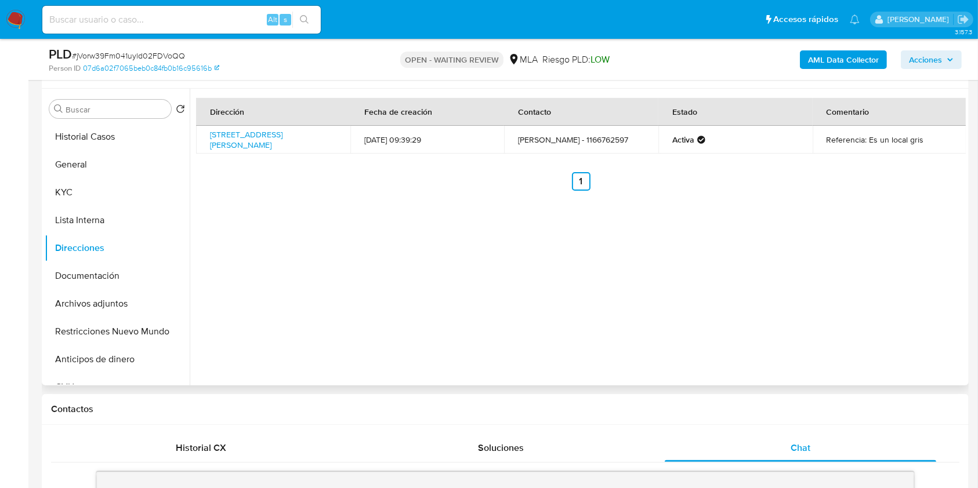
scroll to position [232, 0]
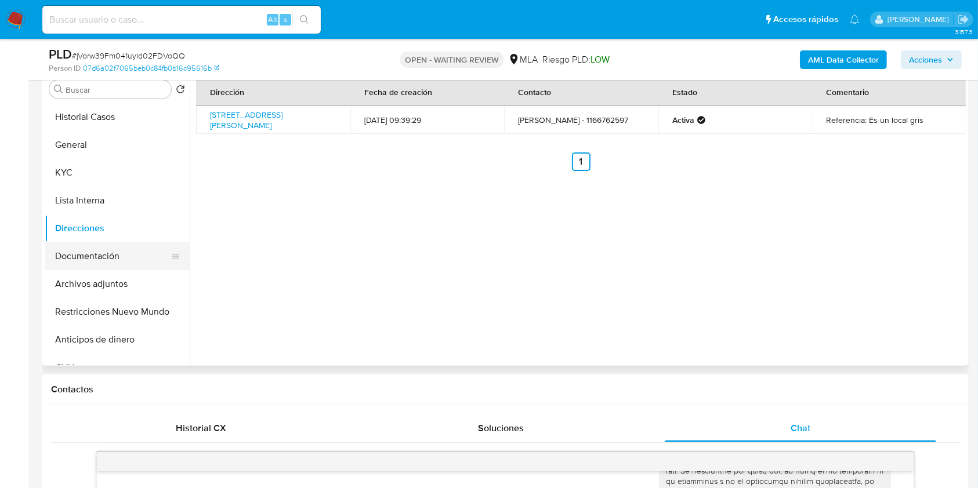
click at [109, 243] on button "Documentación" at bounding box center [113, 256] width 136 height 28
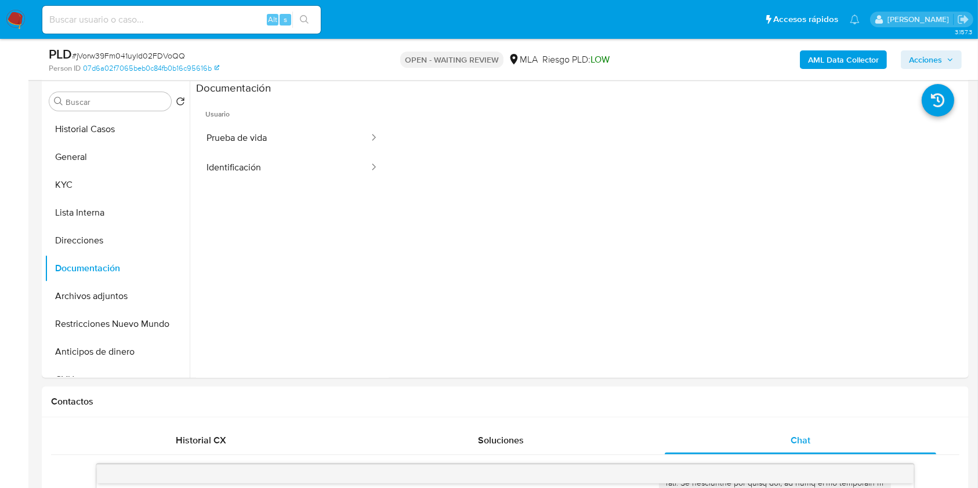
scroll to position [201, 0]
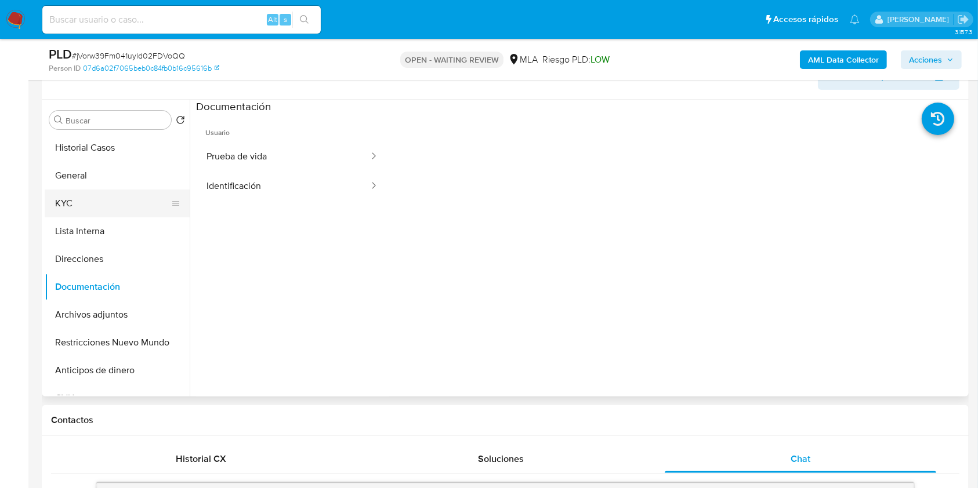
click at [85, 196] on button "KYC" at bounding box center [113, 204] width 136 height 28
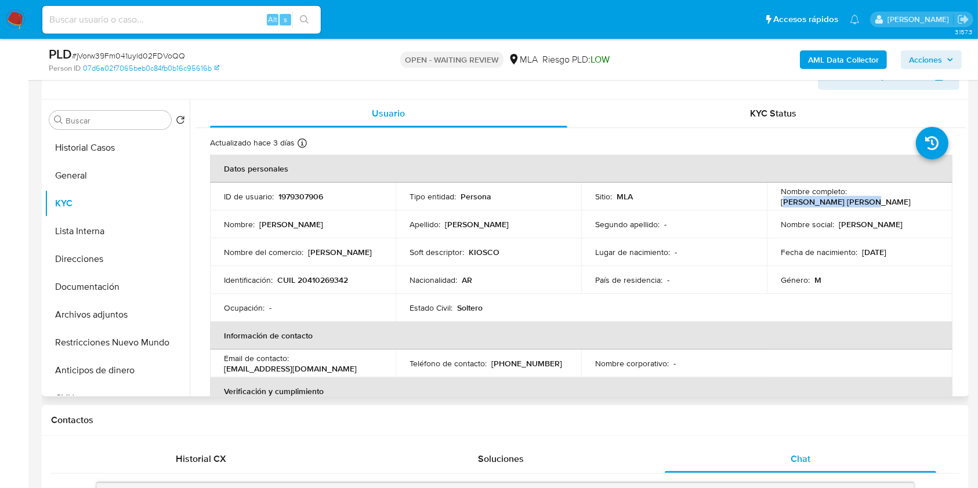
drag, startPoint x: 850, startPoint y: 200, endPoint x: 940, endPoint y: 202, distance: 89.4
click at [940, 202] on td "Nombre completo : Pablo Adrian Esquivel" at bounding box center [860, 197] width 186 height 28
click at [853, 211] on td "Nombre social : Pablo" at bounding box center [860, 225] width 186 height 28
drag, startPoint x: 849, startPoint y: 199, endPoint x: 947, endPoint y: 193, distance: 98.2
click at [947, 193] on td "Nombre completo : Pablo Adrian Esquivel" at bounding box center [860, 197] width 186 height 28
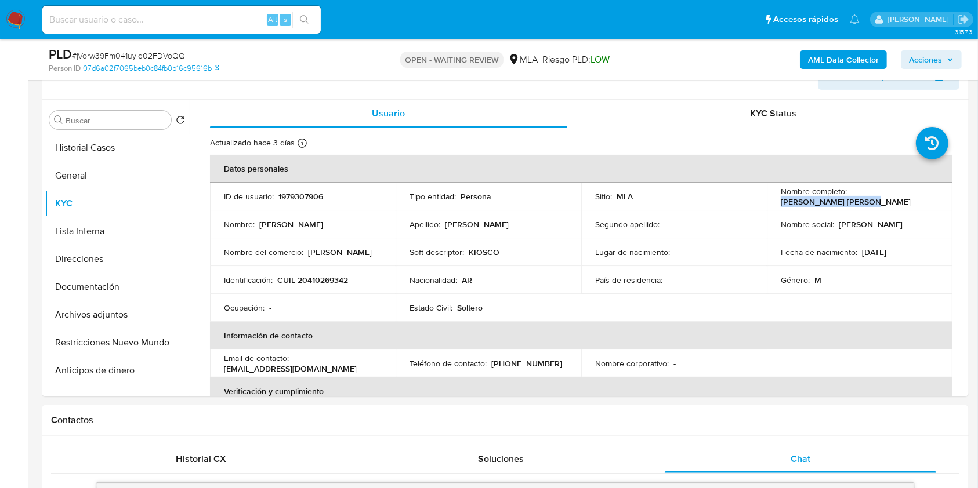
copy p "Pablo Adrian Esquivel"
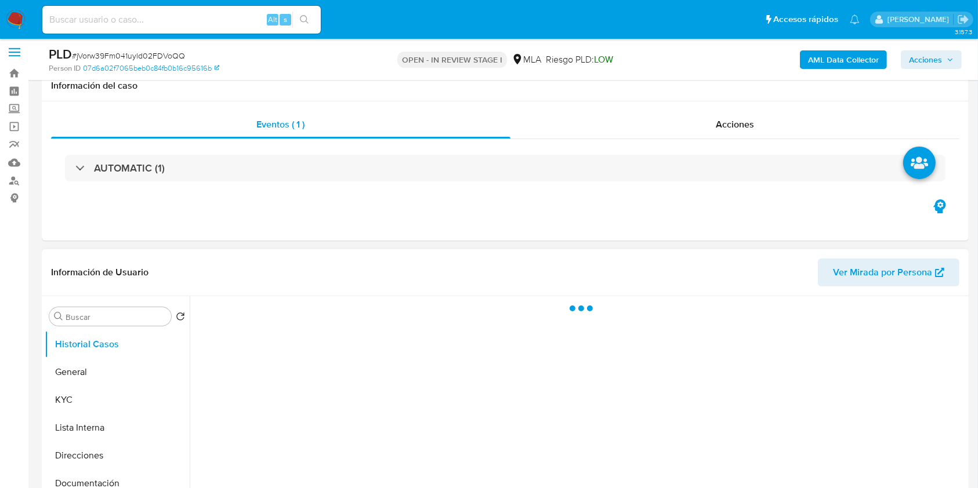
scroll to position [77, 0]
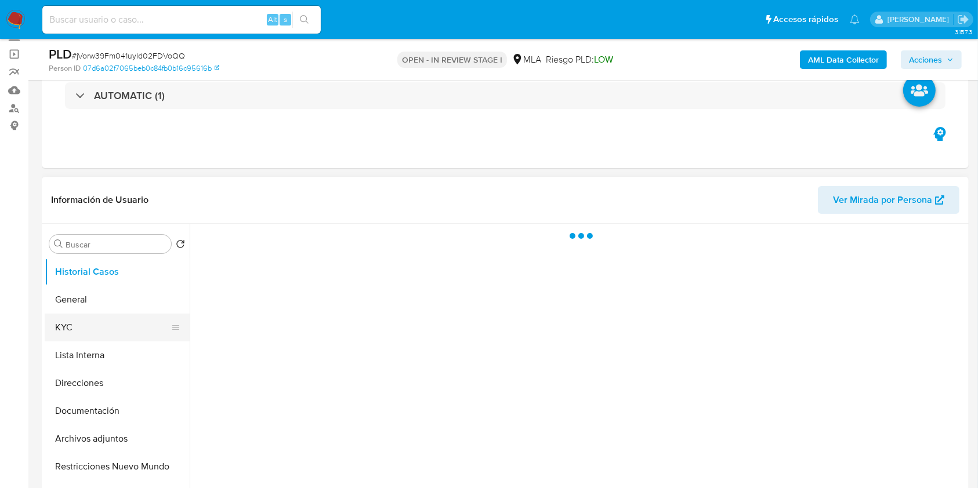
click at [98, 332] on button "KYC" at bounding box center [113, 328] width 136 height 28
select select "10"
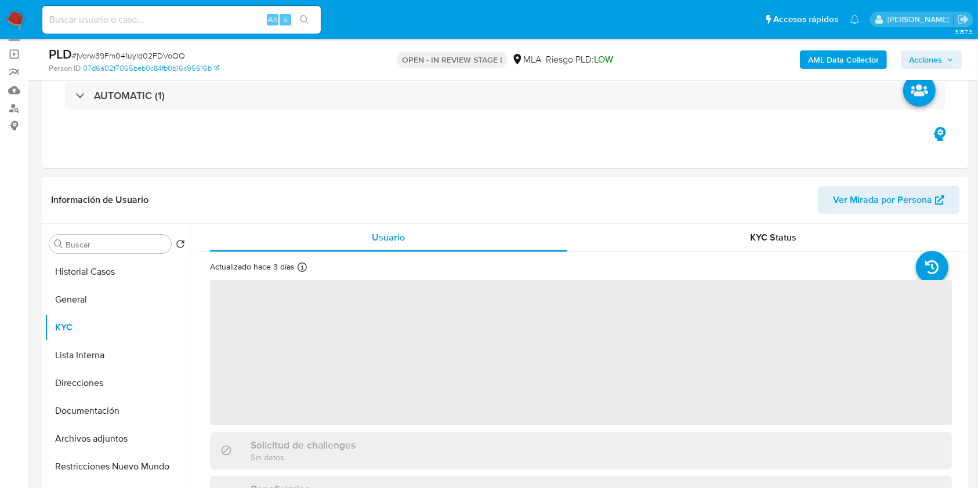
scroll to position [307, 0]
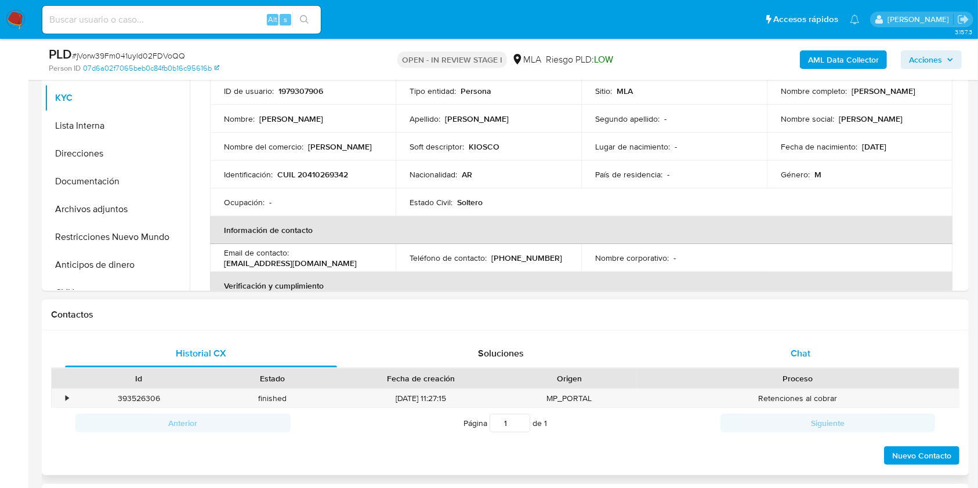
click at [846, 358] on div "Chat" at bounding box center [801, 354] width 272 height 28
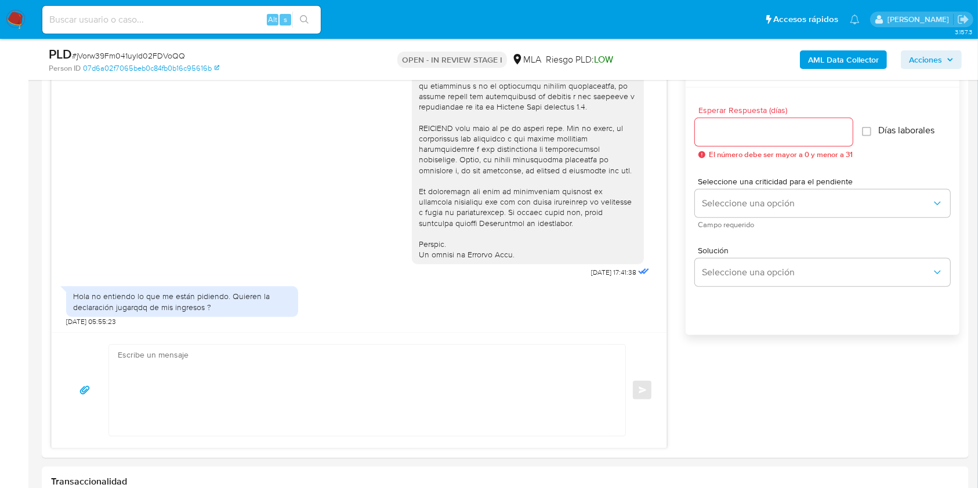
scroll to position [634, 0]
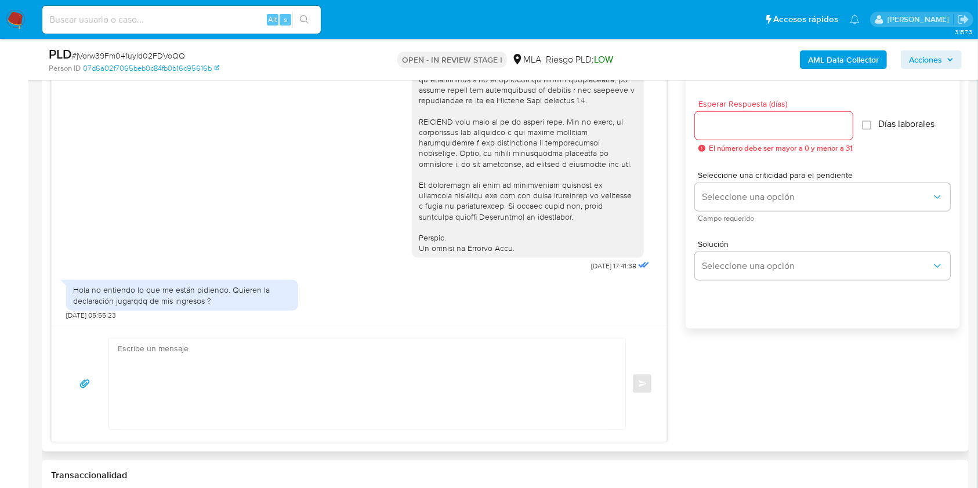
click at [284, 374] on textarea at bounding box center [364, 384] width 493 height 91
paste textarea "Hola Pablo Adrian Esquivel, En función de las operaciones registradas en tu cue…"
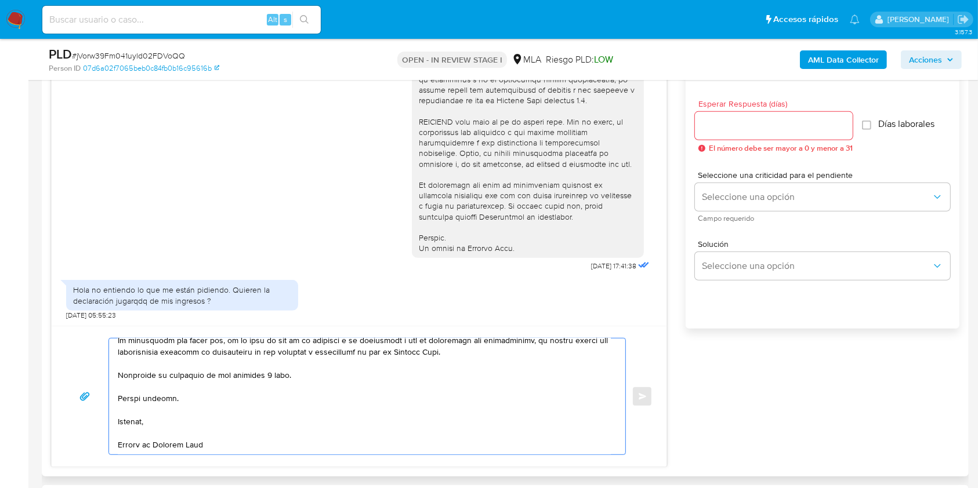
scroll to position [414, 0]
click at [267, 373] on textarea at bounding box center [364, 397] width 493 height 116
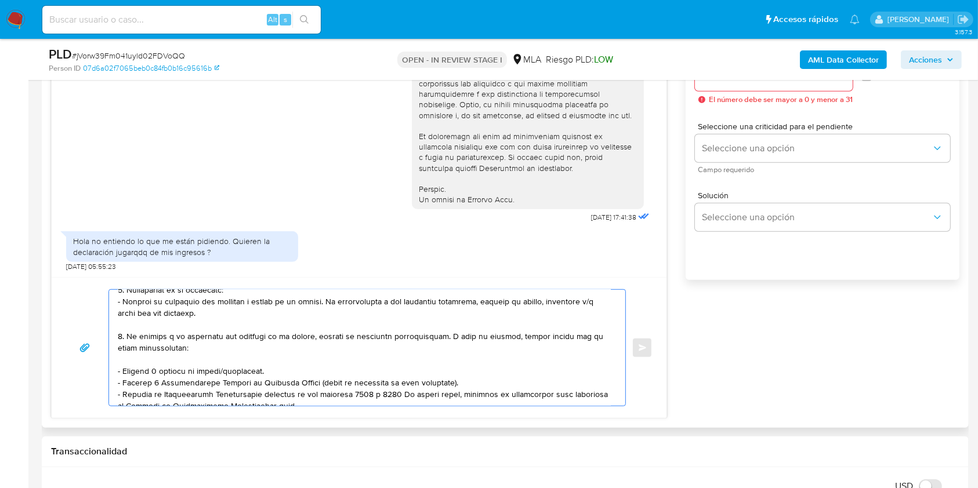
scroll to position [84, 0]
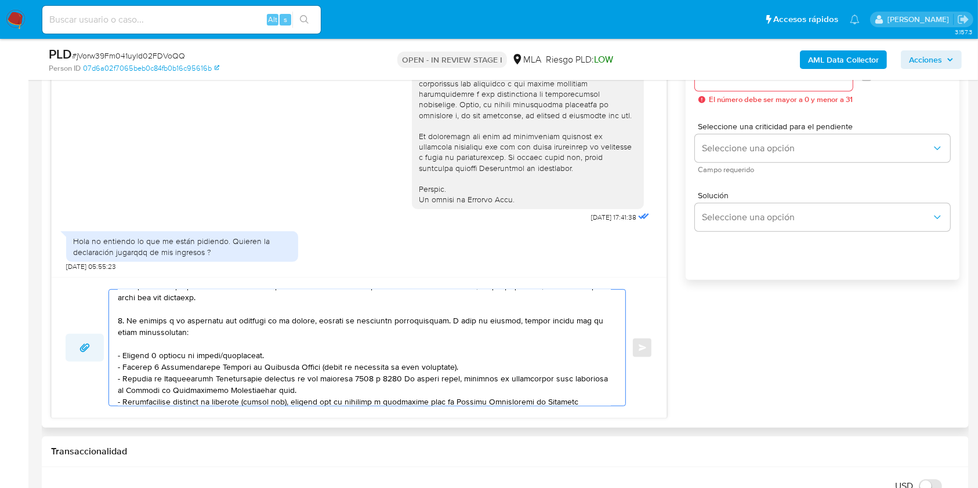
drag, startPoint x: 268, startPoint y: 358, endPoint x: 100, endPoint y: 354, distance: 168.3
click at [100, 354] on div "Enviar" at bounding box center [359, 347] width 587 height 117
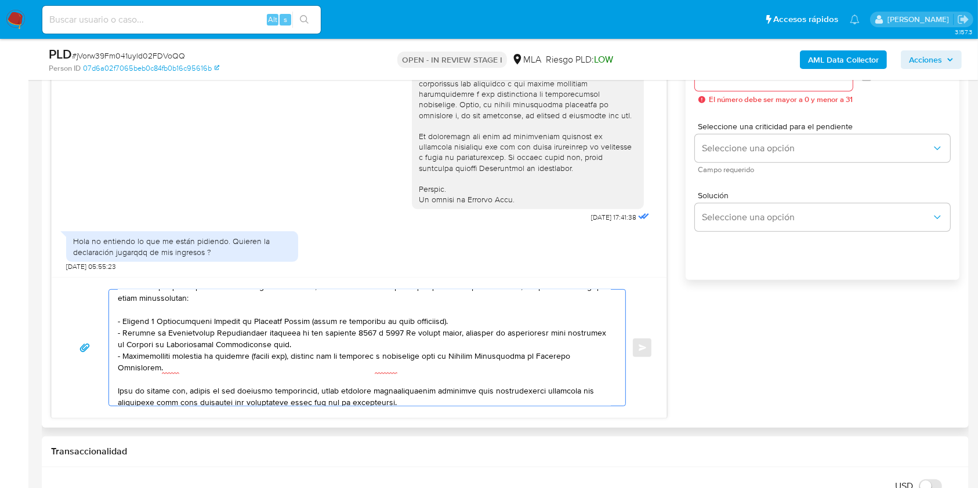
scroll to position [0, 0]
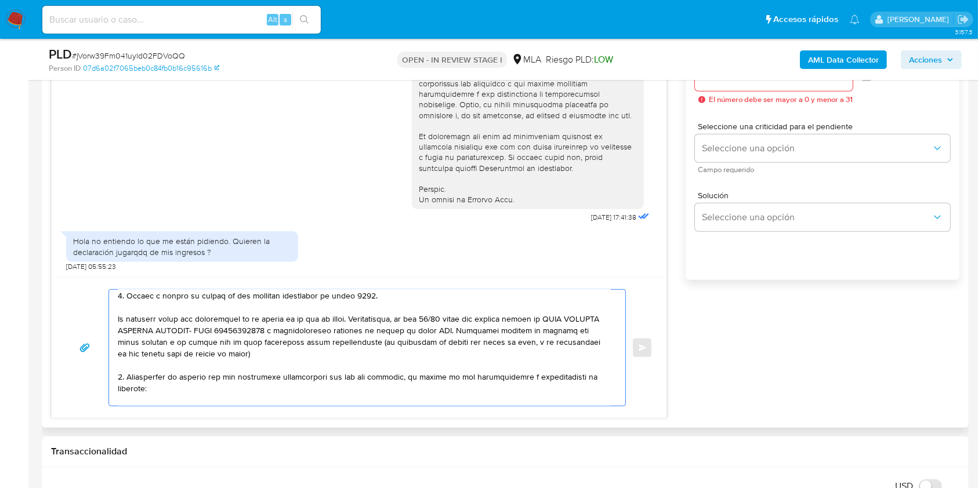
drag, startPoint x: 269, startPoint y: 365, endPoint x: 96, endPoint y: 321, distance: 179.1
click at [96, 321] on div "Enviar" at bounding box center [359, 347] width 587 height 117
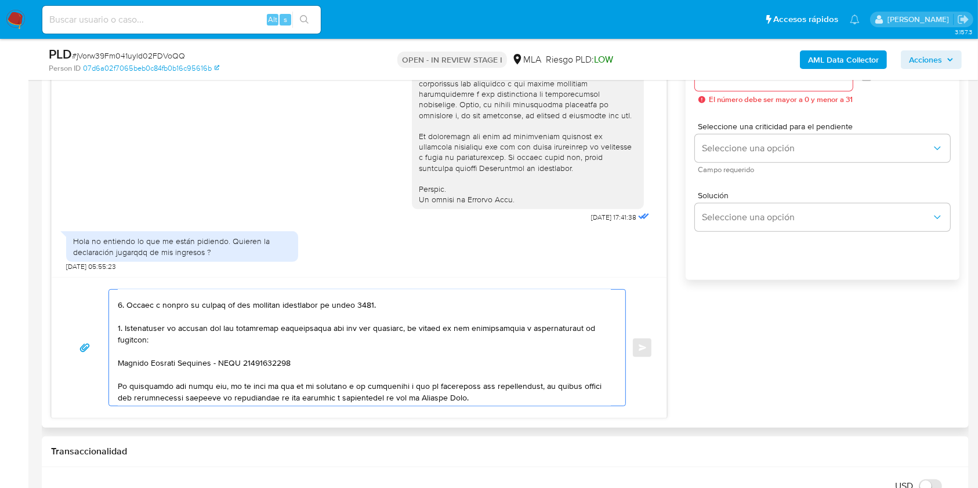
click at [353, 372] on textarea at bounding box center [364, 348] width 493 height 116
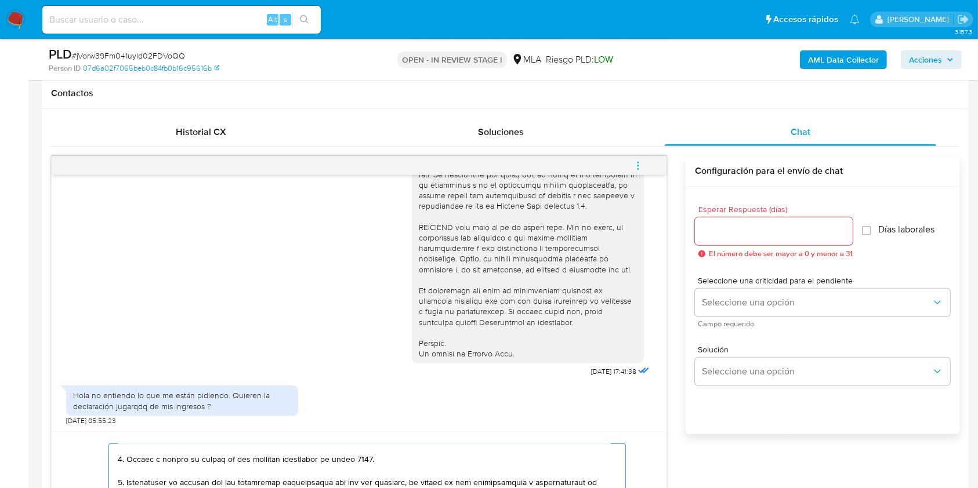
type textarea "Hola Pablo Adrian Esquivel, En función de las operaciones registradas en tu cue…"
click at [715, 225] on input "Esperar Respuesta (días)" at bounding box center [774, 231] width 158 height 15
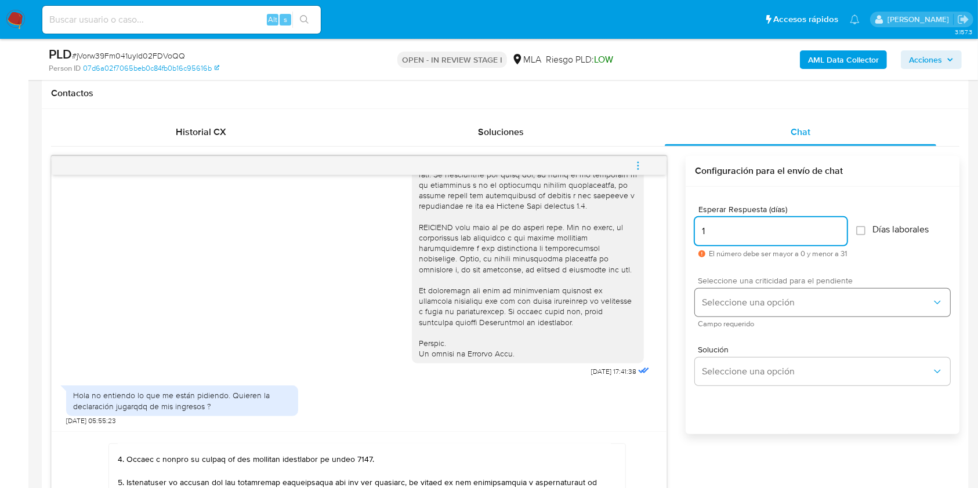
type input "1"
click at [716, 302] on span "Seleccione una opción" at bounding box center [817, 303] width 230 height 12
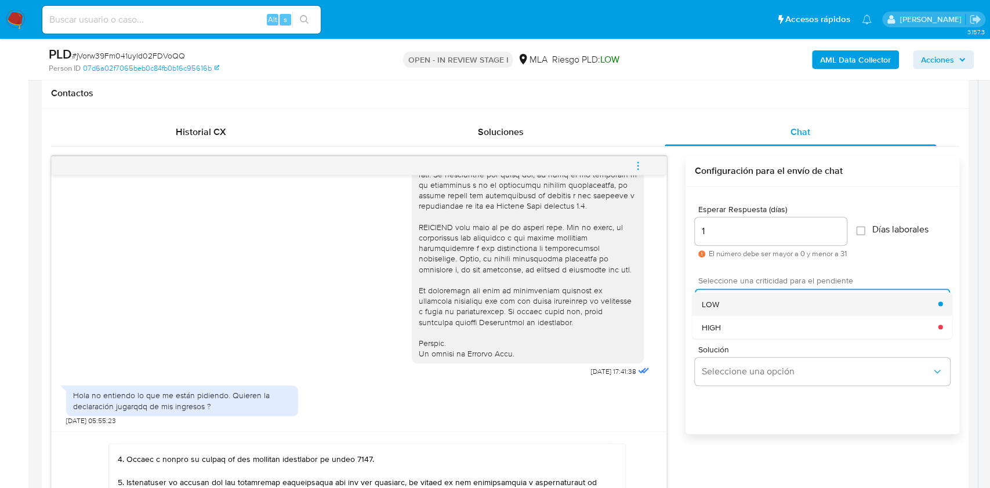
click at [713, 303] on span "LOW" at bounding box center [710, 304] width 17 height 10
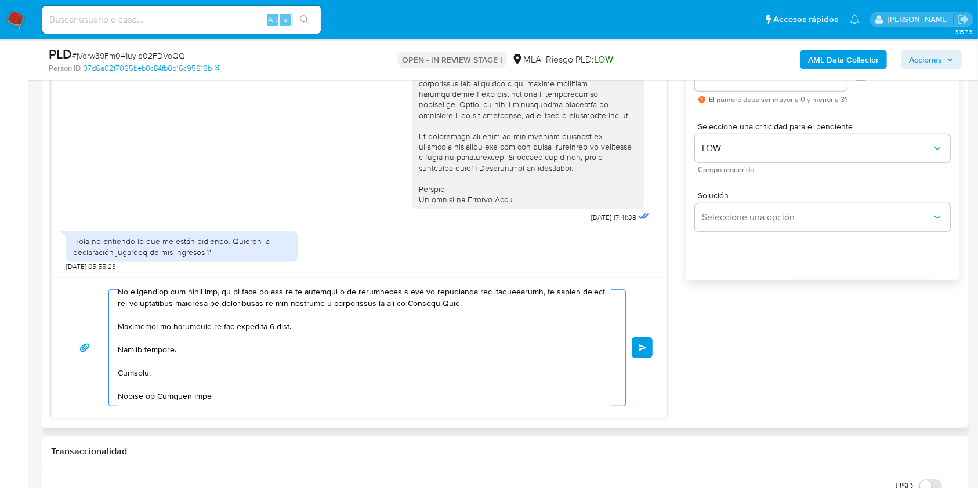
drag, startPoint x: 292, startPoint y: 328, endPoint x: 207, endPoint y: 330, distance: 85.3
click at [207, 330] on textarea at bounding box center [364, 348] width 493 height 116
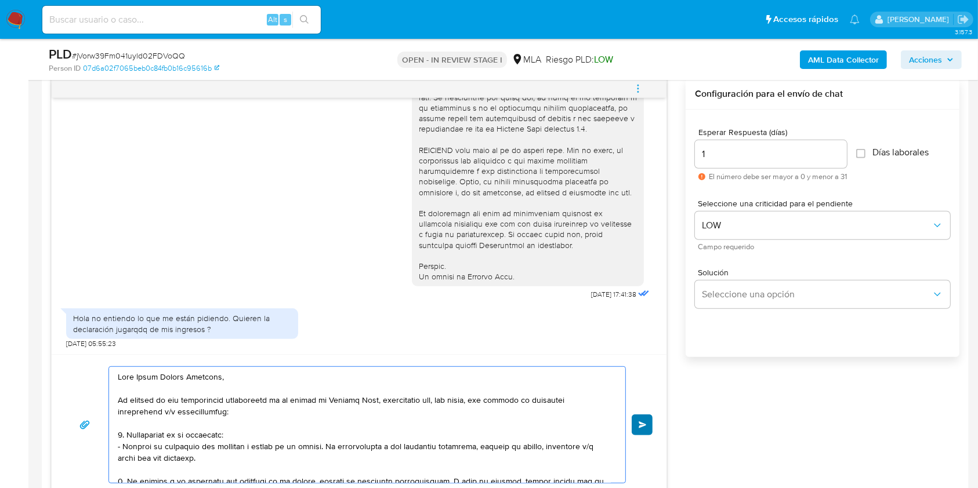
type textarea "Hola Pablo Adrian Esquivel, En función de las operaciones registradas en tu cue…"
click at [650, 425] on button "Enviar" at bounding box center [642, 425] width 21 height 21
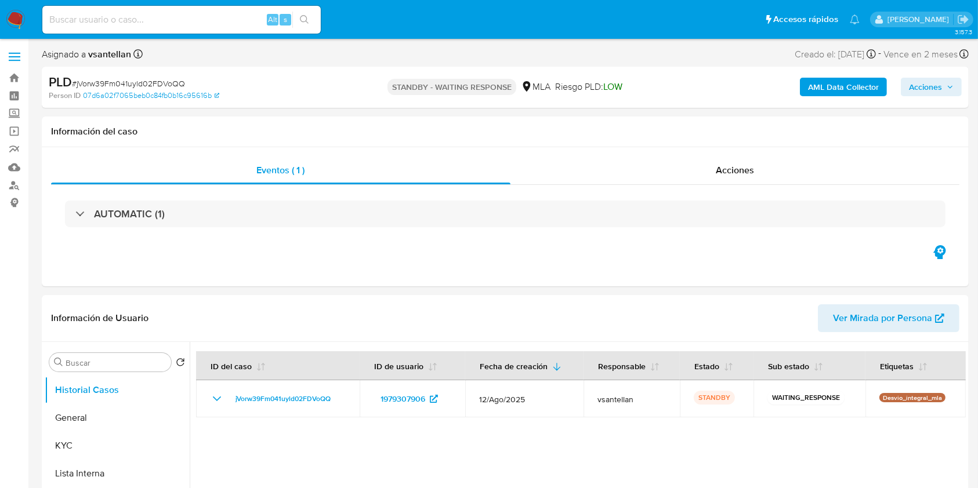
select select "10"
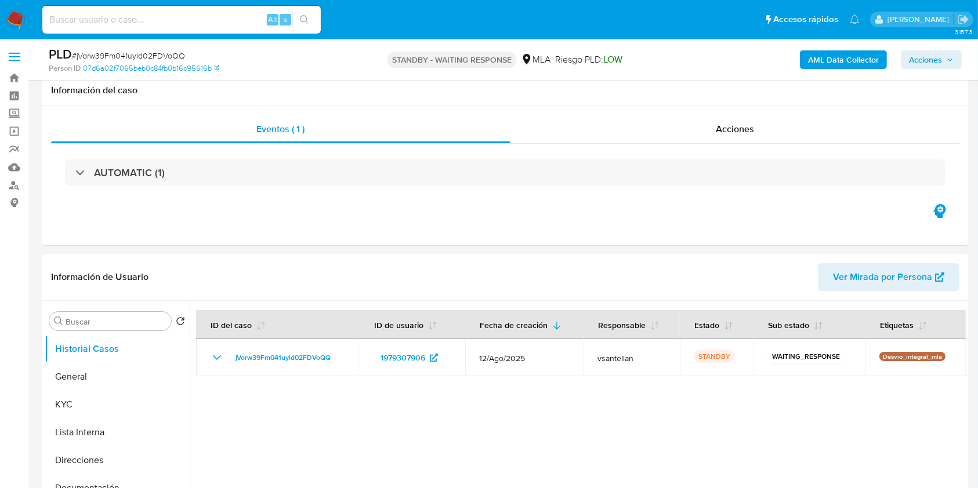
scroll to position [232, 0]
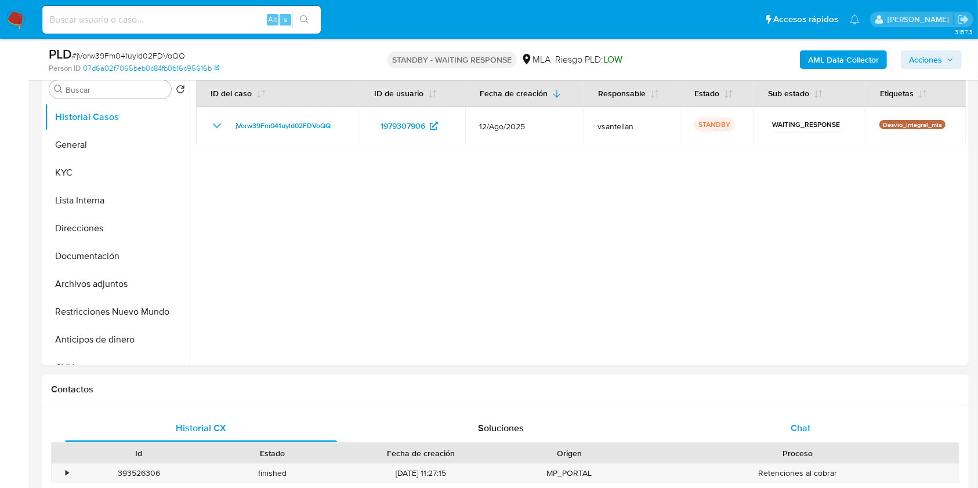
click at [801, 429] on span "Chat" at bounding box center [801, 428] width 20 height 13
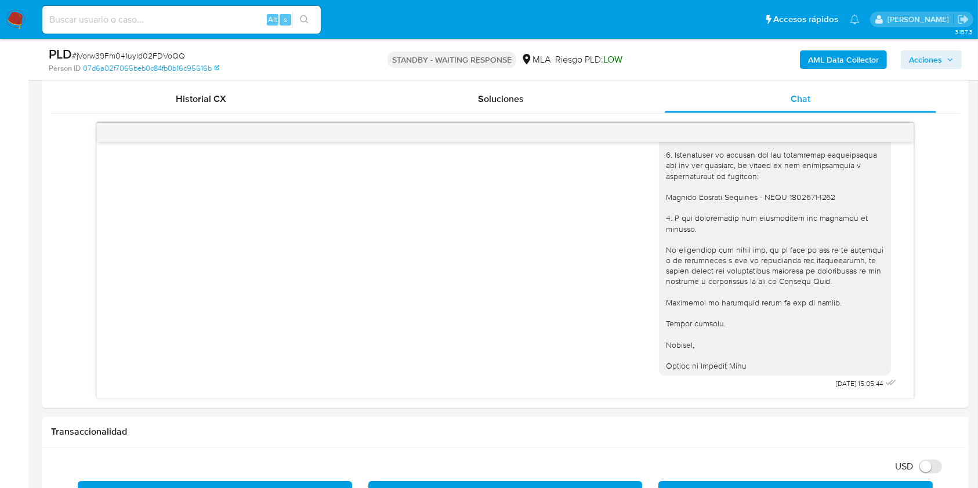
scroll to position [603, 0]
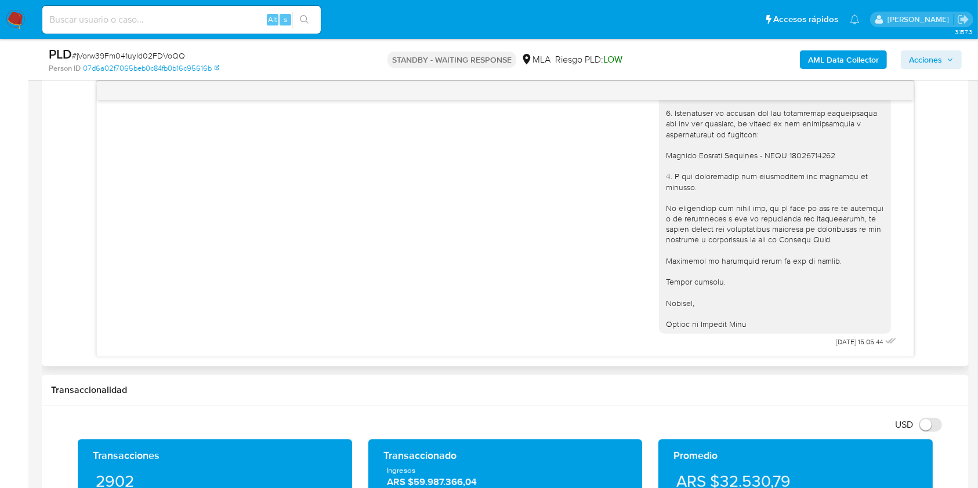
click at [914, 321] on div "[DATE] 17:41:38 Hola no entiendo lo que me están pidiendo. Quieren la declaraci…" at bounding box center [505, 219] width 908 height 276
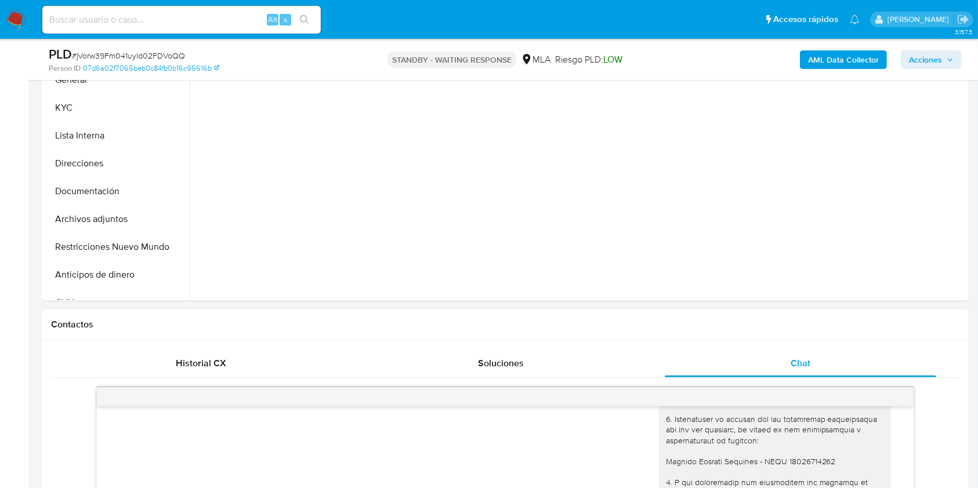
scroll to position [139, 0]
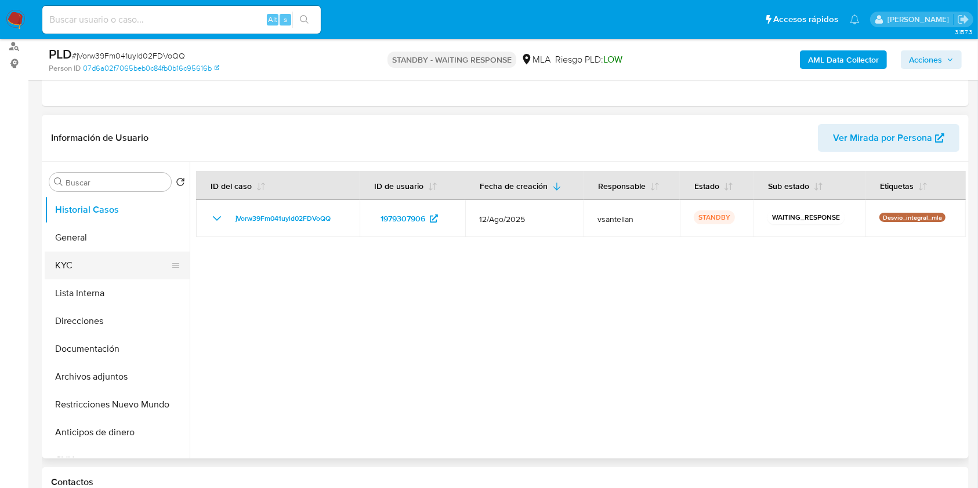
click at [90, 269] on button "KYC" at bounding box center [113, 266] width 136 height 28
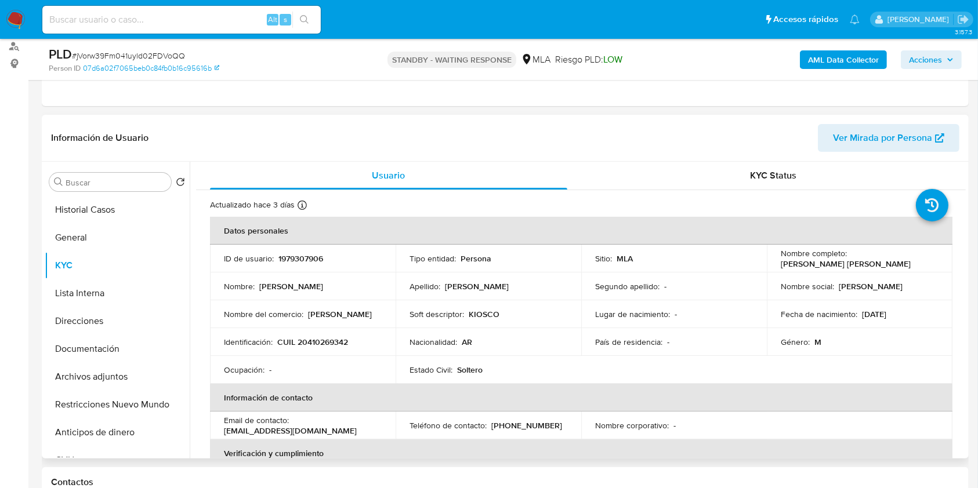
drag, startPoint x: 372, startPoint y: 311, endPoint x: 306, endPoint y: 314, distance: 66.8
click at [306, 314] on div "Nombre del comercio : [PERSON_NAME]" at bounding box center [303, 314] width 158 height 10
copy div "[PERSON_NAME]"
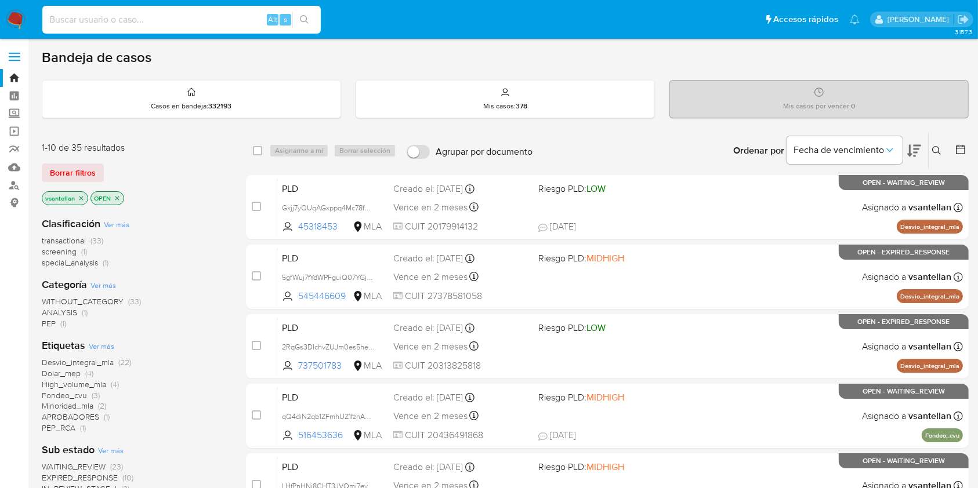
click at [140, 20] on input at bounding box center [181, 19] width 278 height 15
paste input "400225813"
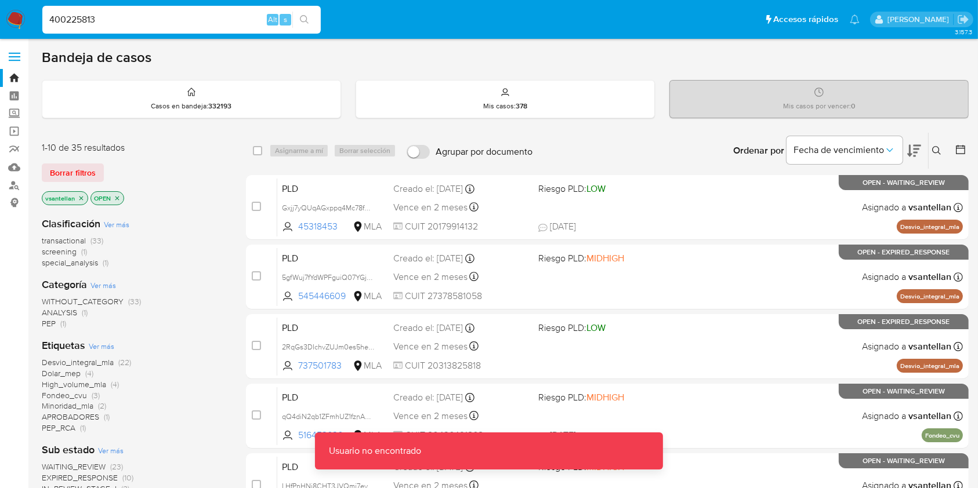
click at [140, 20] on input "400225813" at bounding box center [181, 19] width 278 height 15
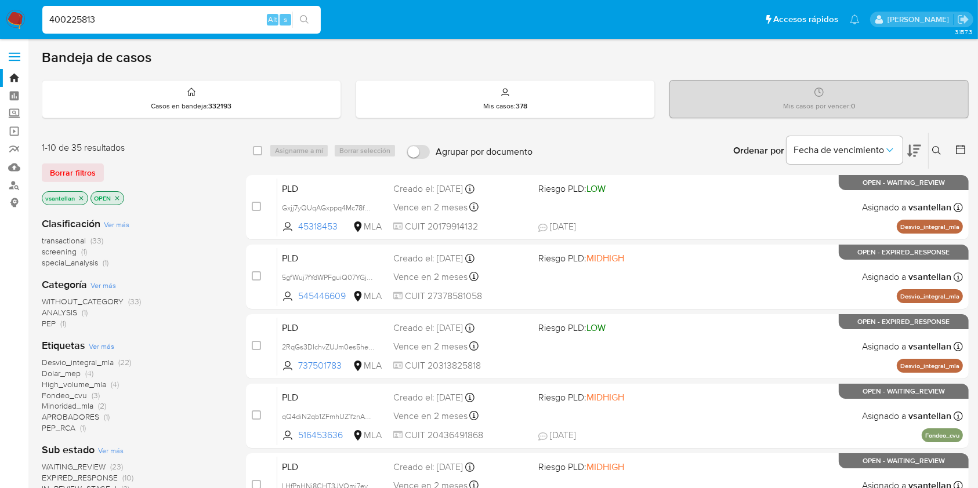
type input "400225813"
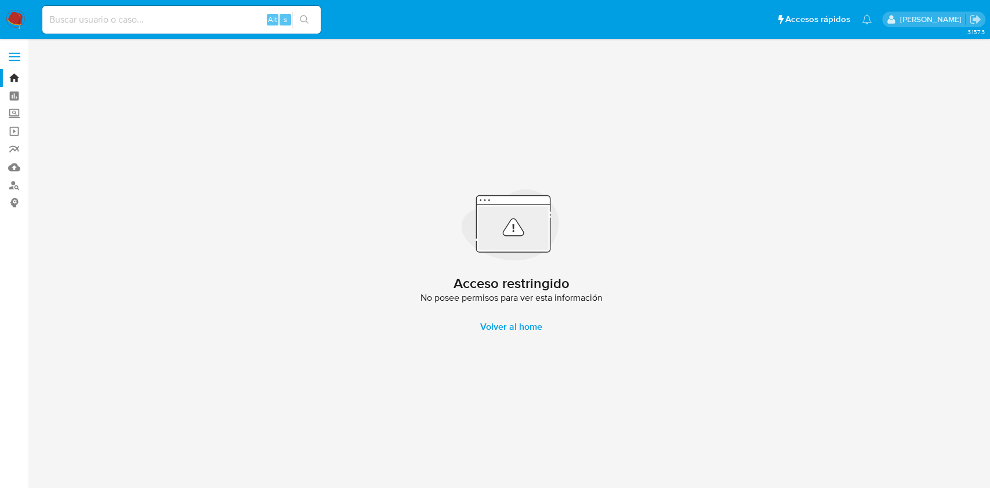
click at [186, 23] on input at bounding box center [181, 19] width 278 height 15
paste input "400225813"
drag, startPoint x: 161, startPoint y: 29, endPoint x: 48, endPoint y: 30, distance: 113.1
click at [4, 31] on nav "Pausado Ver notificaciones 400225813 Alt s Accesos rápidos Presiona las siguien…" at bounding box center [495, 19] width 990 height 39
drag, startPoint x: 109, startPoint y: 21, endPoint x: 46, endPoint y: 34, distance: 63.9
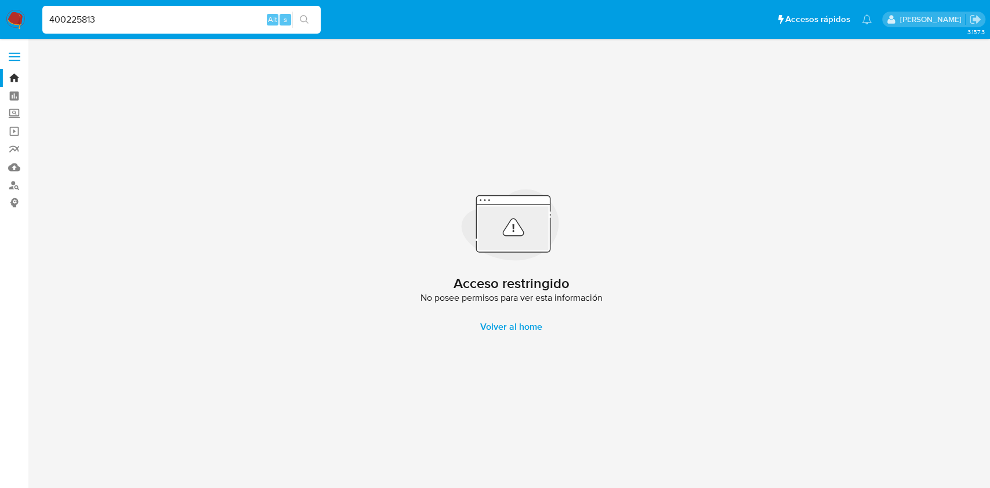
click at [0, 11] on nav "Pausado Ver notificaciones 400225813 Alt s Accesos rápidos Presiona las siguien…" at bounding box center [495, 19] width 990 height 39
paste input "189876330"
type input "189876330"
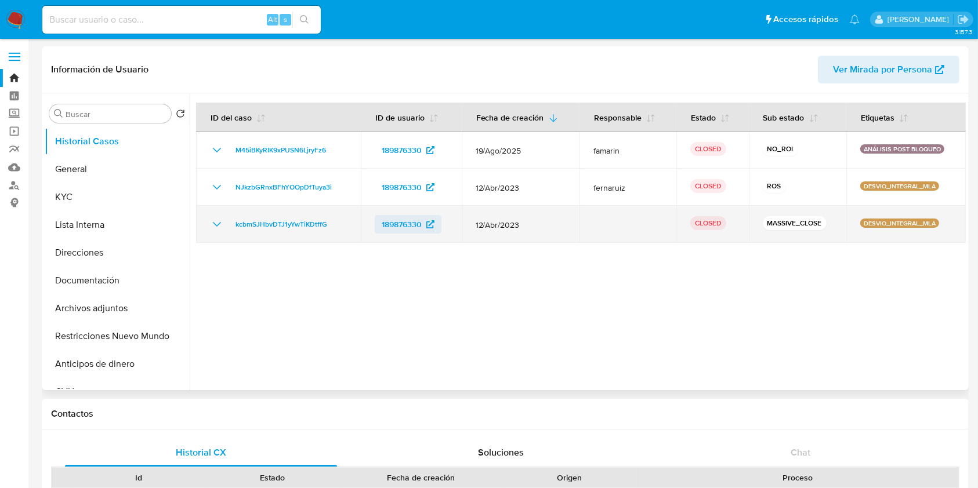
select select "10"
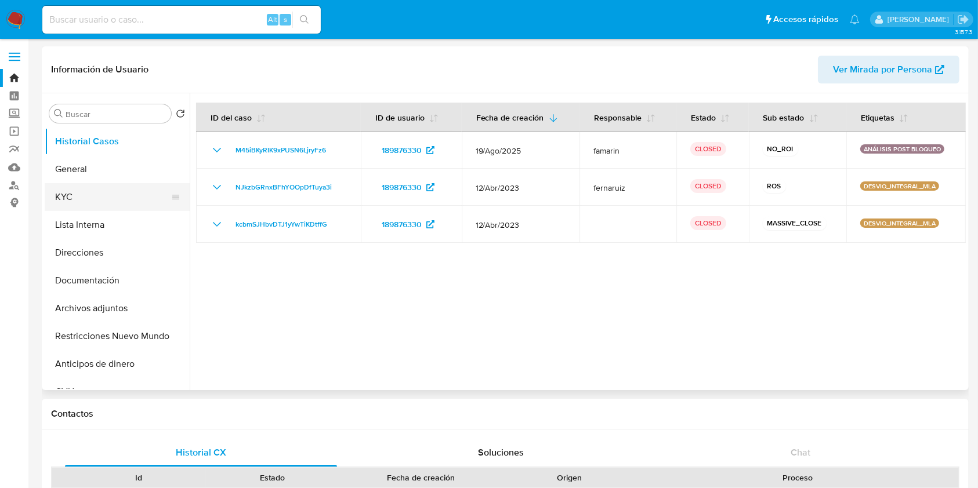
click at [84, 202] on button "KYC" at bounding box center [113, 197] width 136 height 28
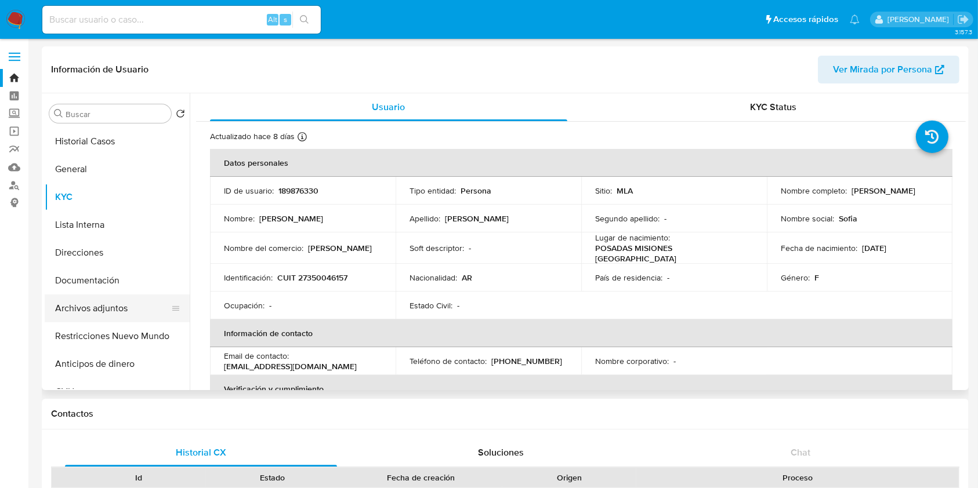
click at [107, 305] on button "Archivos adjuntos" at bounding box center [113, 309] width 136 height 28
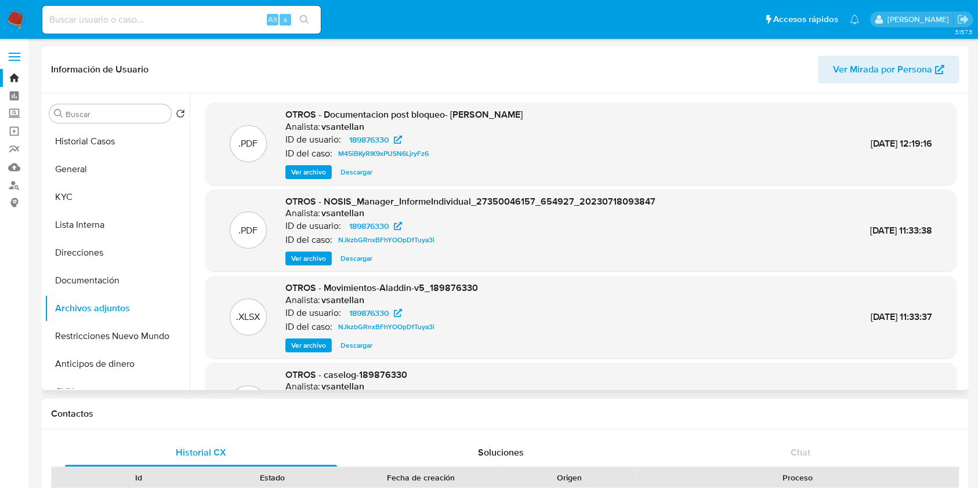
click at [312, 166] on span "Ver archivo" at bounding box center [308, 172] width 35 height 12
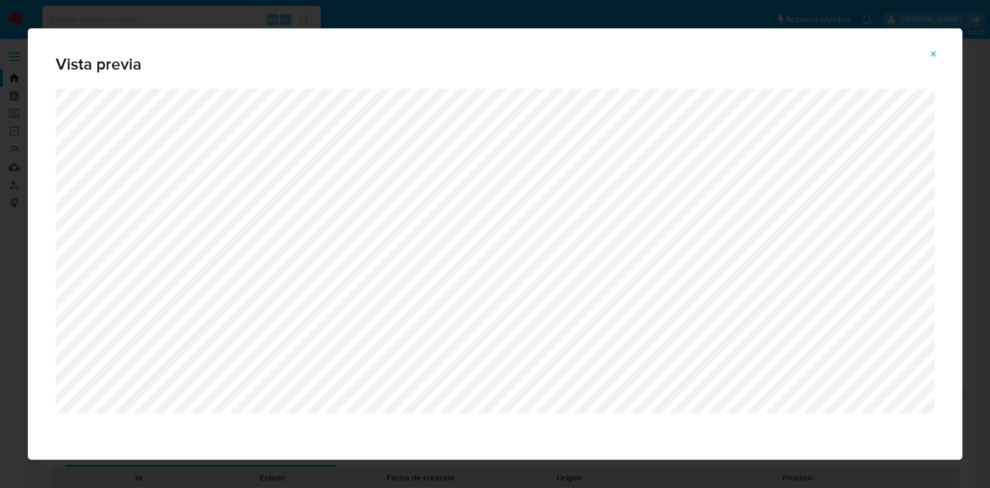
click at [931, 50] on icon "Attachment preview" at bounding box center [933, 53] width 9 height 9
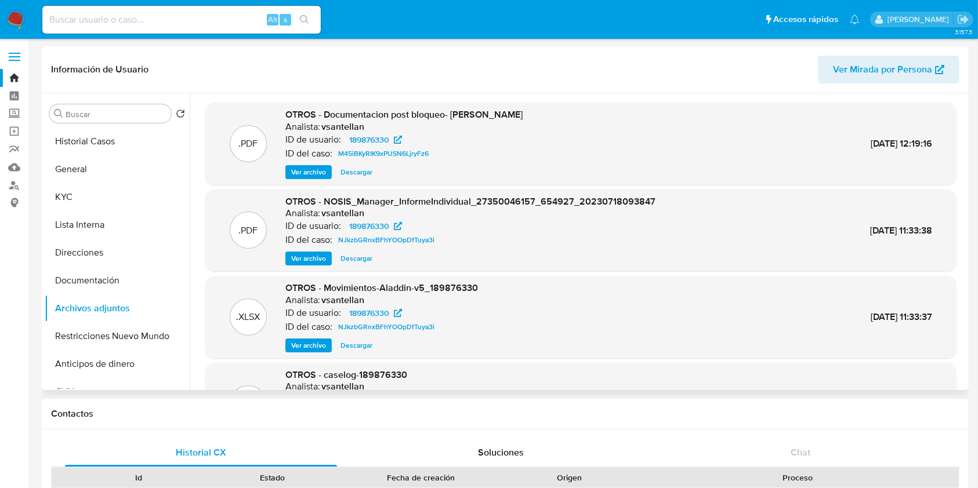
click at [16, 32] on nav "Pausado Ver notificaciones Alt s Accesos rápidos Presiona las siguientes teclas…" at bounding box center [489, 19] width 978 height 39
click at [15, 24] on img at bounding box center [16, 20] width 20 height 20
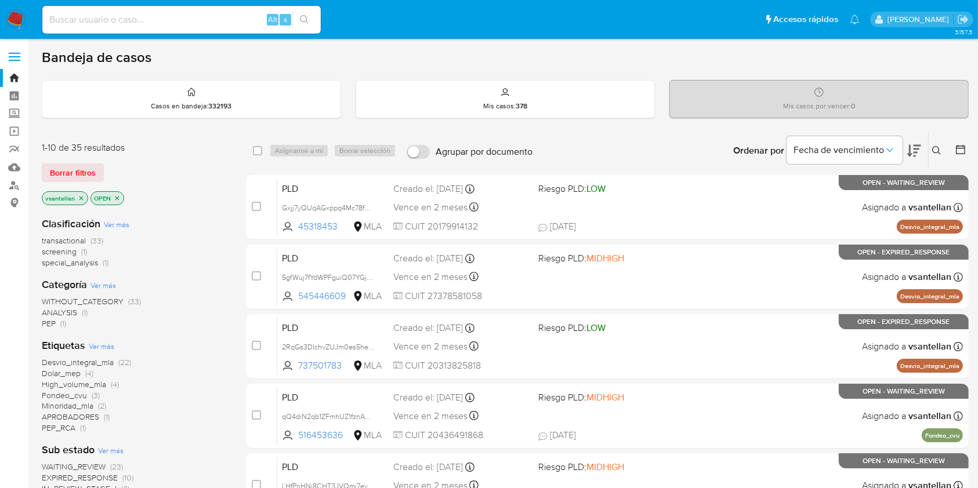
click at [932, 153] on button at bounding box center [938, 151] width 19 height 14
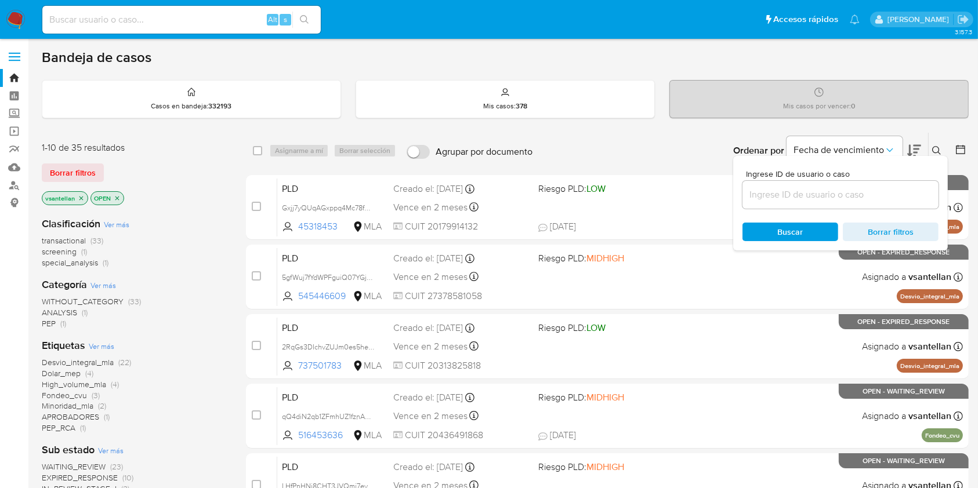
drag, startPoint x: 871, startPoint y: 198, endPoint x: 882, endPoint y: 193, distance: 11.9
click at [871, 198] on input at bounding box center [841, 194] width 196 height 15
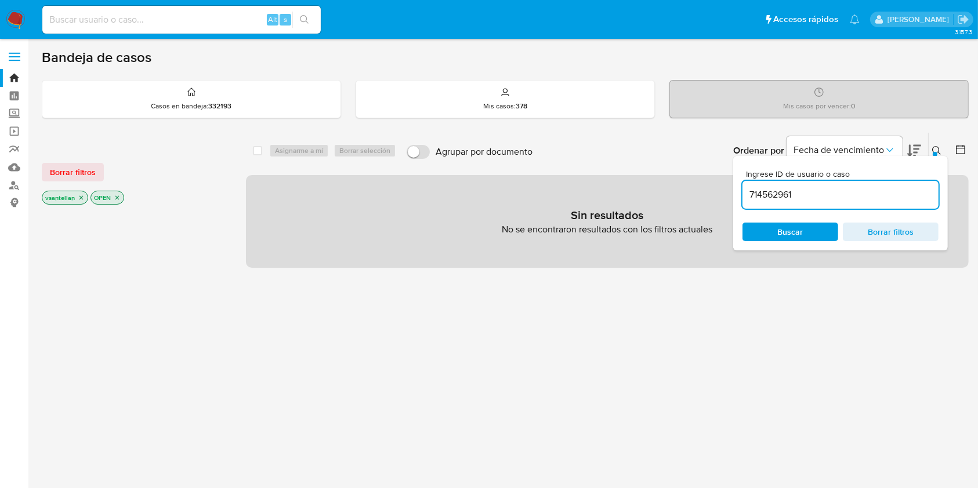
click at [935, 144] on button at bounding box center [938, 151] width 19 height 14
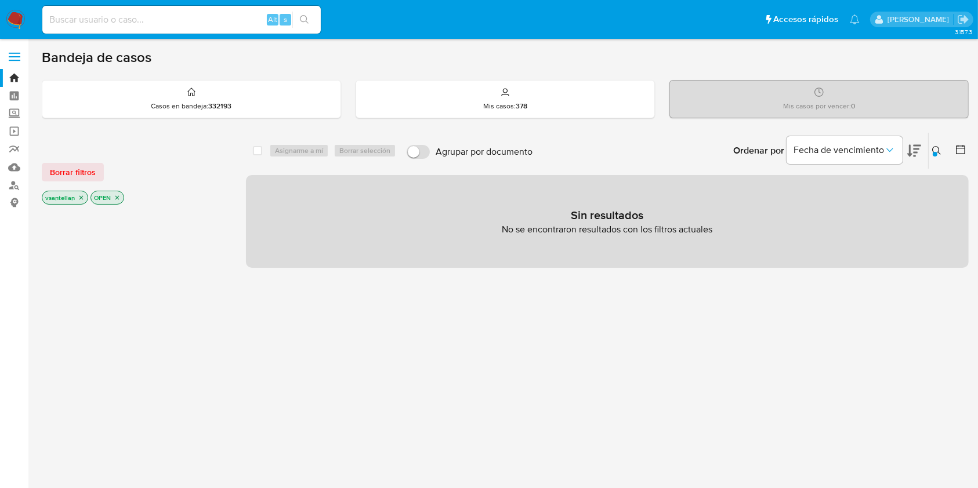
click at [938, 155] on button at bounding box center [938, 151] width 19 height 14
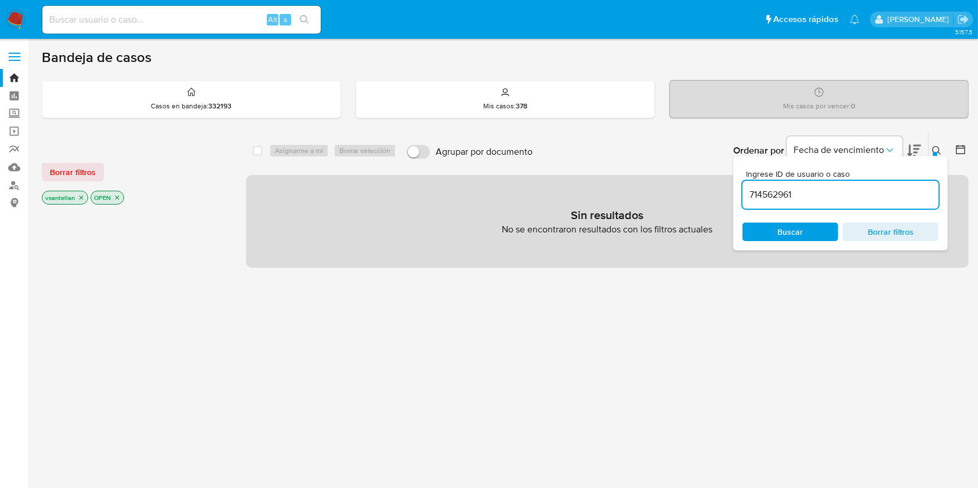
click at [838, 201] on input "714562961" at bounding box center [841, 194] width 196 height 15
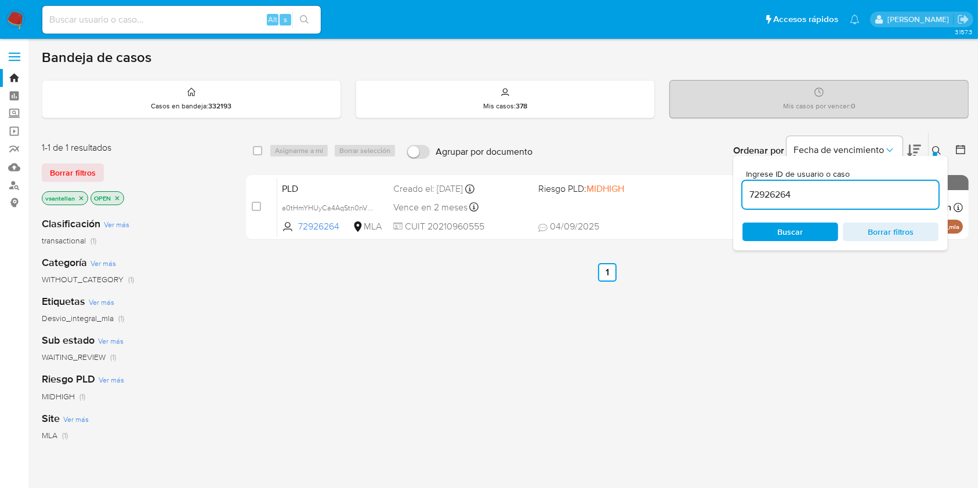
click at [940, 148] on icon at bounding box center [936, 150] width 9 height 9
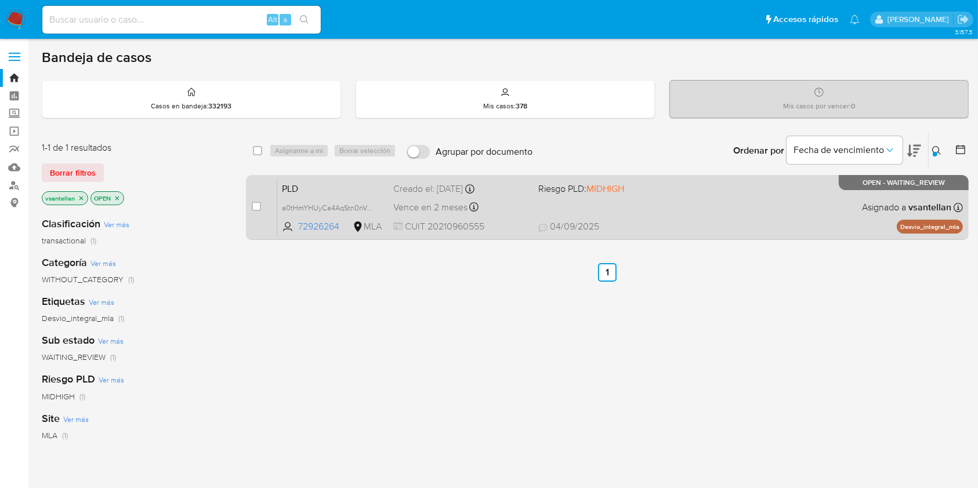
click at [677, 223] on span "[DATE] [DATE] 09:49" at bounding box center [678, 226] width 280 height 13
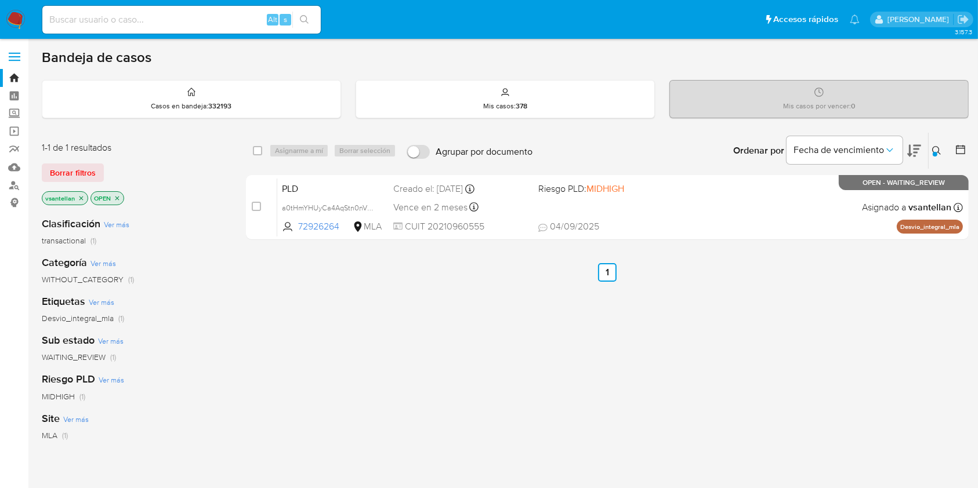
click at [940, 151] on icon at bounding box center [936, 150] width 9 height 9
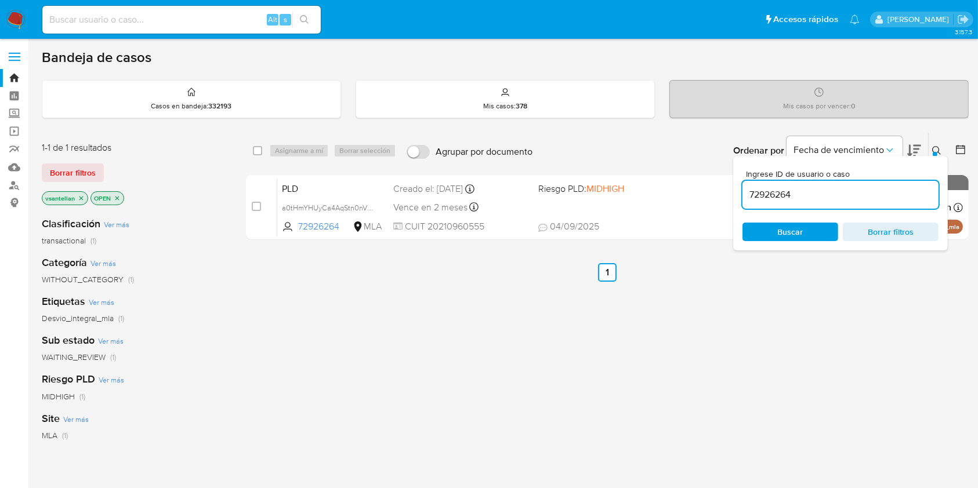
click at [880, 187] on input "72926264" at bounding box center [841, 194] width 196 height 15
click at [936, 147] on icon at bounding box center [936, 150] width 9 height 9
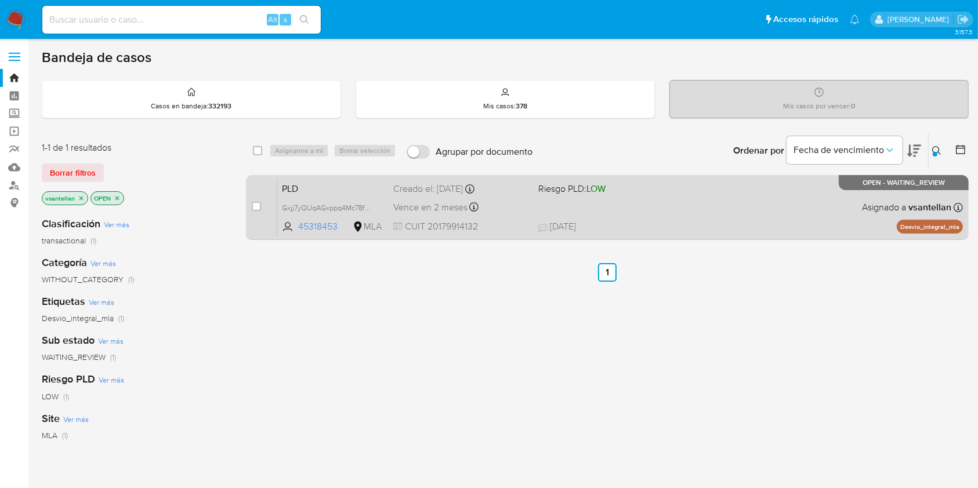
click at [665, 220] on span "27/08/2025 27/08/2025 13:25" at bounding box center [678, 226] width 280 height 13
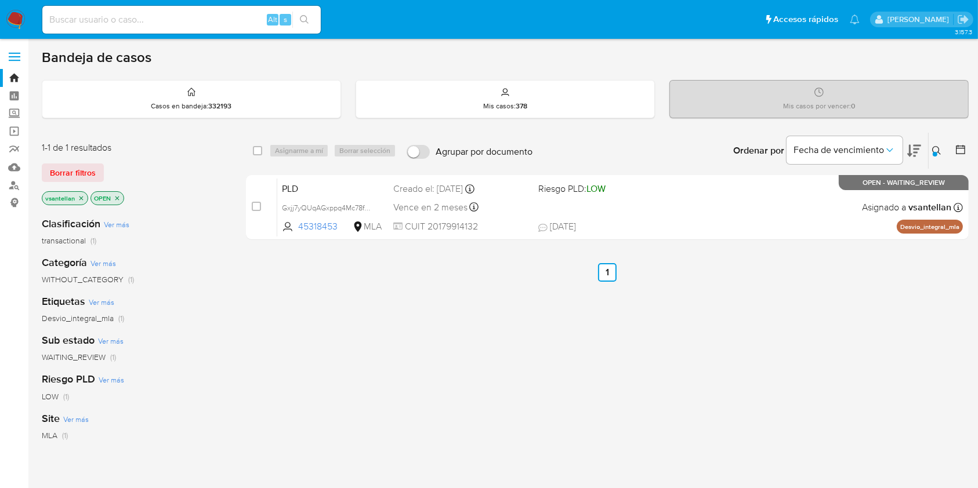
click at [936, 152] on div at bounding box center [935, 154] width 5 height 5
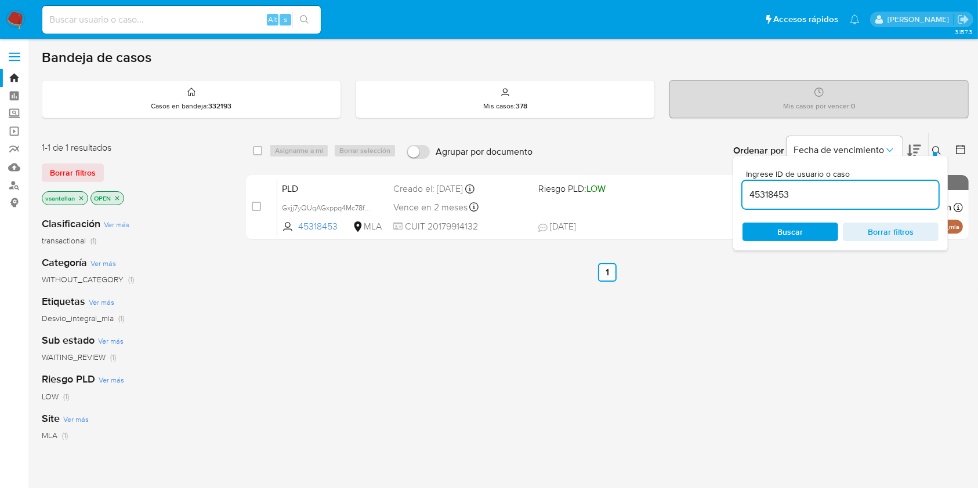
click at [855, 197] on input "45318453" at bounding box center [841, 194] width 196 height 15
click at [935, 152] on div at bounding box center [935, 154] width 5 height 5
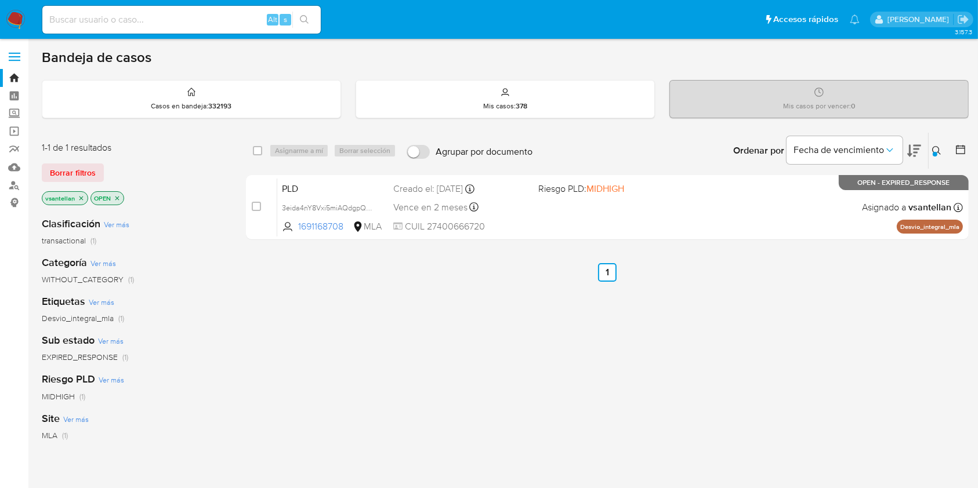
click at [933, 153] on div at bounding box center [935, 154] width 5 height 5
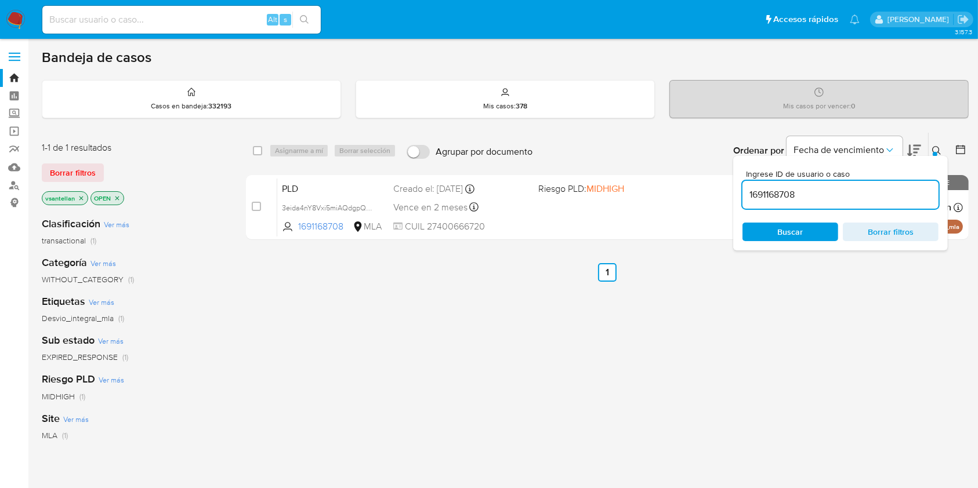
click at [875, 188] on input "1691168708" at bounding box center [841, 194] width 196 height 15
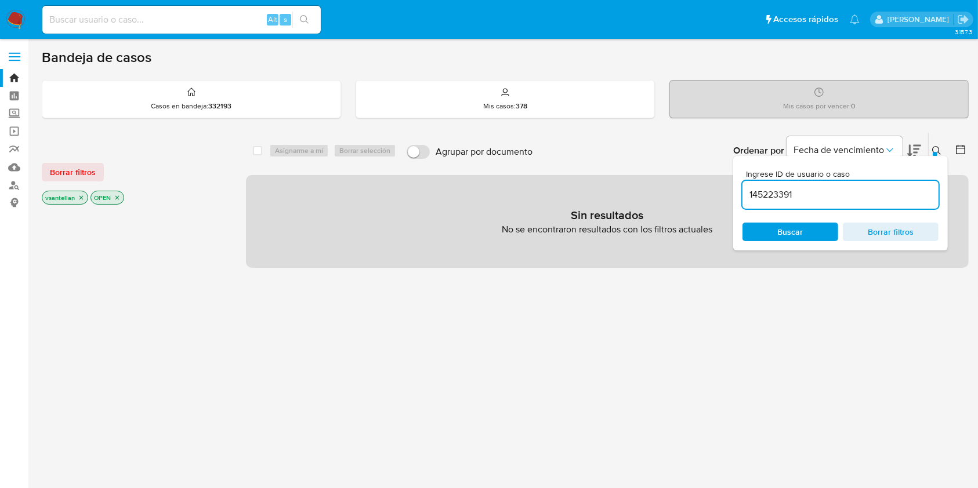
click at [940, 150] on icon at bounding box center [936, 150] width 9 height 9
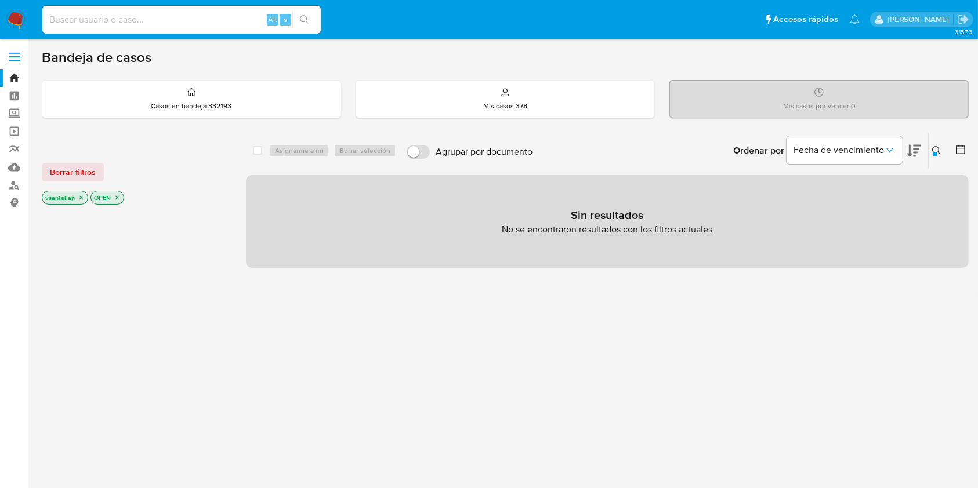
click at [935, 152] on div at bounding box center [935, 154] width 5 height 5
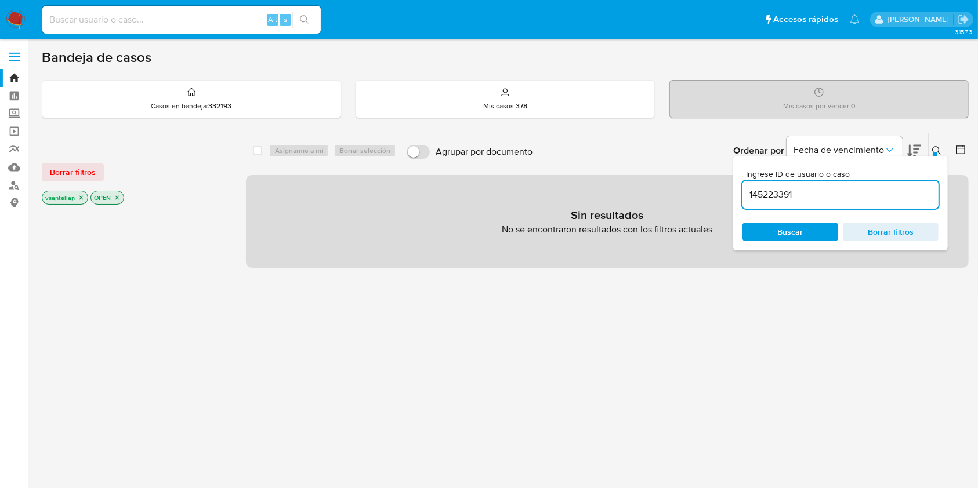
click at [886, 189] on input "145223391" at bounding box center [841, 194] width 196 height 15
type input "2074719256"
click at [938, 153] on icon at bounding box center [936, 150] width 9 height 9
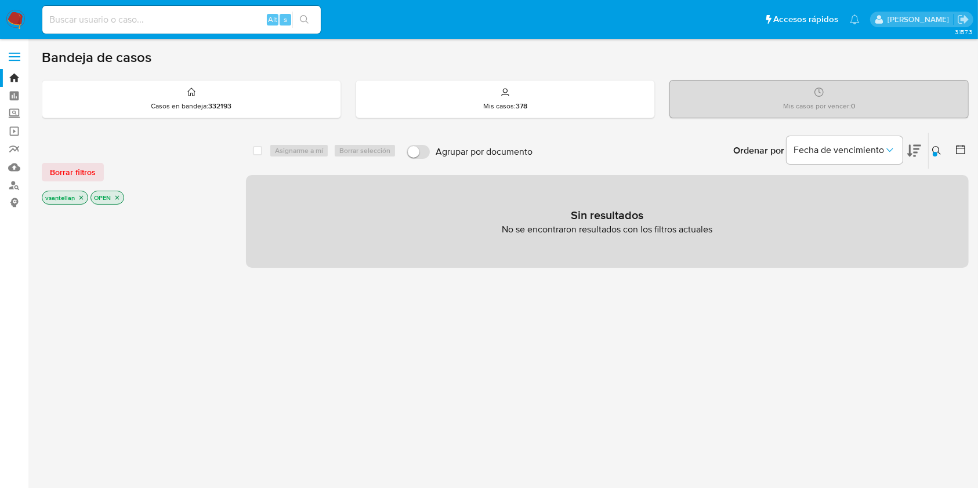
click at [13, 24] on img at bounding box center [16, 20] width 20 height 20
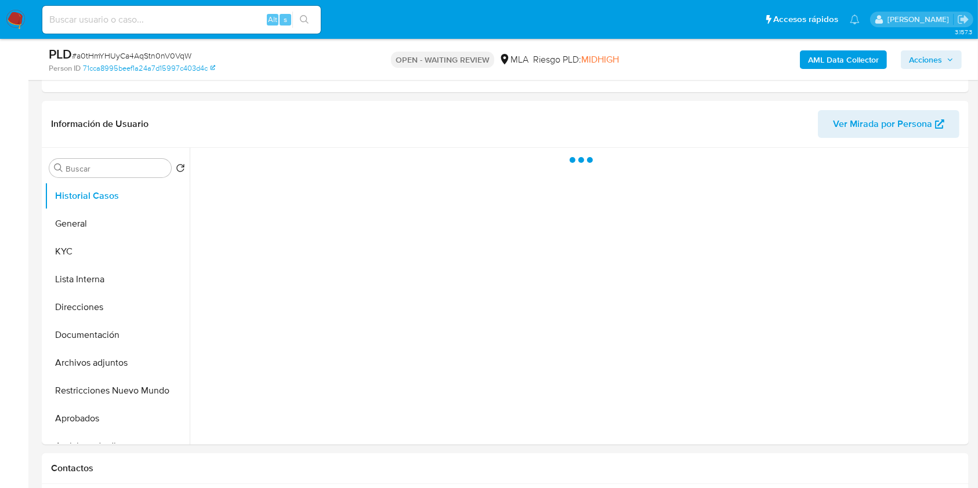
scroll to position [386, 0]
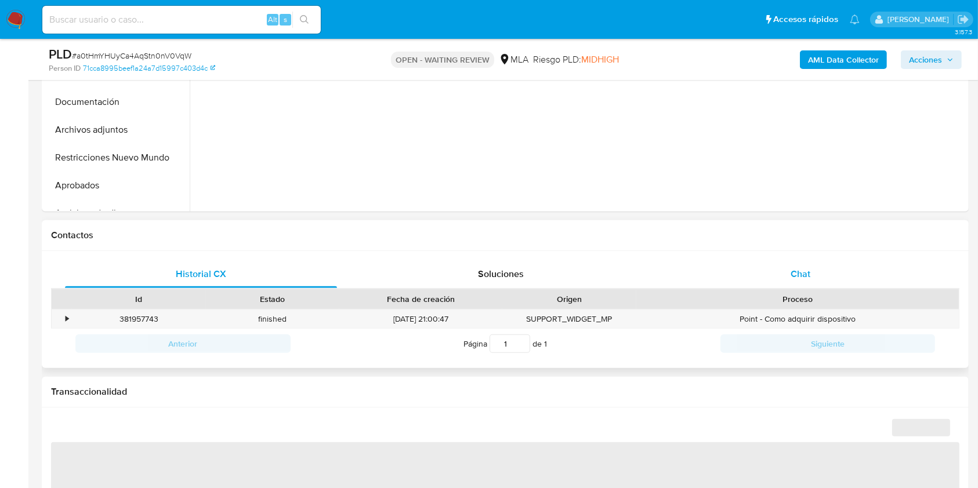
click at [816, 280] on div "Chat" at bounding box center [801, 274] width 272 height 28
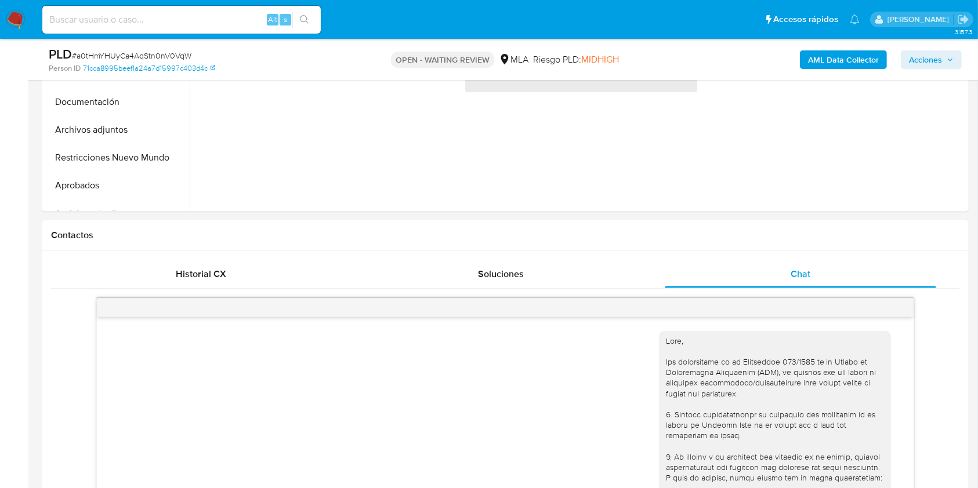
scroll to position [1266, 0]
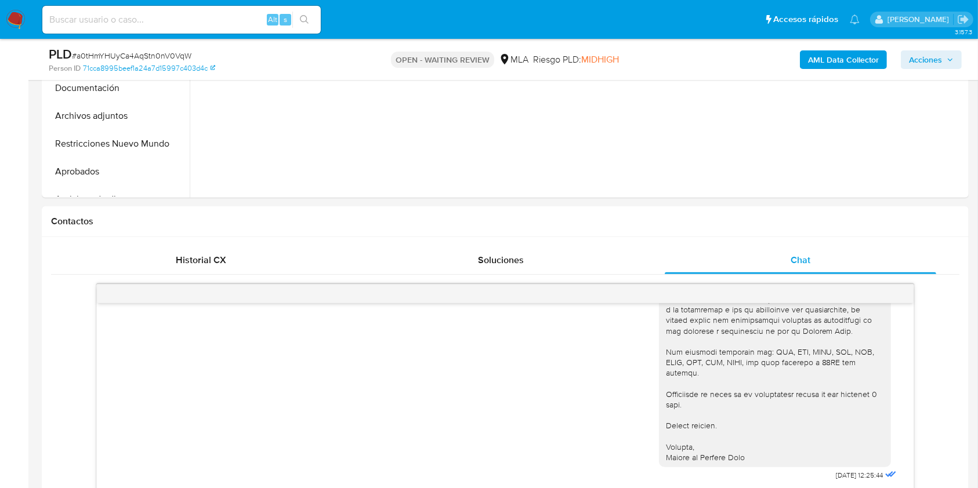
select select "10"
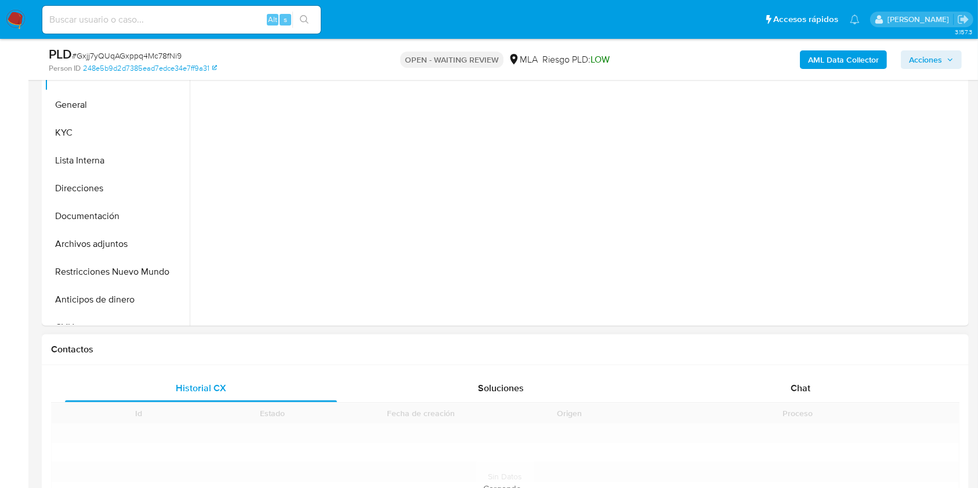
scroll to position [464, 0]
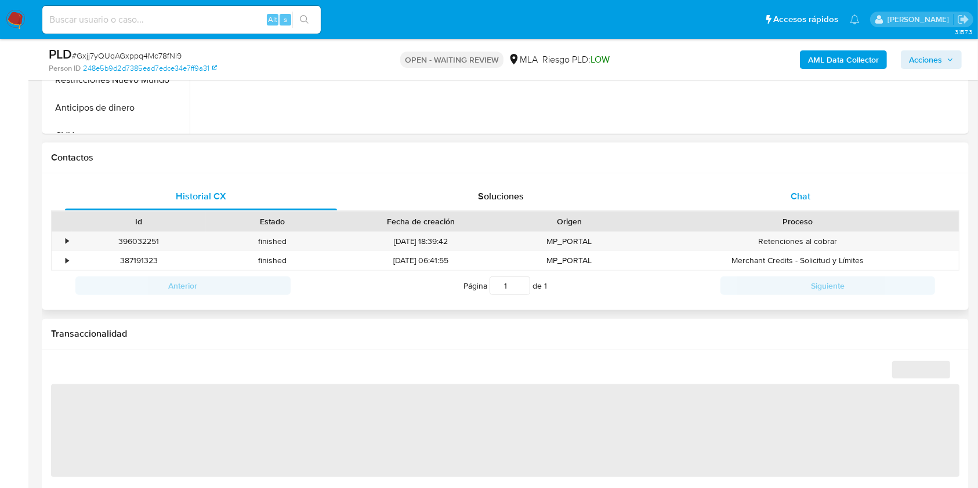
click at [817, 207] on div "Chat" at bounding box center [801, 197] width 272 height 28
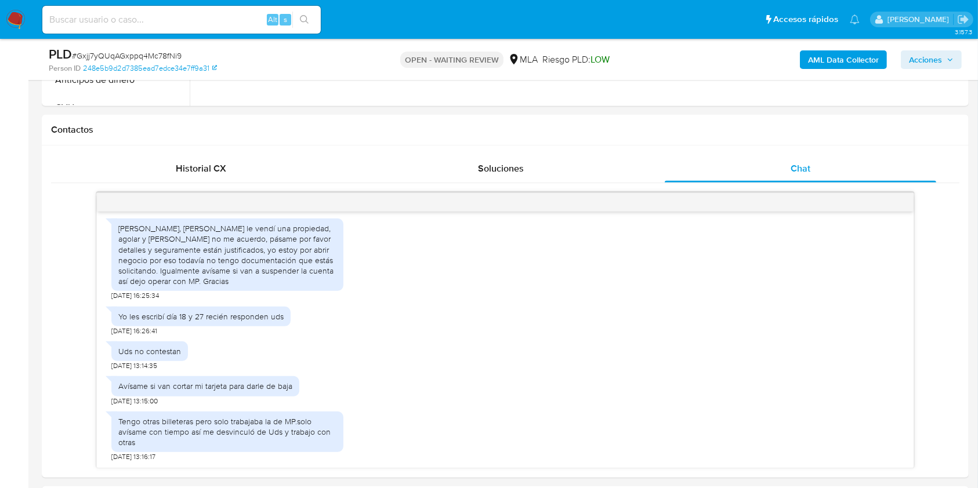
scroll to position [508, 0]
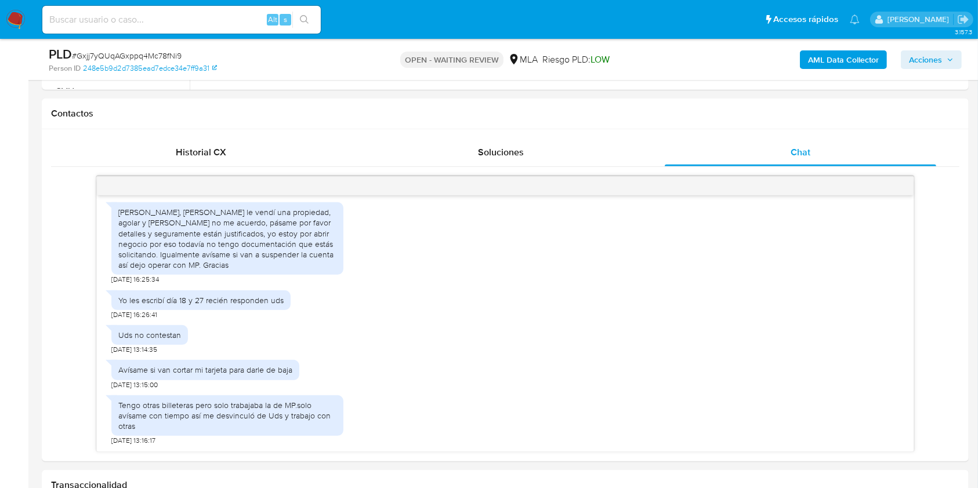
select select "10"
